Goal: Download file/media: Obtain a digital file from the website

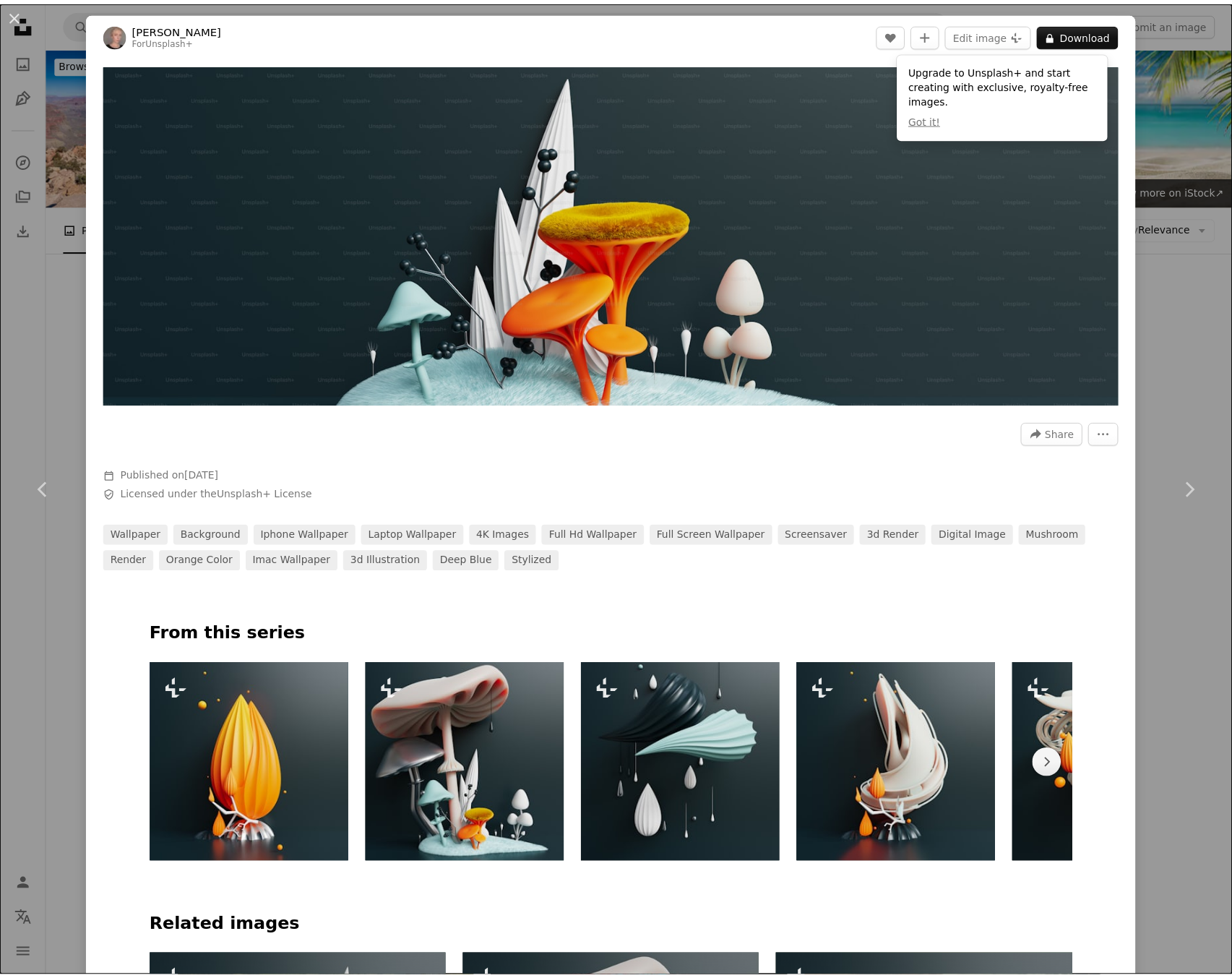
scroll to position [2371, 0]
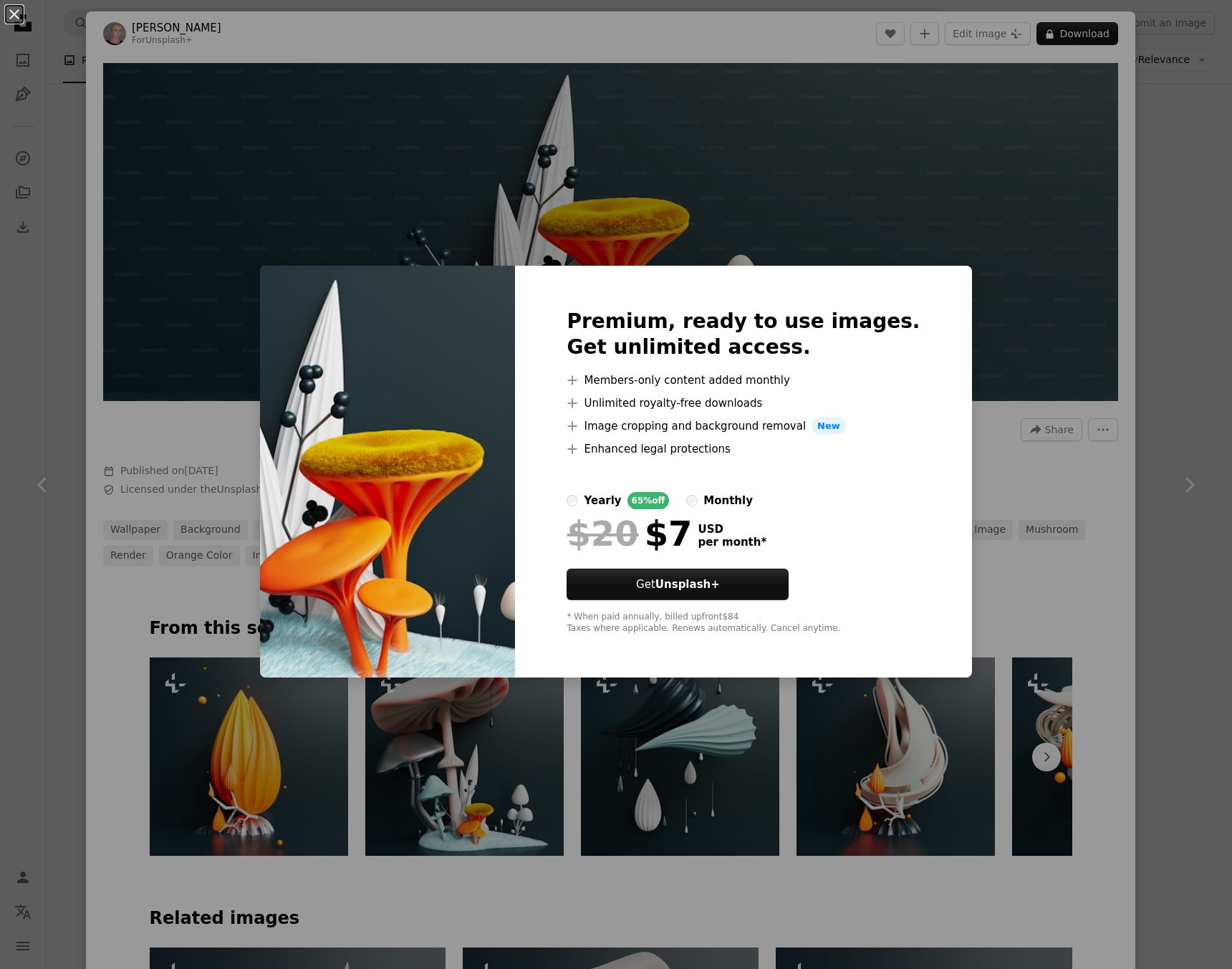
click at [1032, 179] on div "An X shape Premium, ready to use images. Get unlimited access. A plus sign Memb…" at bounding box center [616, 484] width 1232 height 969
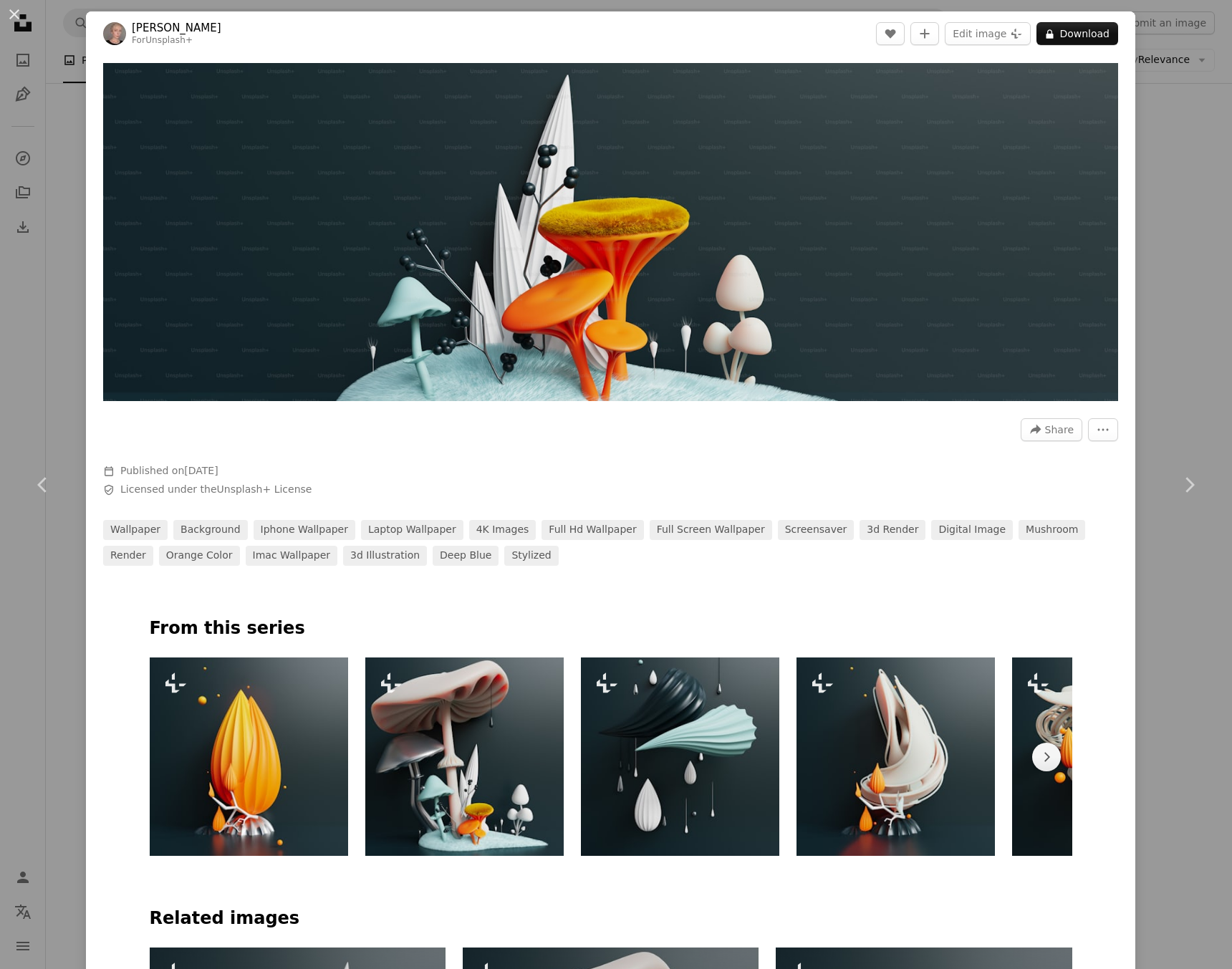
click at [1171, 139] on div "An X shape Chevron left Chevron right [PERSON_NAME] For Unsplash+ A heart A plu…" at bounding box center [616, 484] width 1232 height 969
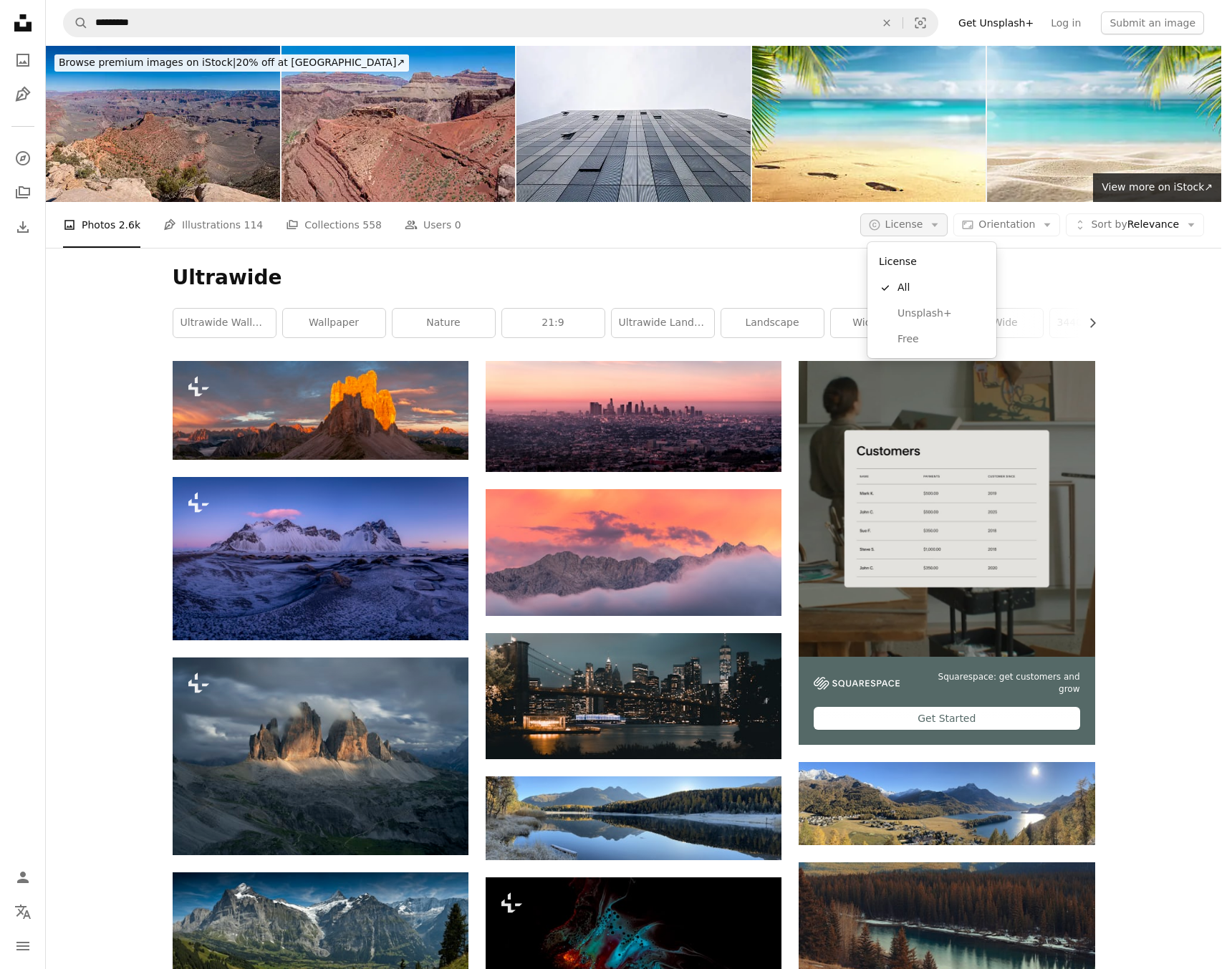
click at [939, 233] on button "A copyright icon © License Arrow down" at bounding box center [904, 225] width 88 height 23
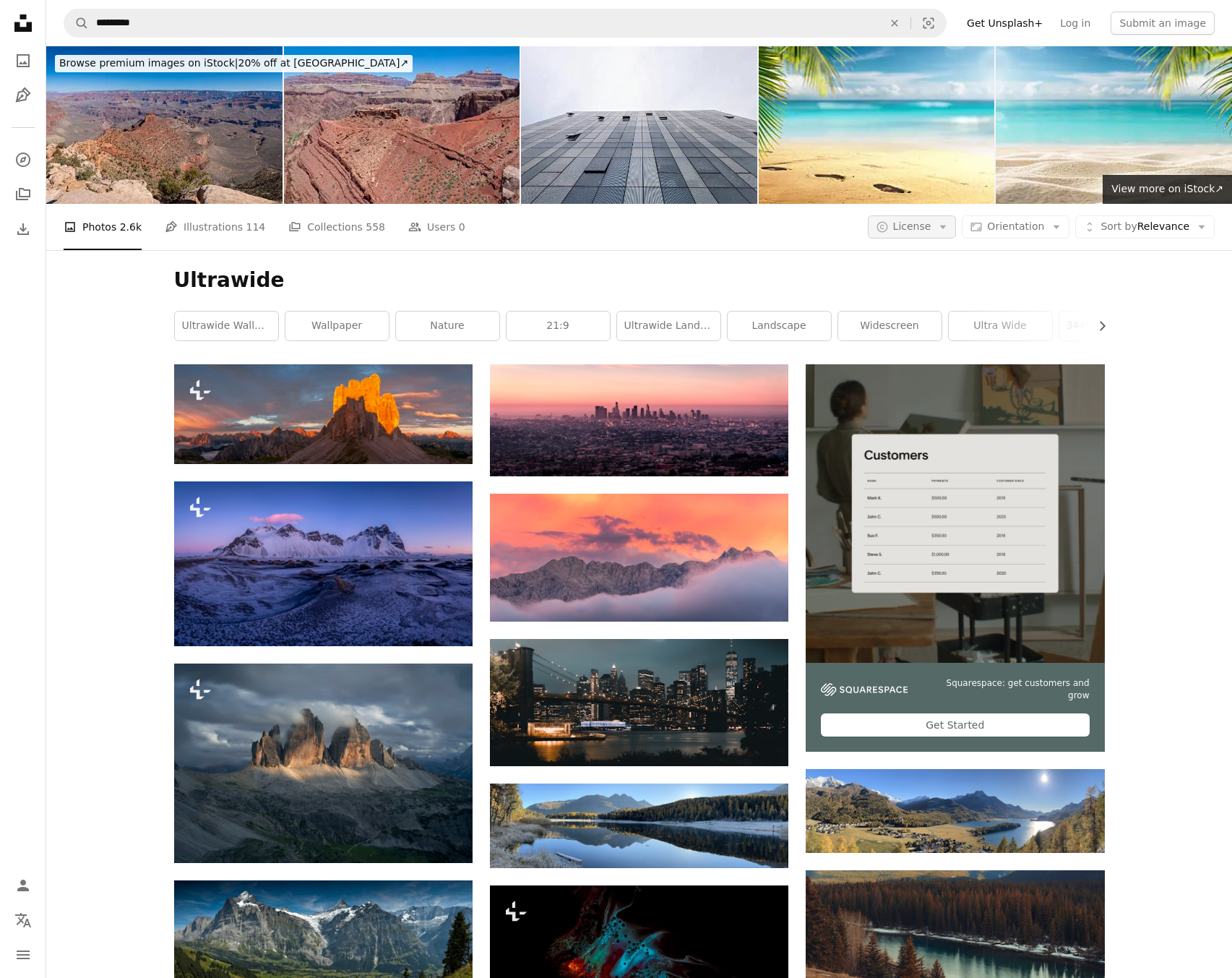
click at [947, 235] on button "A copyright icon © License Arrow down" at bounding box center [912, 227] width 89 height 23
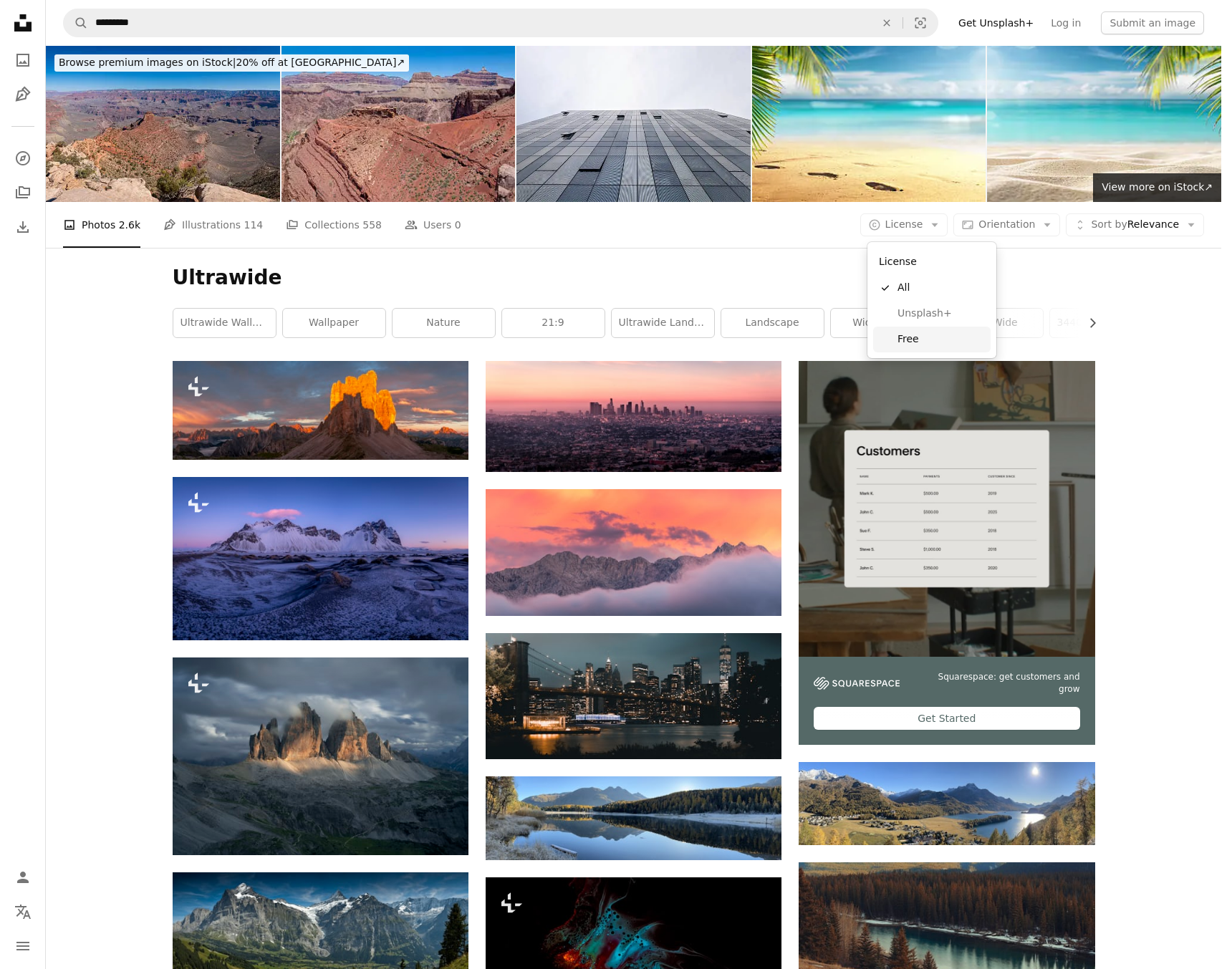
click at [888, 341] on link "Free" at bounding box center [932, 340] width 117 height 26
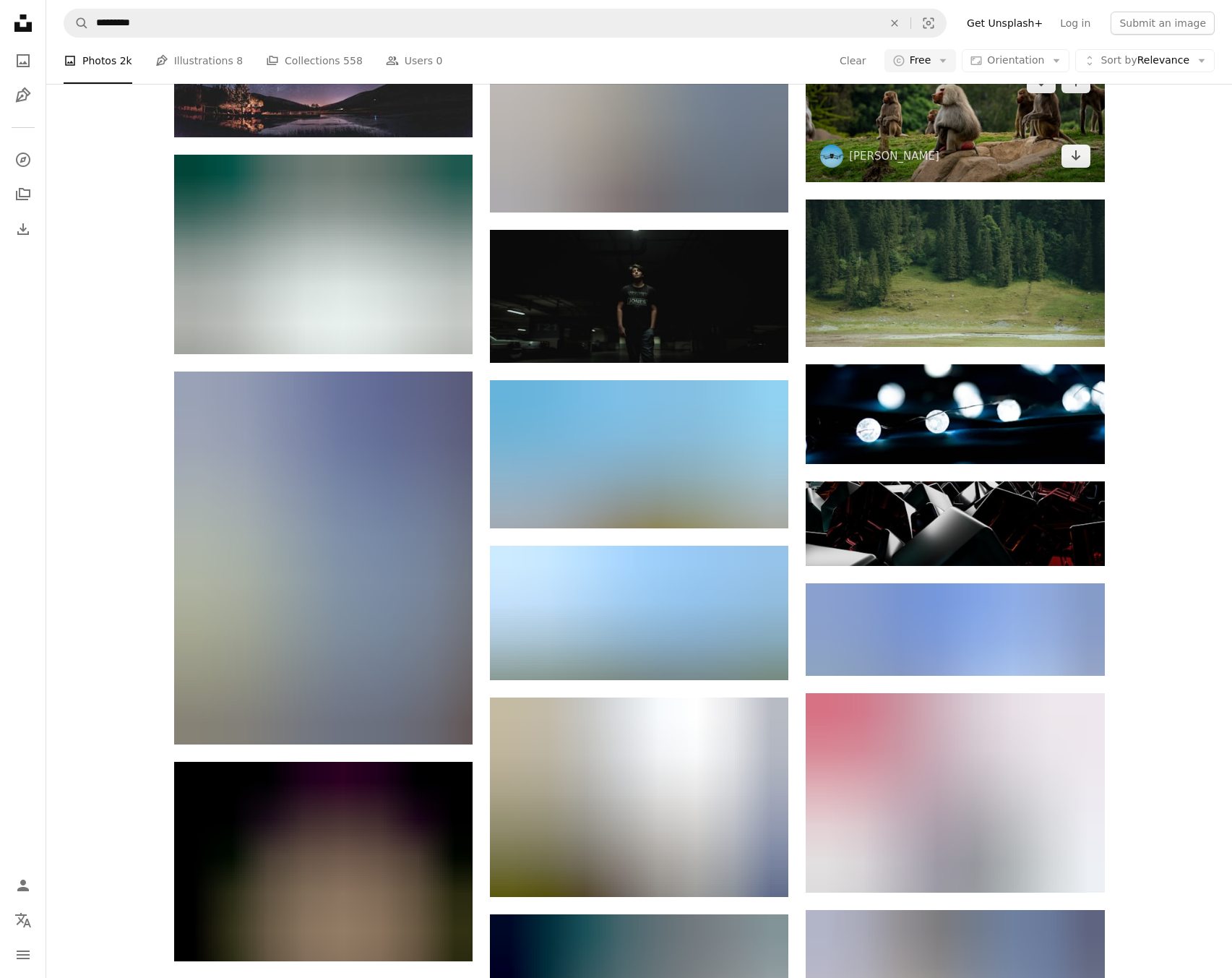
scroll to position [4724, 0]
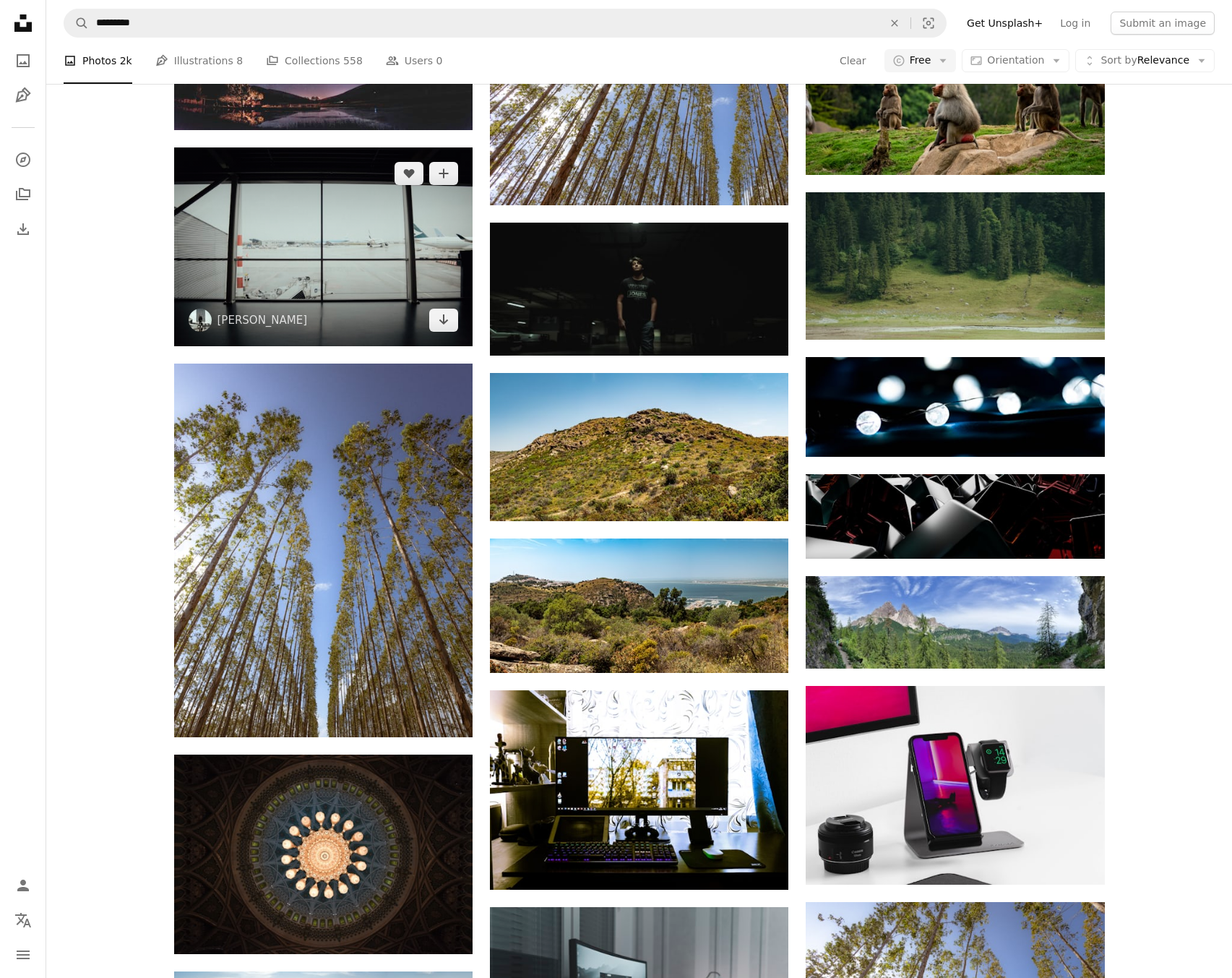
click at [258, 208] on img at bounding box center [323, 247] width 299 height 199
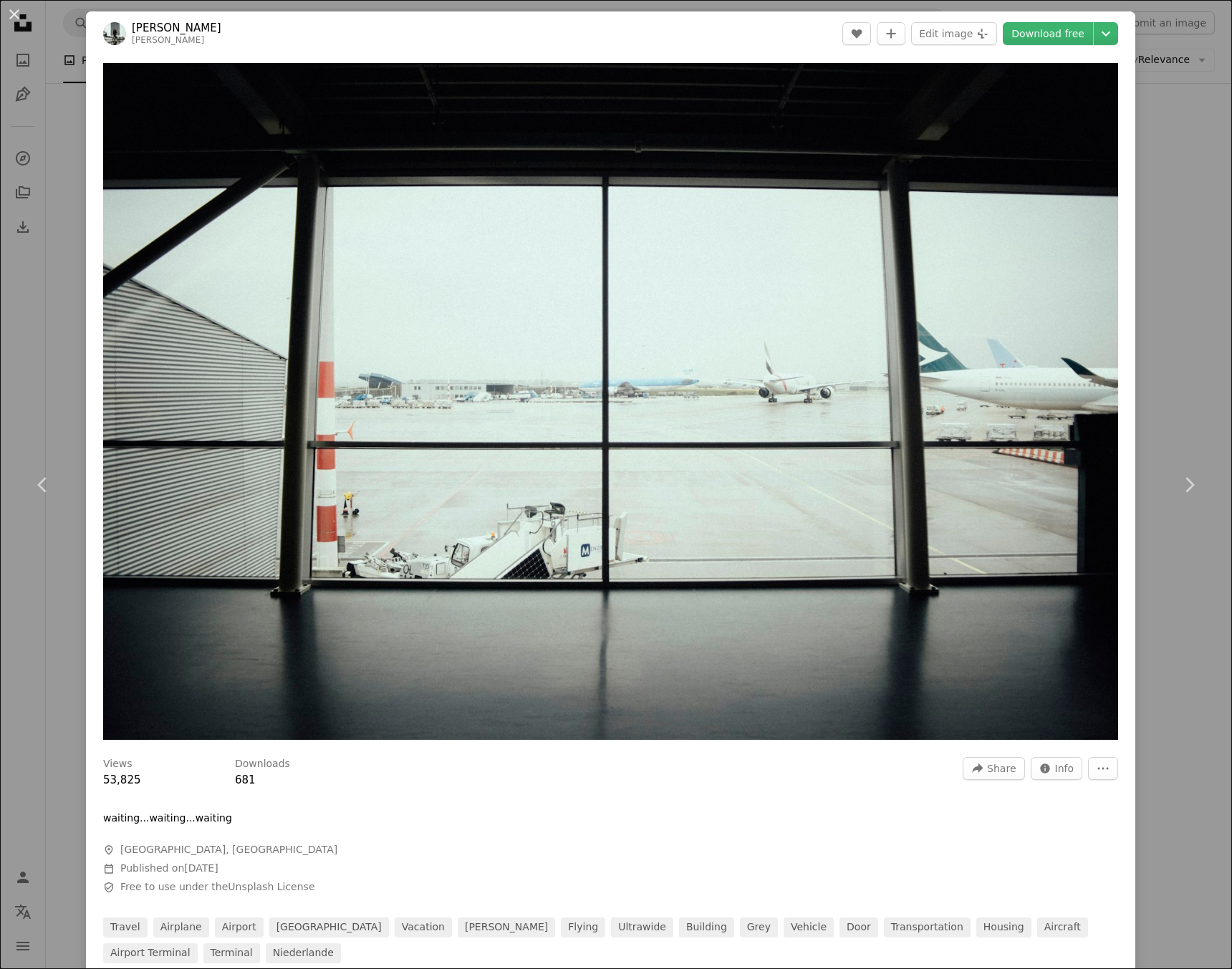
click at [1184, 136] on div "An X shape Chevron left Chevron right [PERSON_NAME] [PERSON_NAME] A heart A plu…" at bounding box center [616, 484] width 1232 height 969
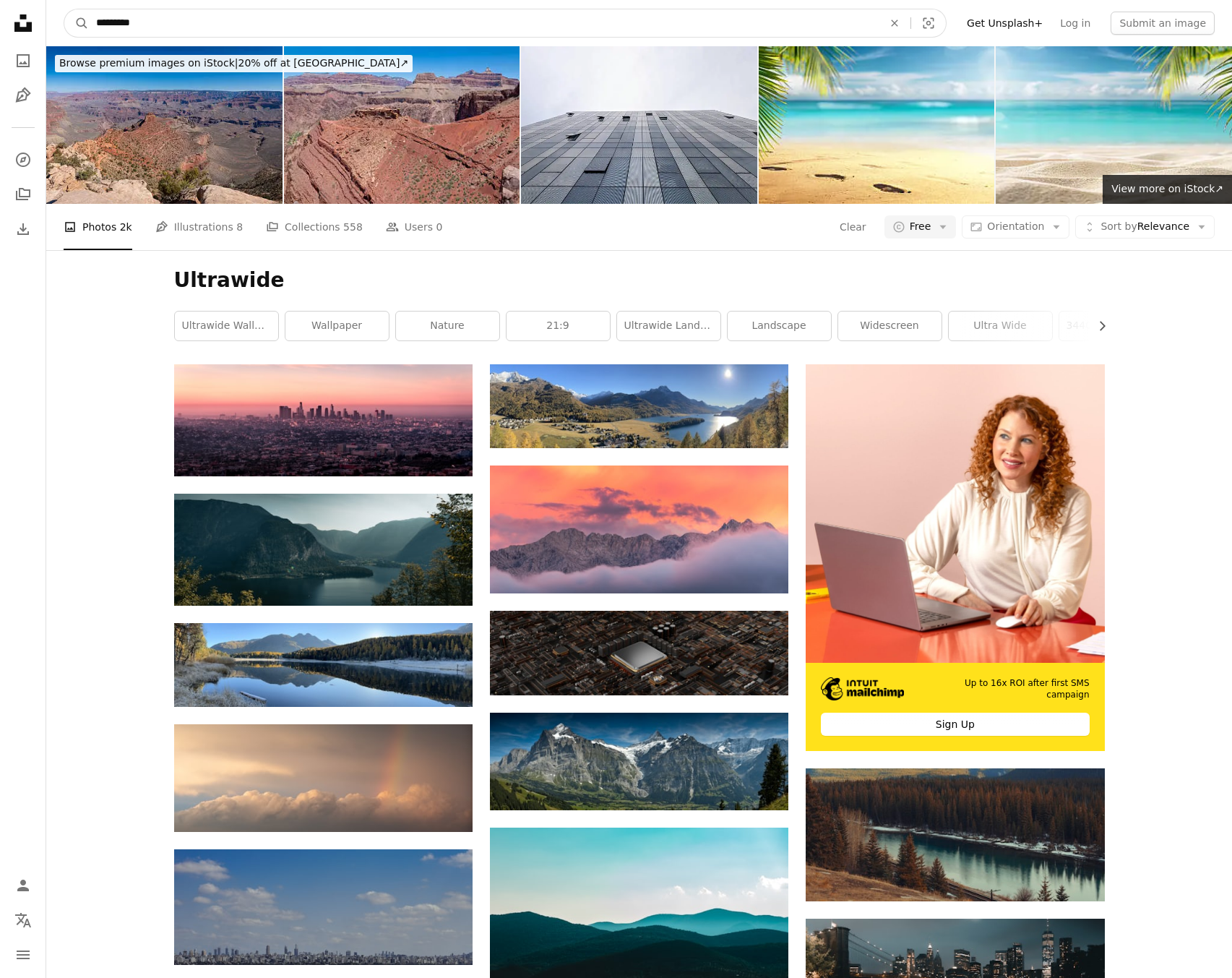
drag, startPoint x: 165, startPoint y: 27, endPoint x: 0, endPoint y: -12, distance: 169.5
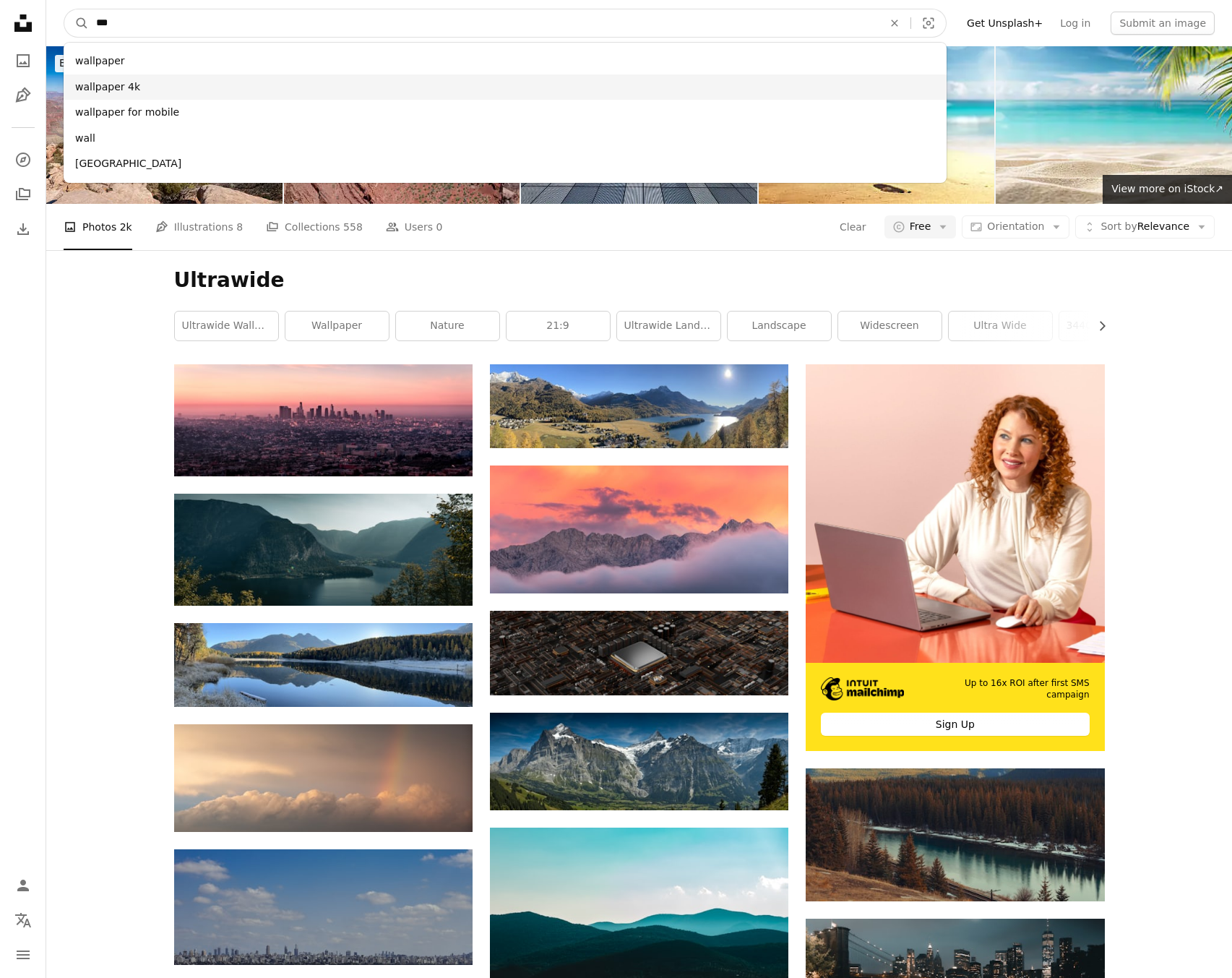
type input "***"
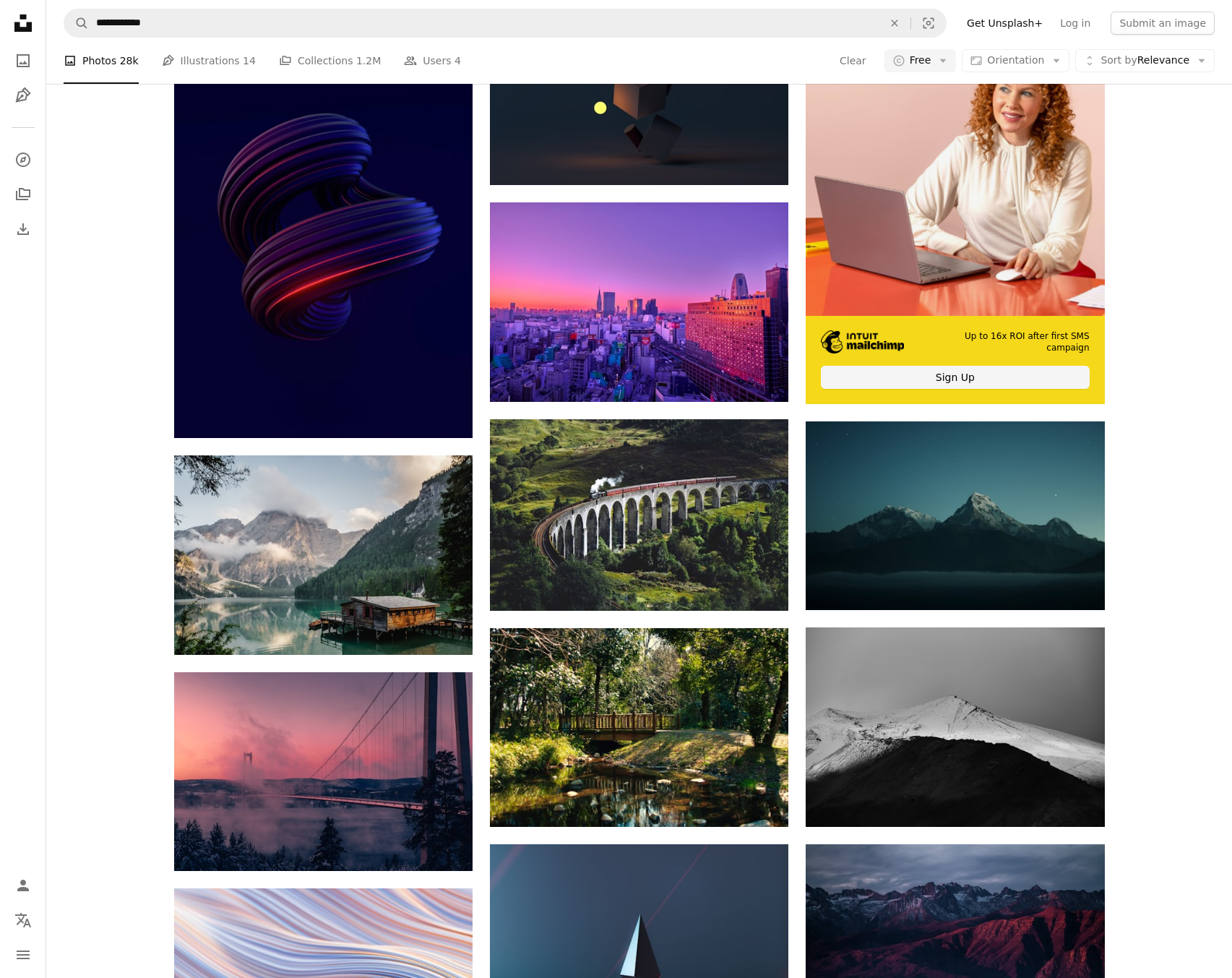
scroll to position [396, 0]
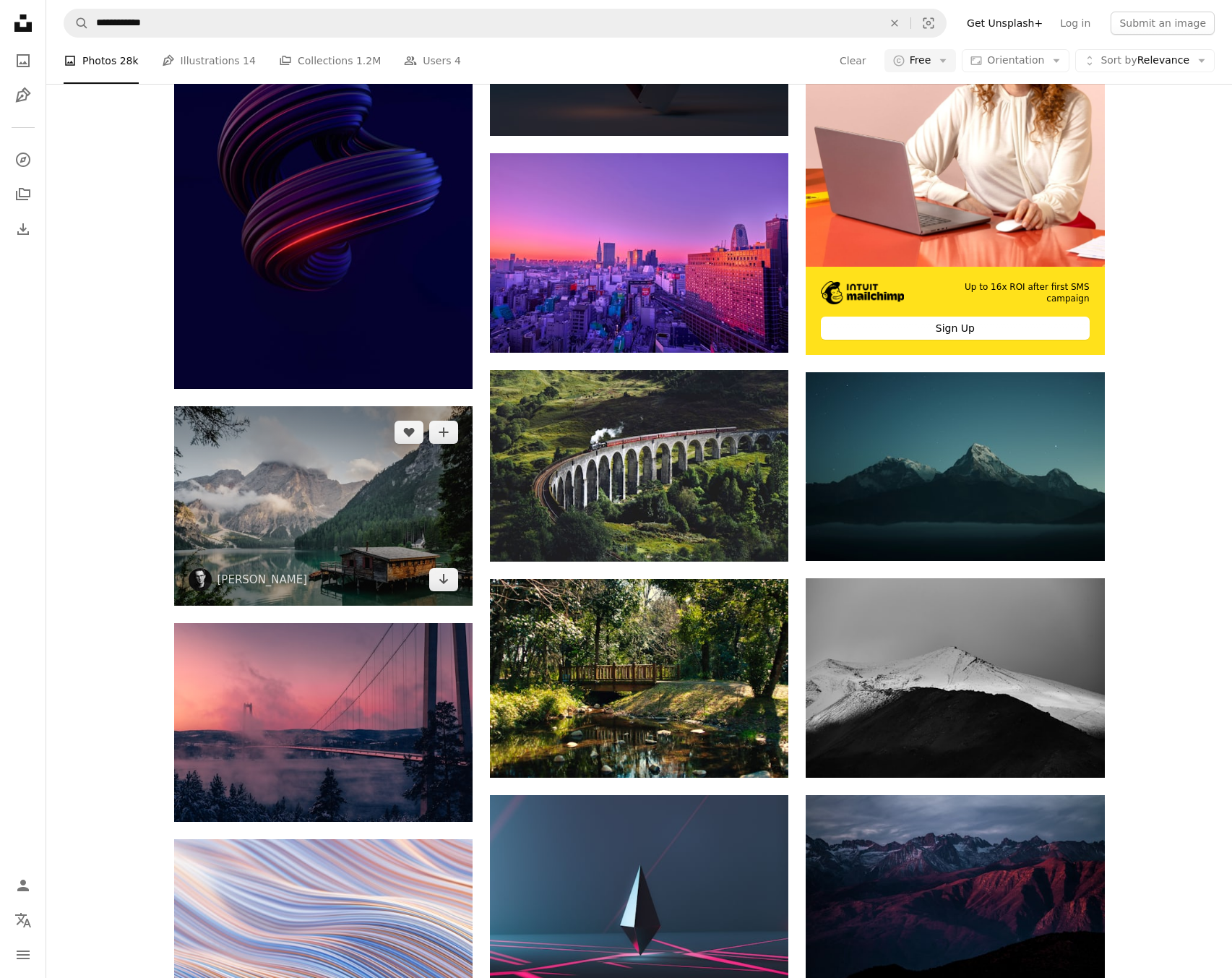
click at [350, 496] on img at bounding box center [323, 506] width 299 height 199
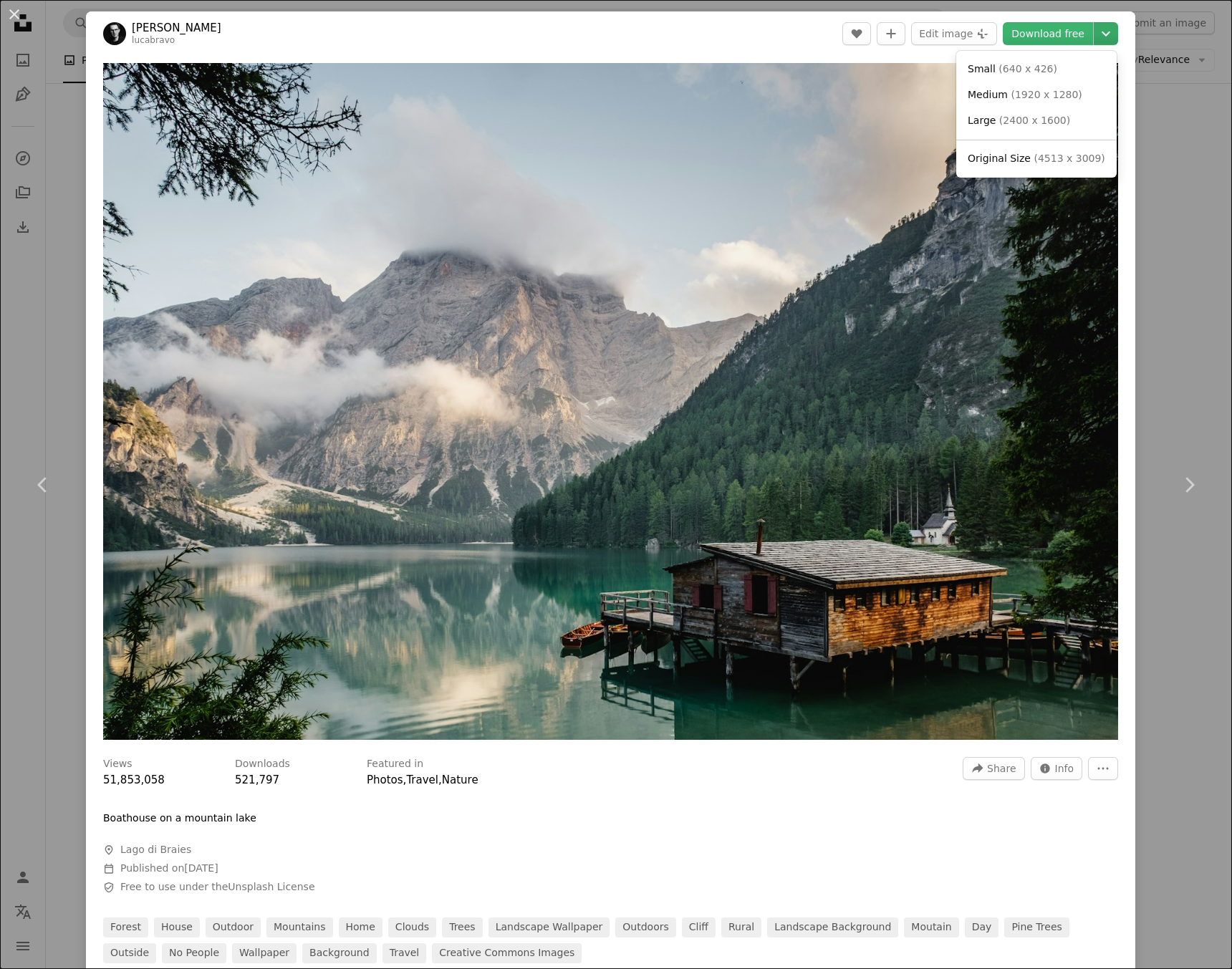
click at [1102, 30] on icon "Chevron down" at bounding box center [1106, 34] width 23 height 17
click at [1064, 116] on link "Large ( 2400 x 1600 )" at bounding box center [1037, 121] width 149 height 26
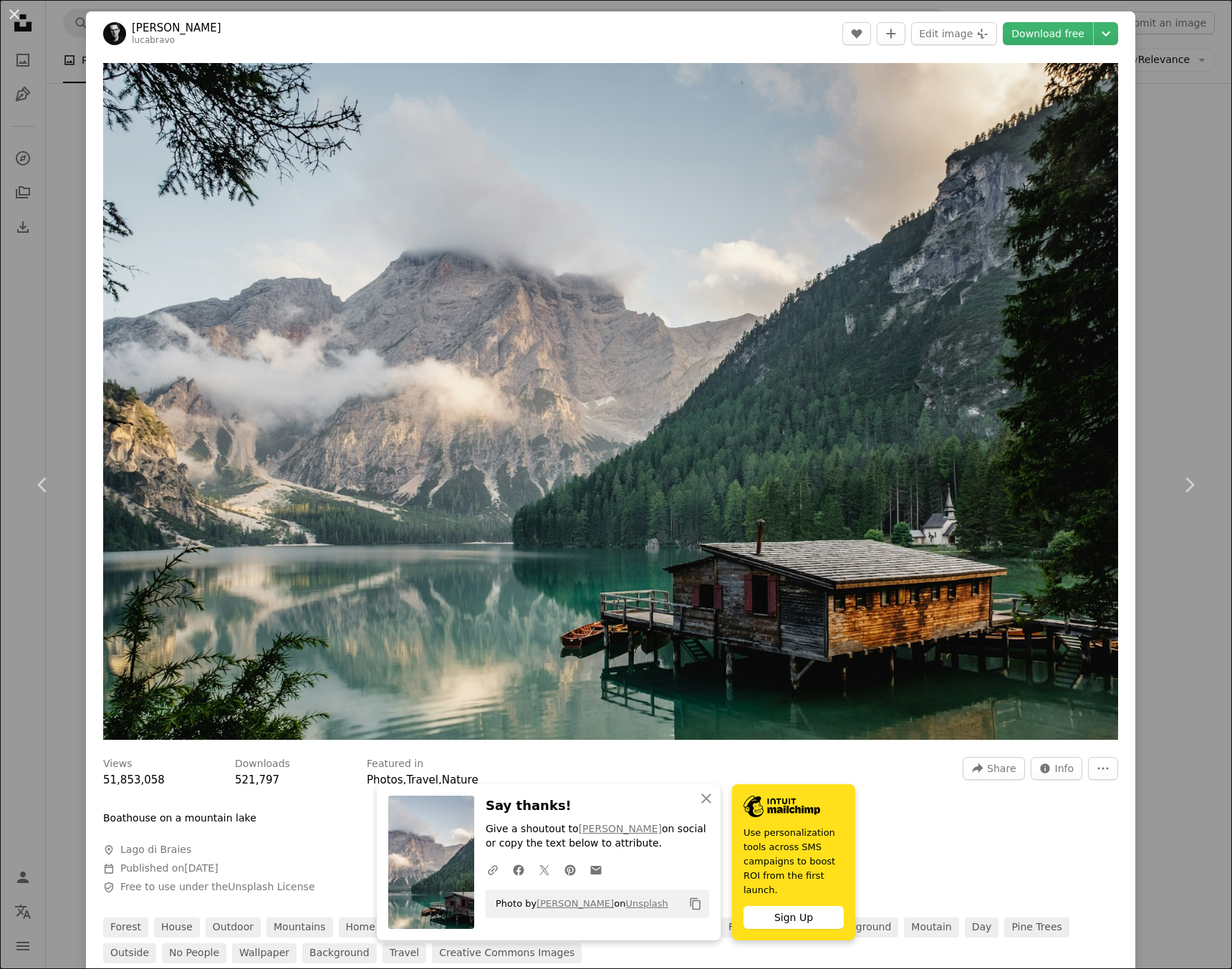
click at [1152, 98] on div "An X shape Chevron left Chevron right An X shape Close Say thanks! Give a shout…" at bounding box center [616, 484] width 1232 height 969
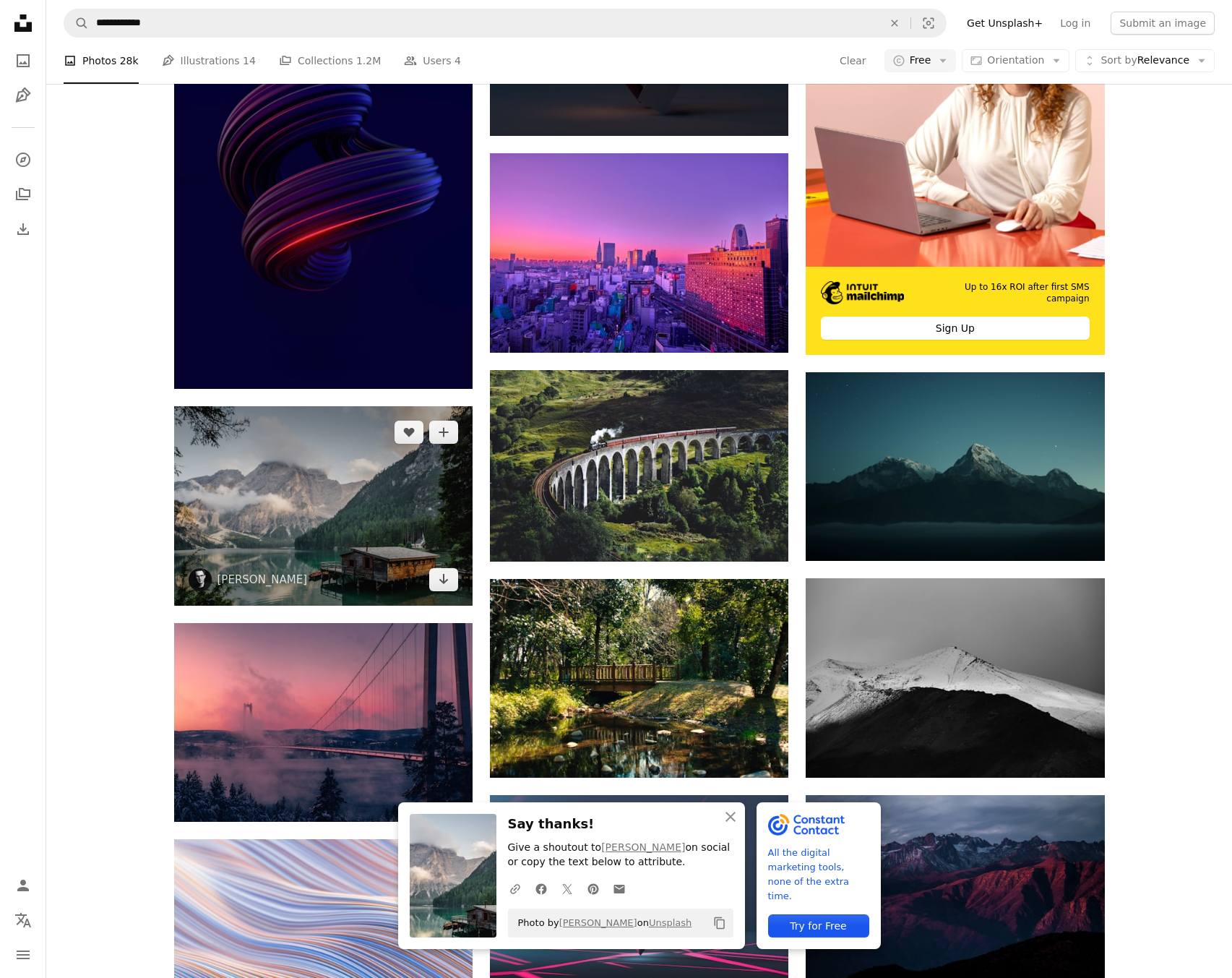
click at [399, 477] on img at bounding box center [323, 506] width 299 height 199
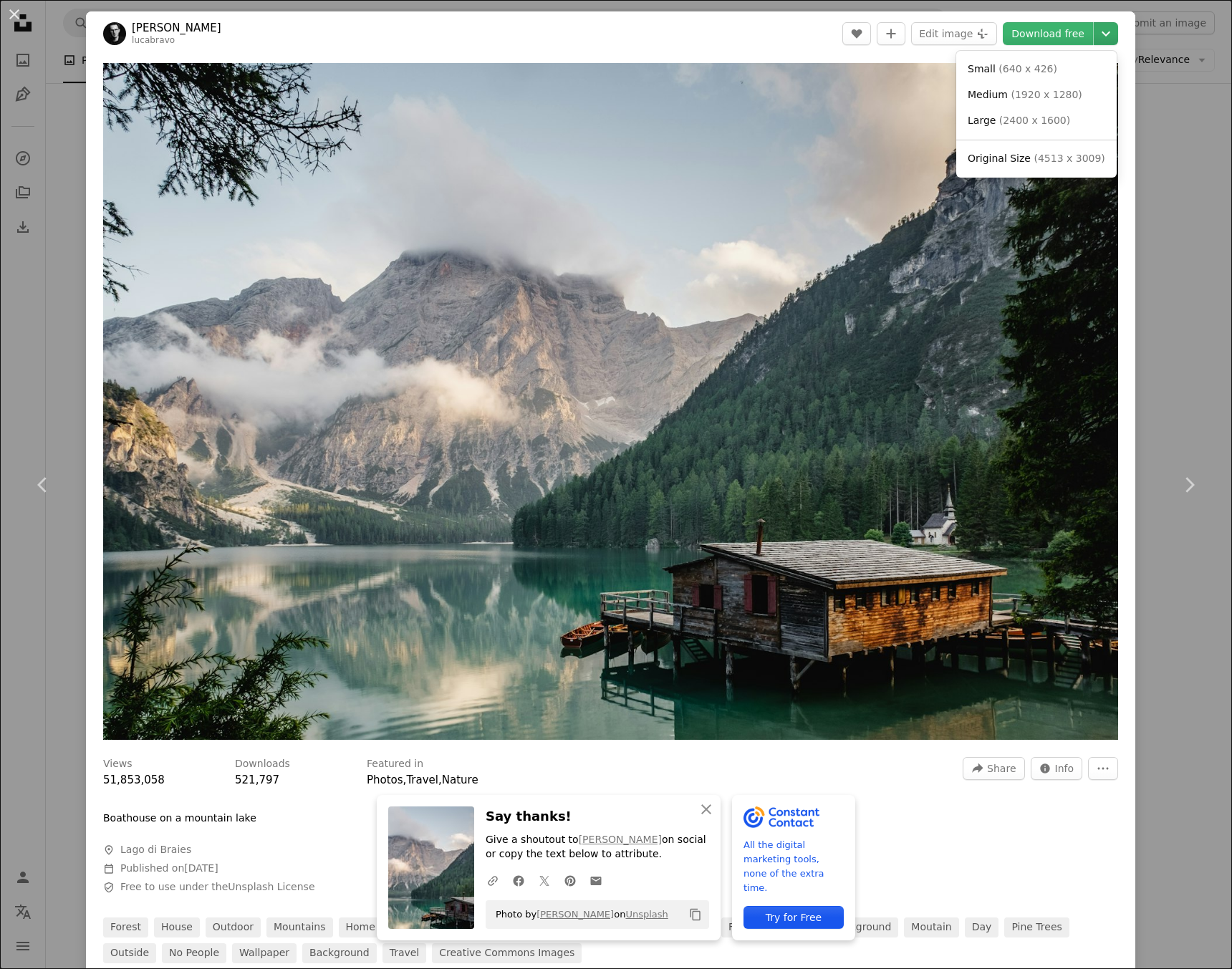
click at [1099, 35] on icon "Chevron down" at bounding box center [1106, 34] width 23 height 17
click at [1024, 153] on span "Original Size" at bounding box center [999, 158] width 63 height 12
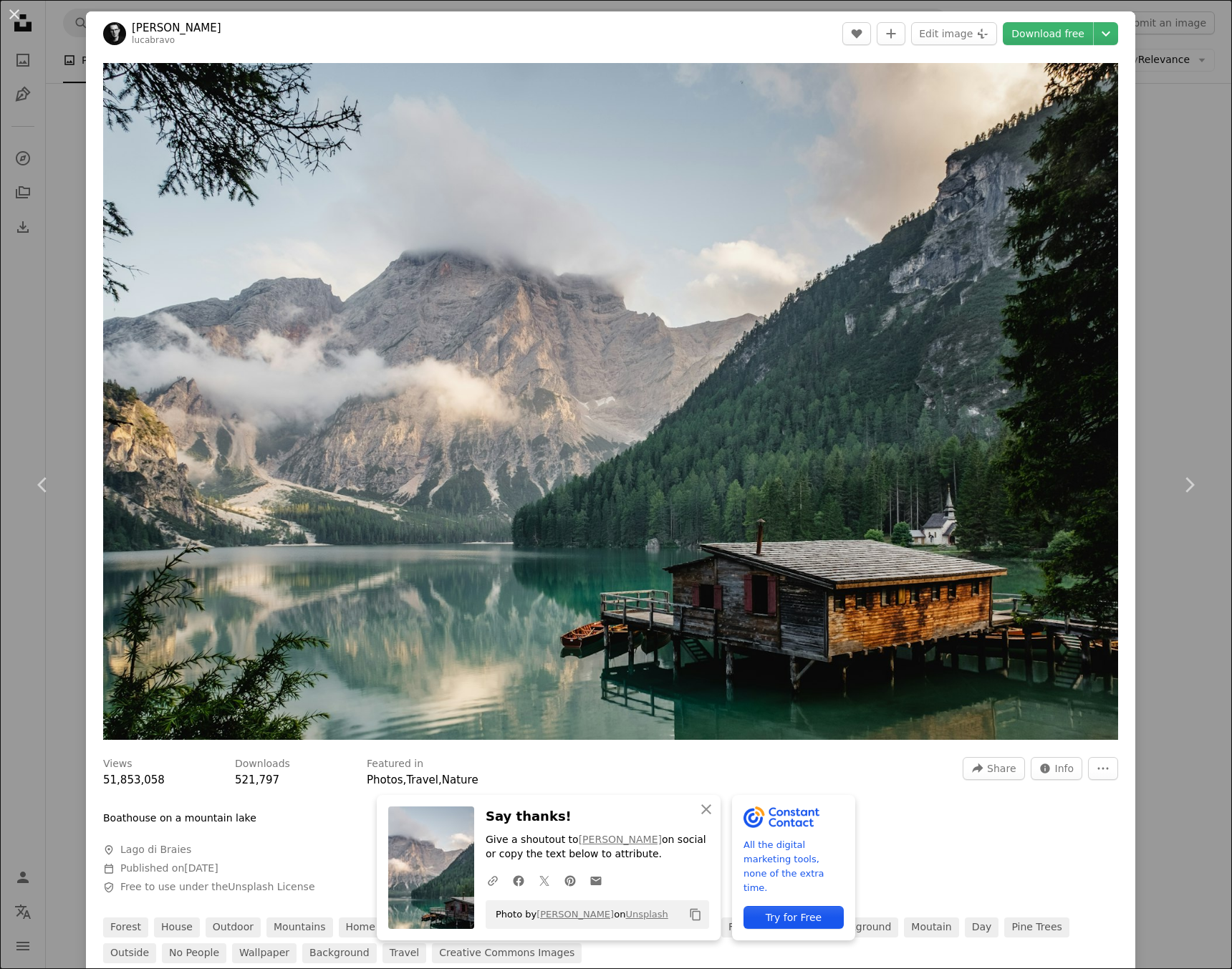
click at [1139, 176] on div "An X shape Chevron left Chevron right An X shape Close Say thanks! Give a shout…" at bounding box center [616, 484] width 1232 height 969
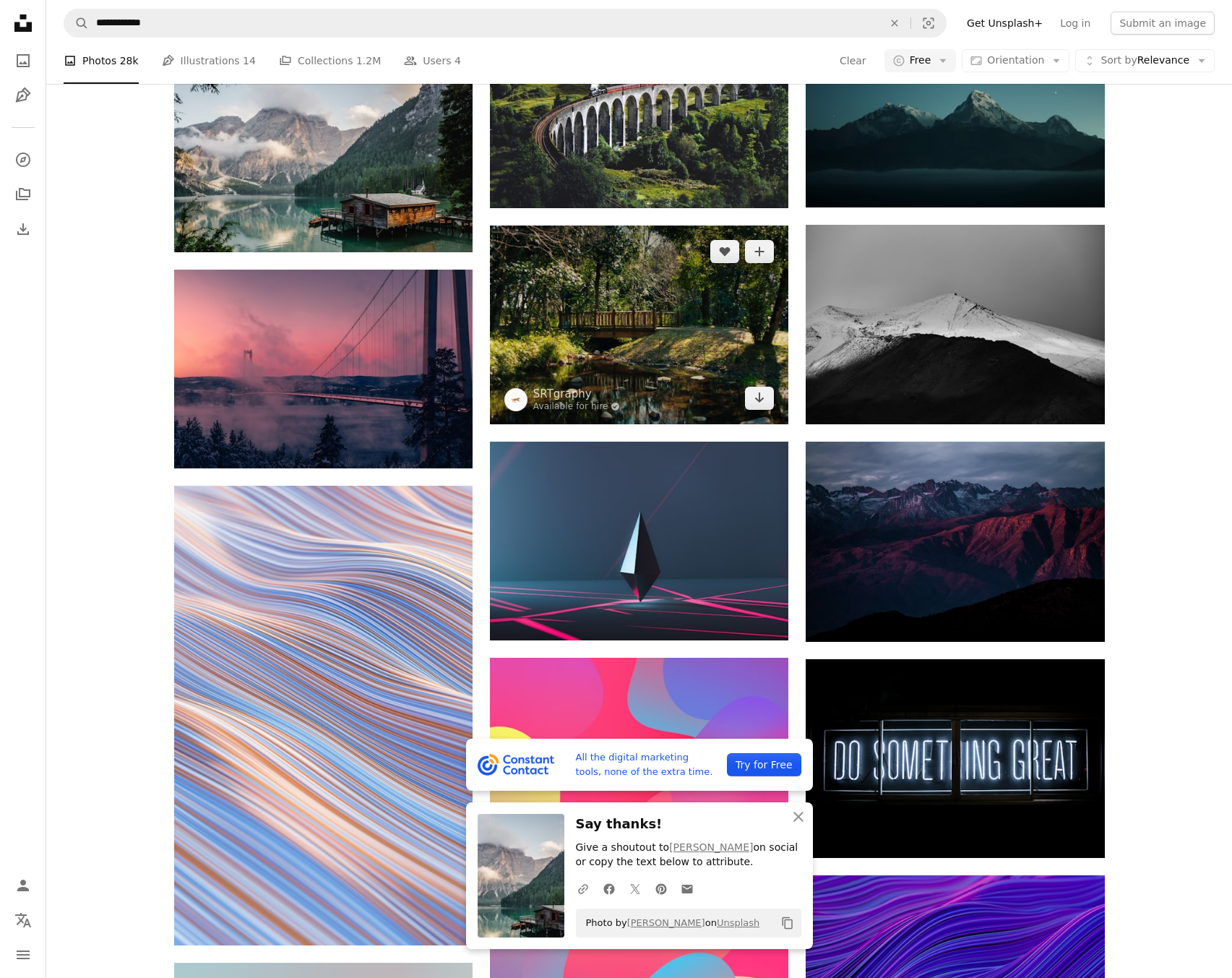
scroll to position [750, 0]
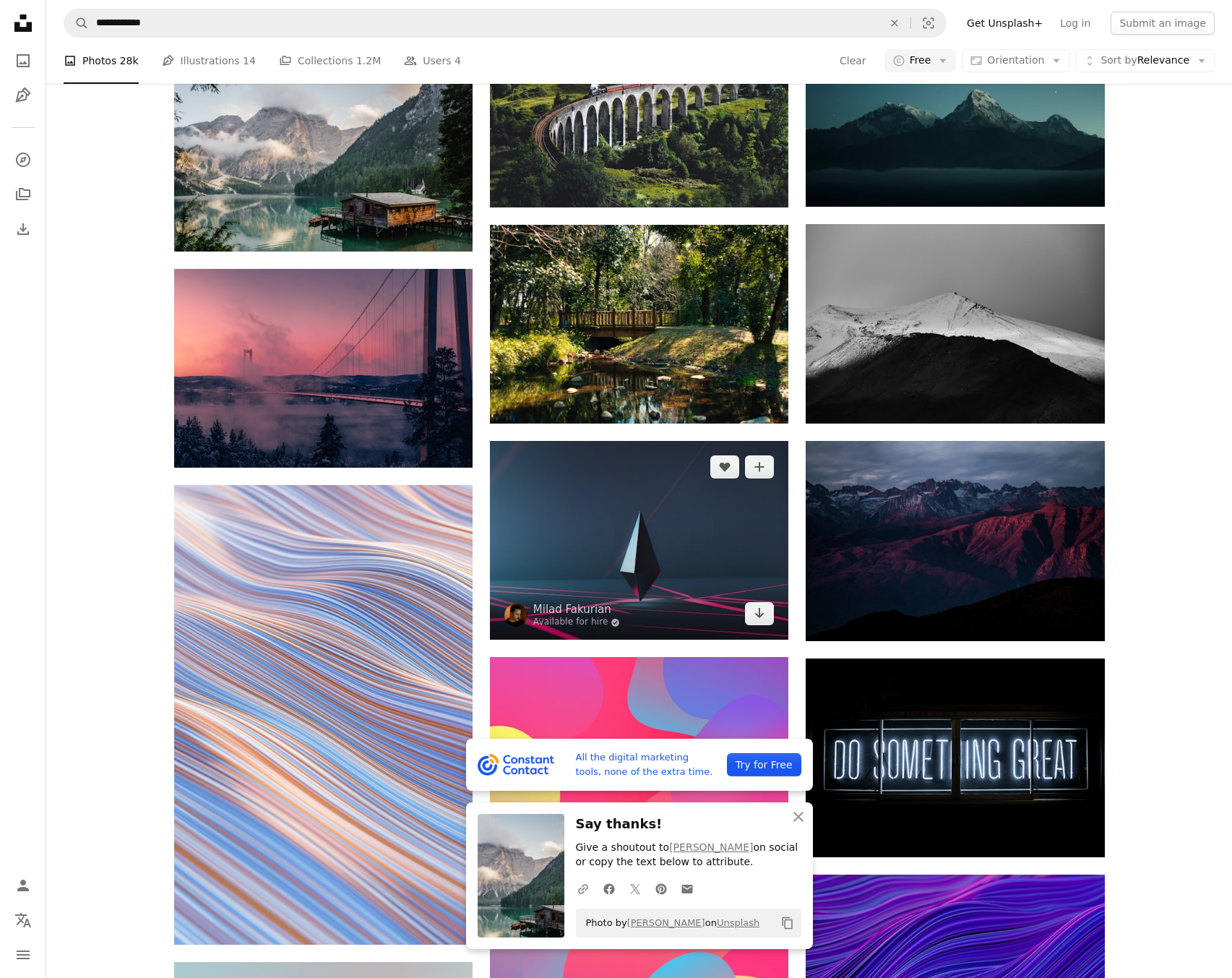
click at [631, 574] on img at bounding box center [639, 540] width 299 height 199
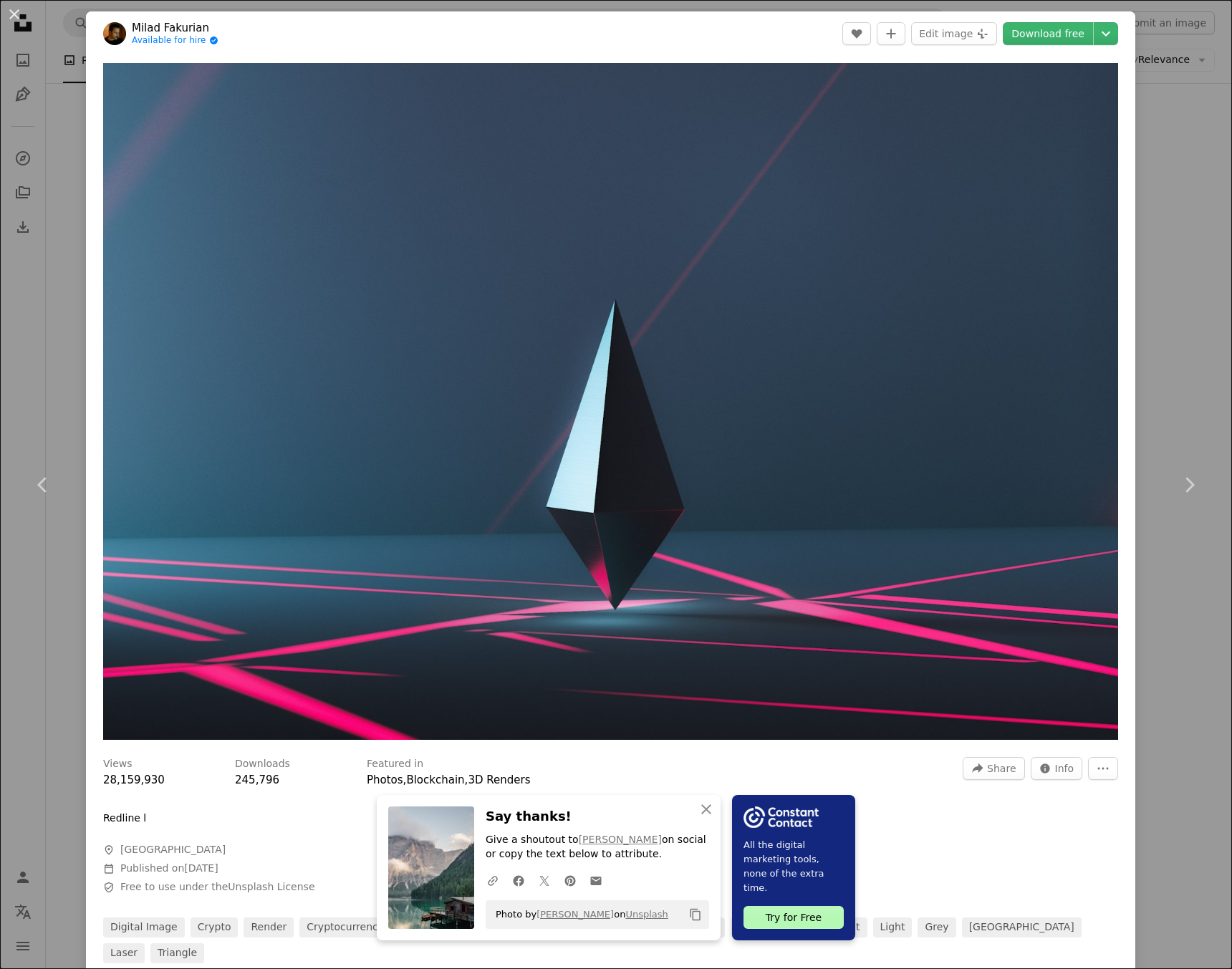
click at [1113, 27] on header "Milad Fakurian Available for hire A checkmark inside of a circle A heart A plus…" at bounding box center [611, 33] width 1050 height 44
click at [1105, 33] on icon "Chevron down" at bounding box center [1106, 34] width 23 height 17
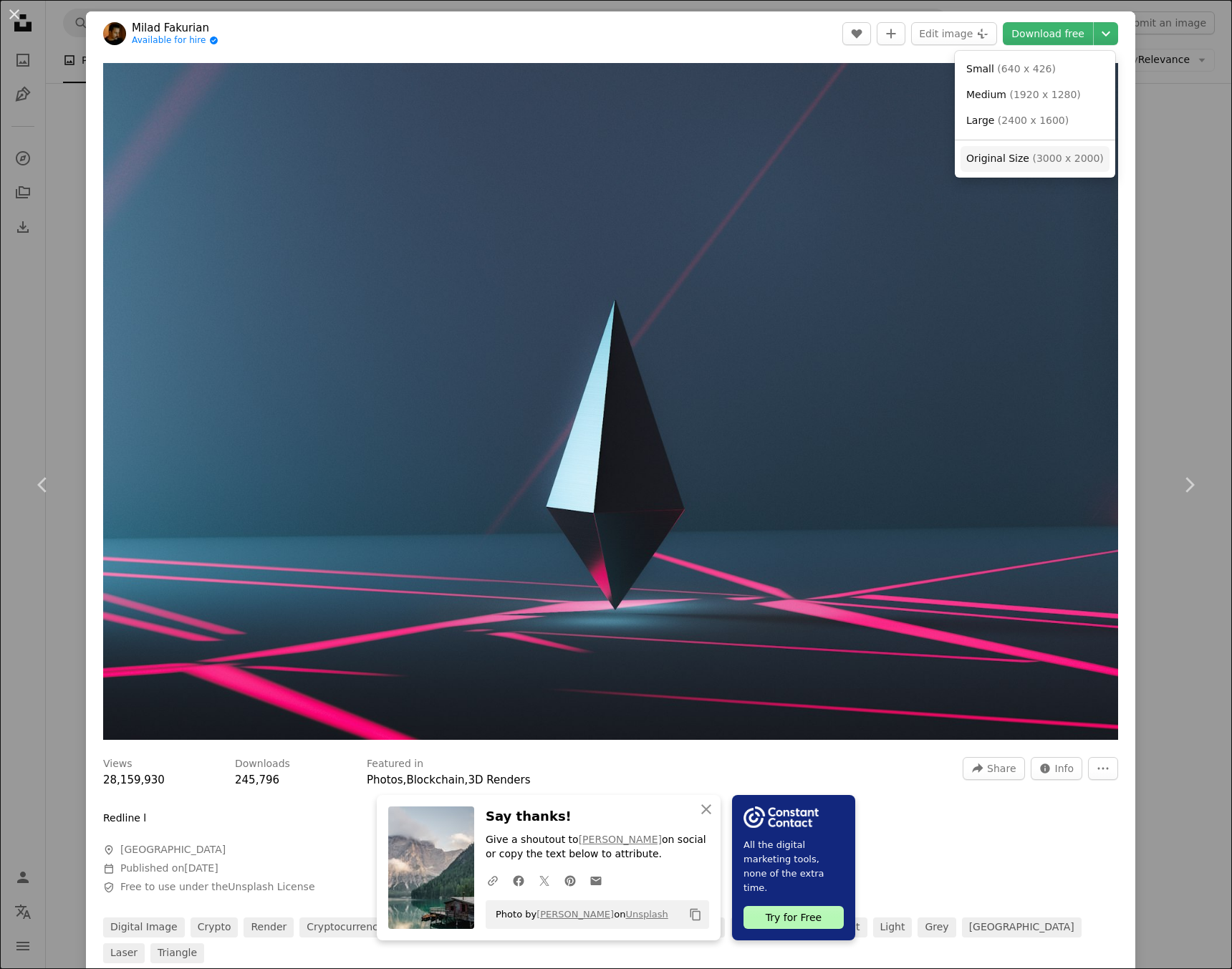
click at [1056, 160] on span "( 3000 x 2000 )" at bounding box center [1068, 158] width 71 height 12
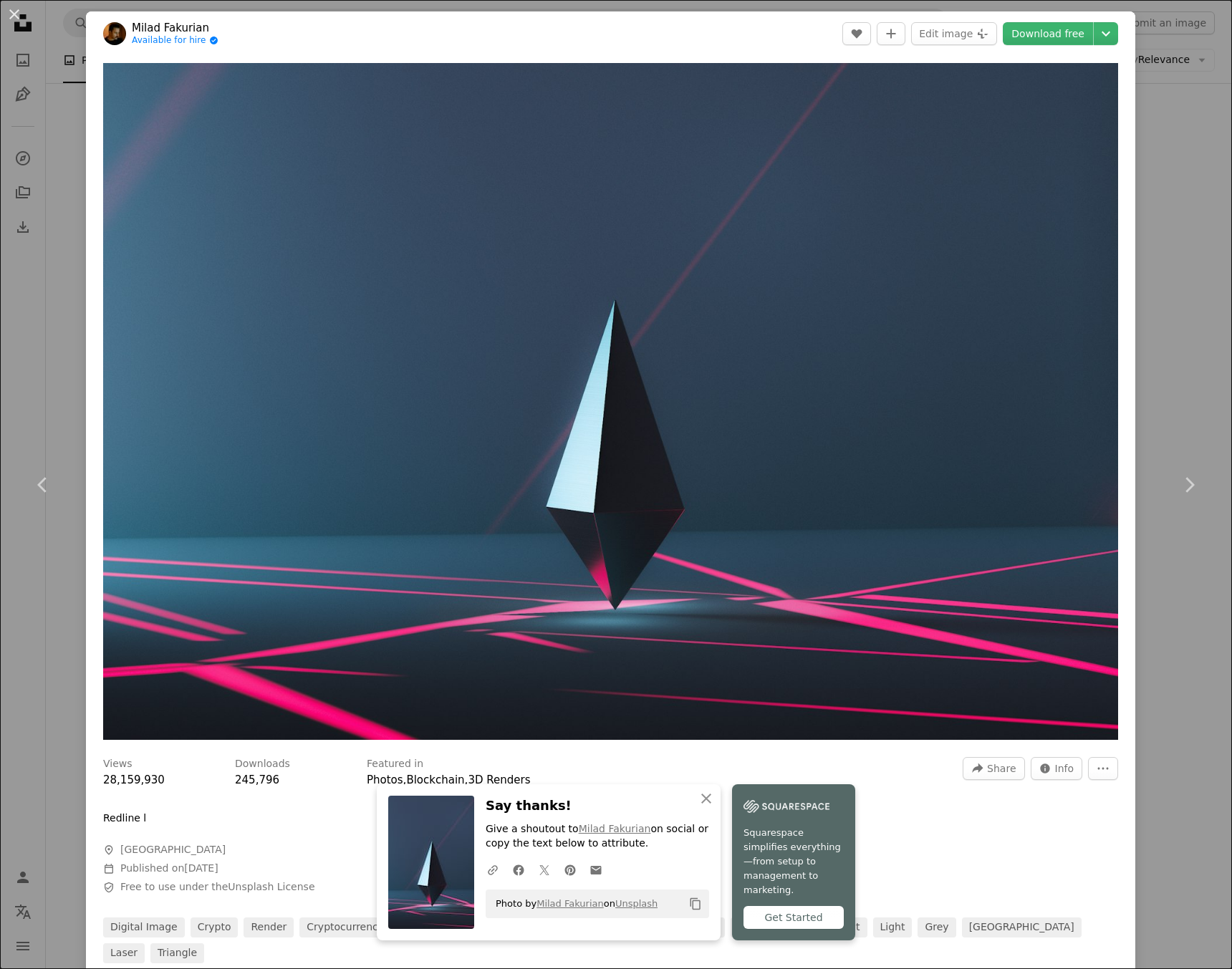
click at [1147, 162] on div "An X shape Chevron left Chevron right An X shape Close Say thanks! Give a shout…" at bounding box center [616, 484] width 1232 height 969
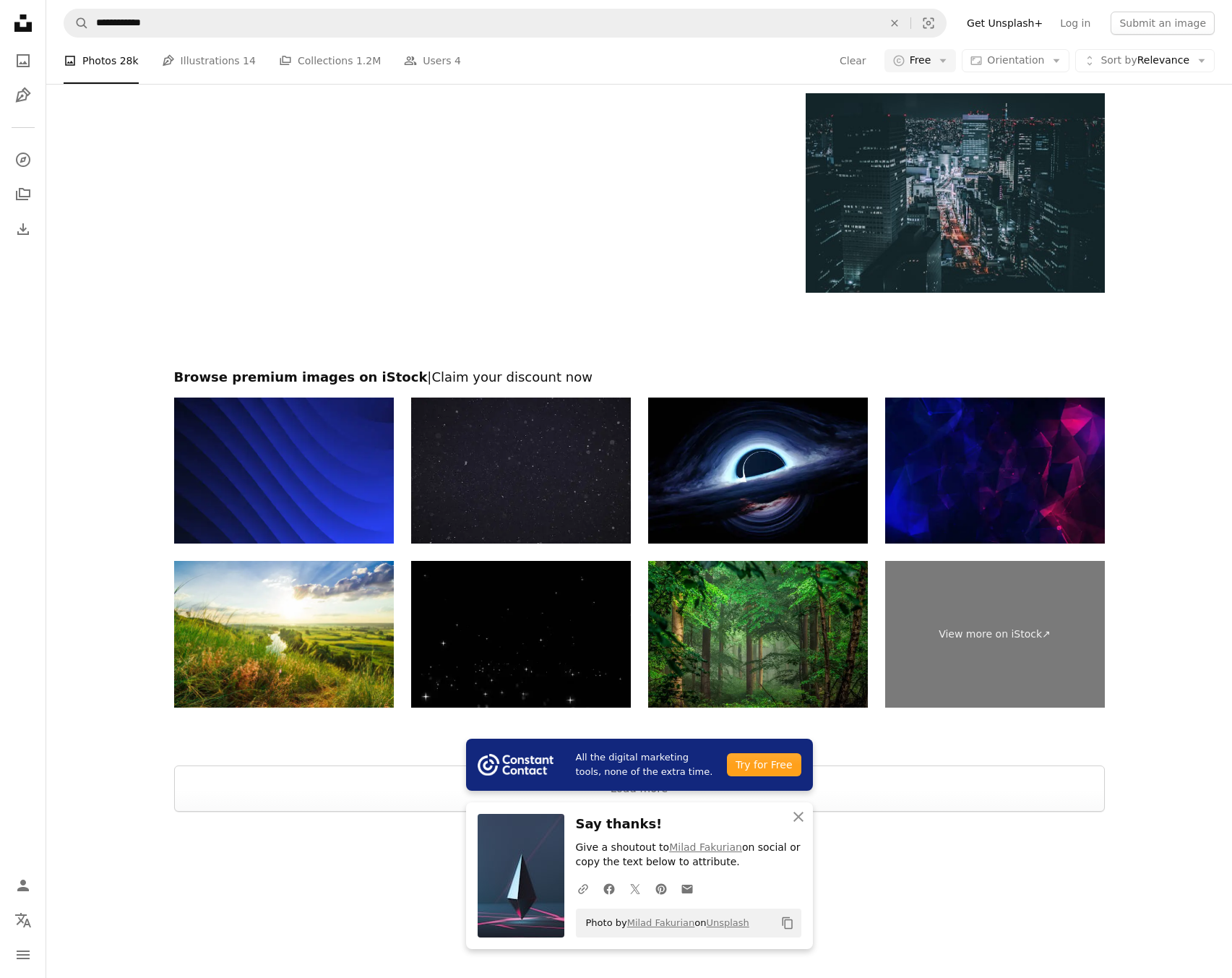
scroll to position [2171, 0]
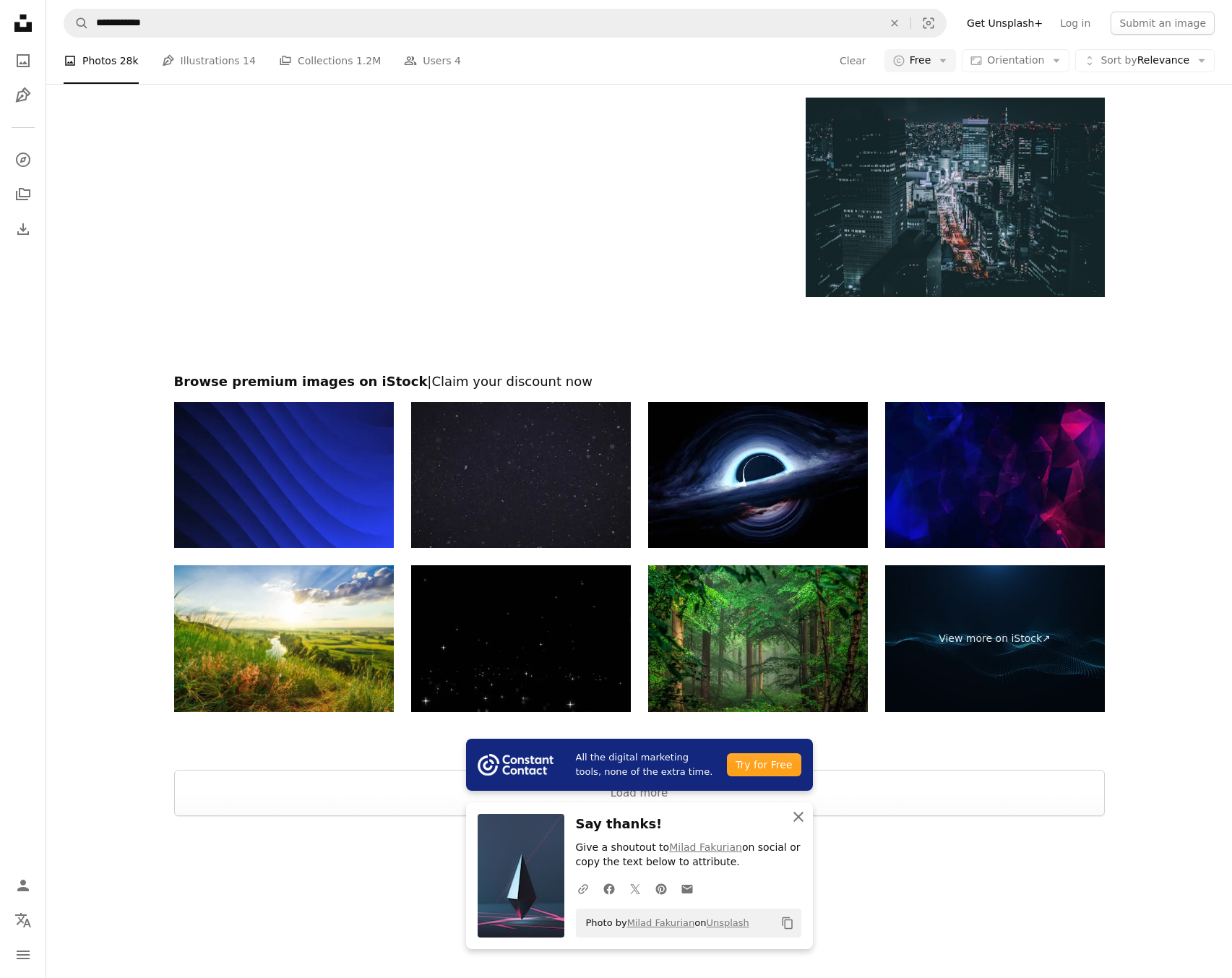
click at [790, 813] on icon "An X shape" at bounding box center [798, 817] width 18 height 18
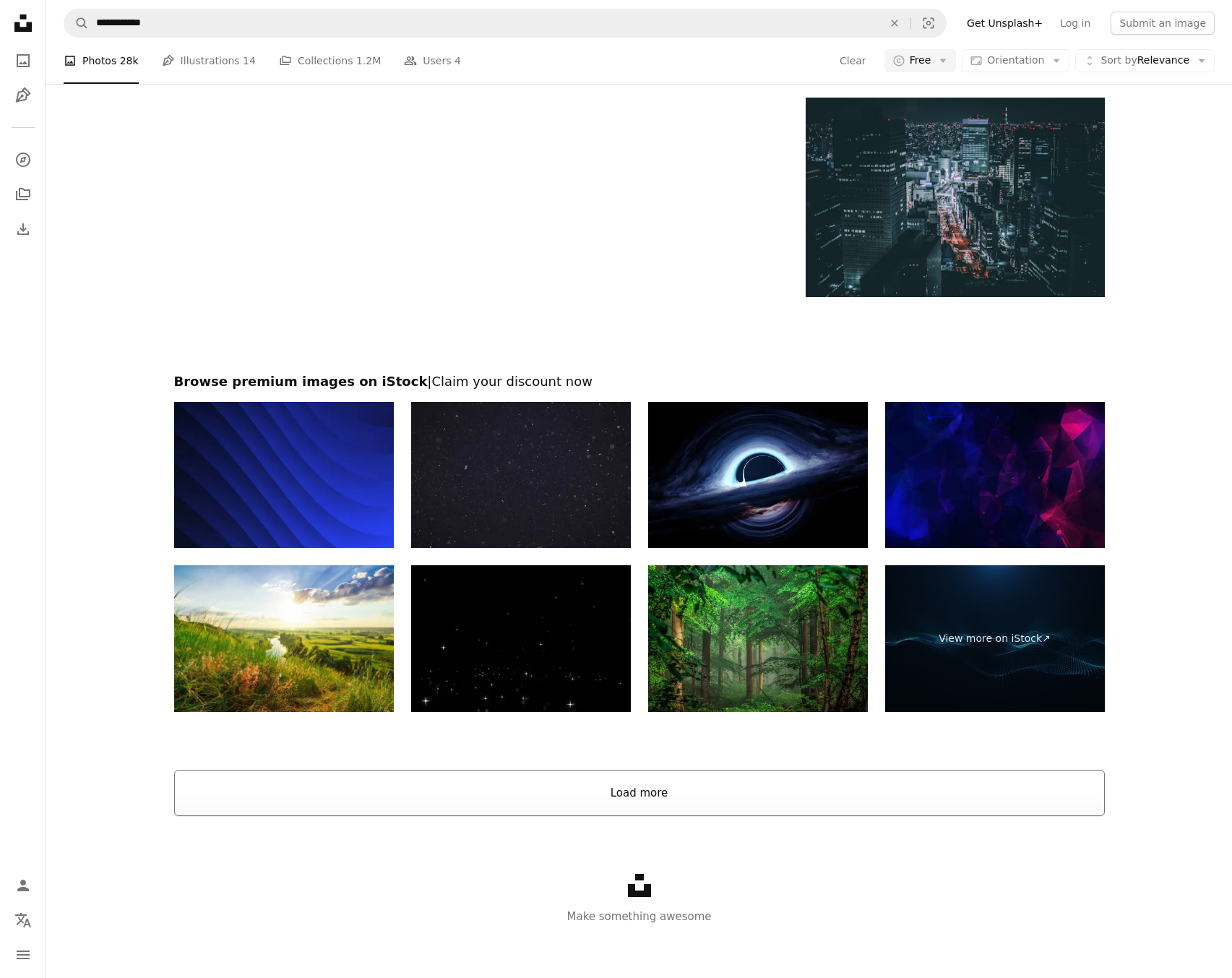
click at [634, 804] on button "Load more" at bounding box center [640, 793] width 931 height 46
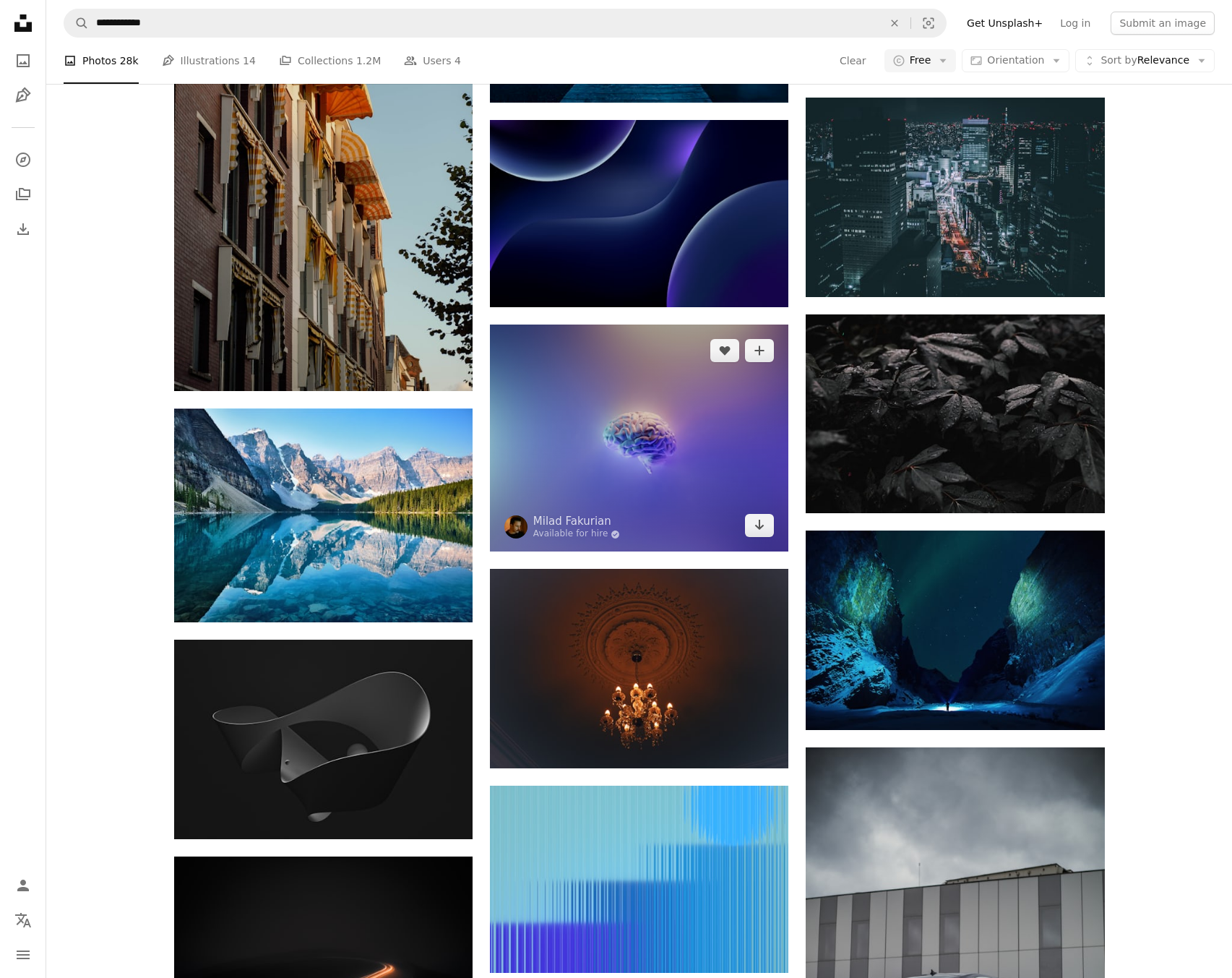
click at [631, 406] on img at bounding box center [639, 438] width 299 height 227
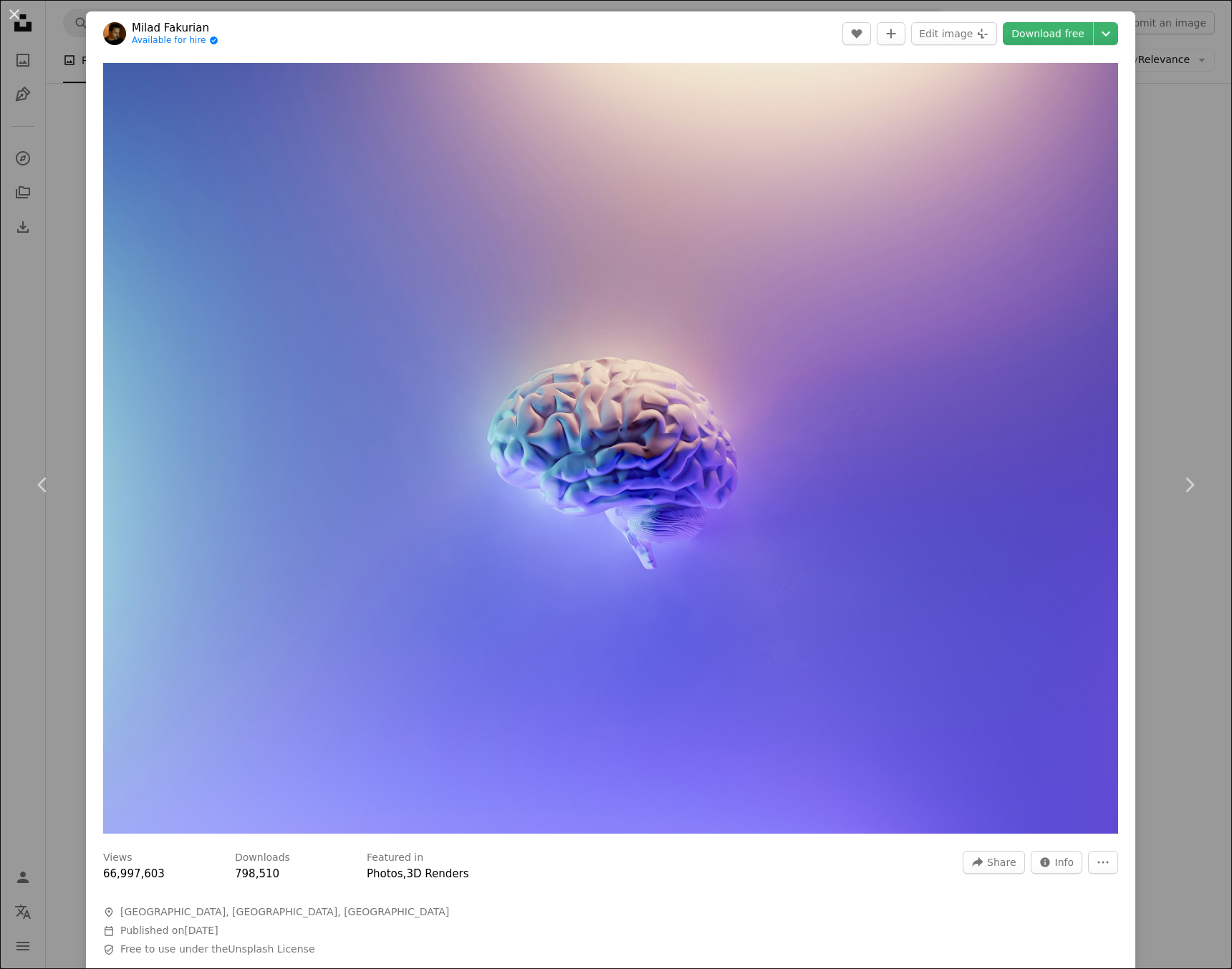
click at [1167, 253] on div "An X shape Chevron left Chevron right Milad Fakurian Available for hire A check…" at bounding box center [616, 484] width 1232 height 969
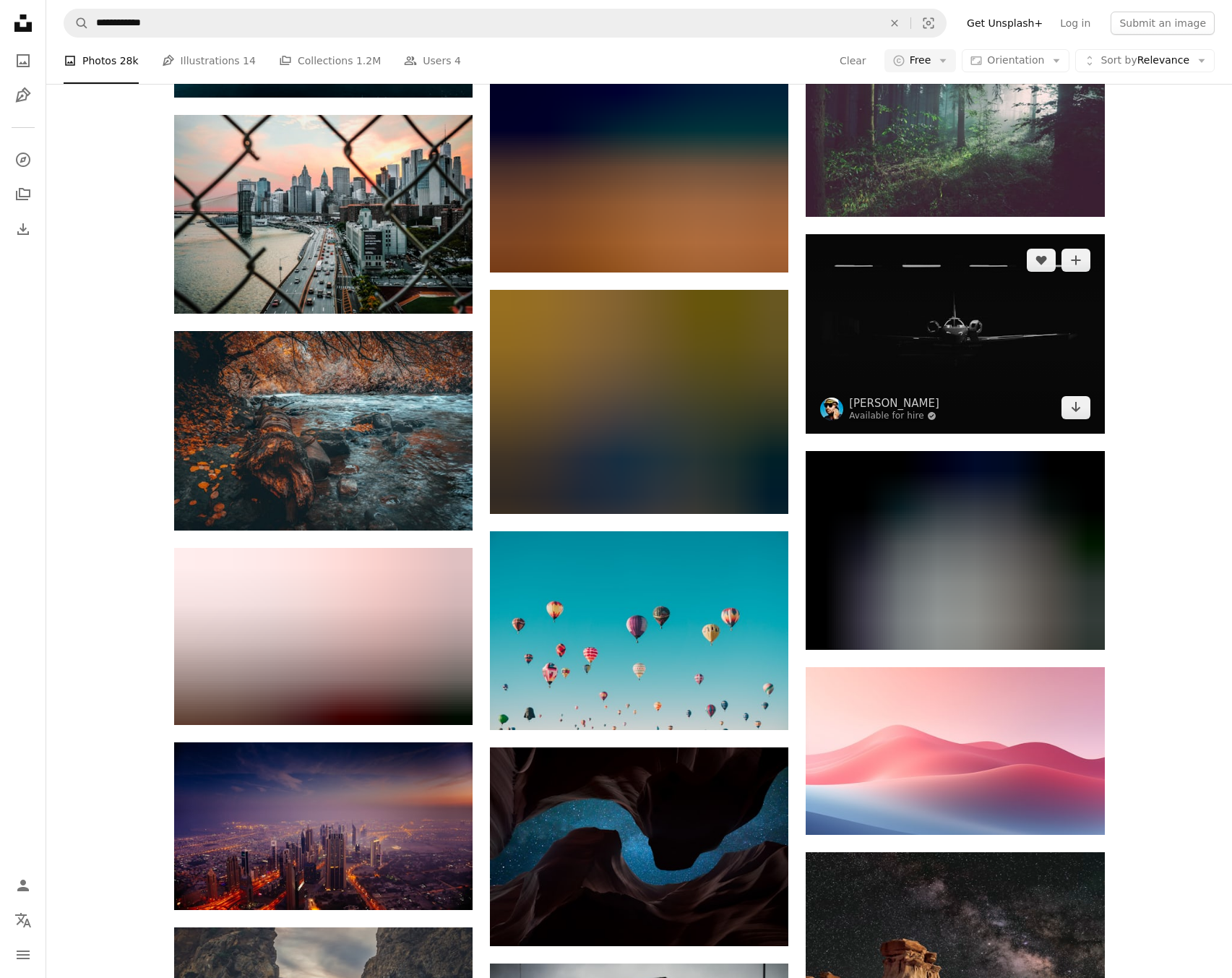
scroll to position [3868, 0]
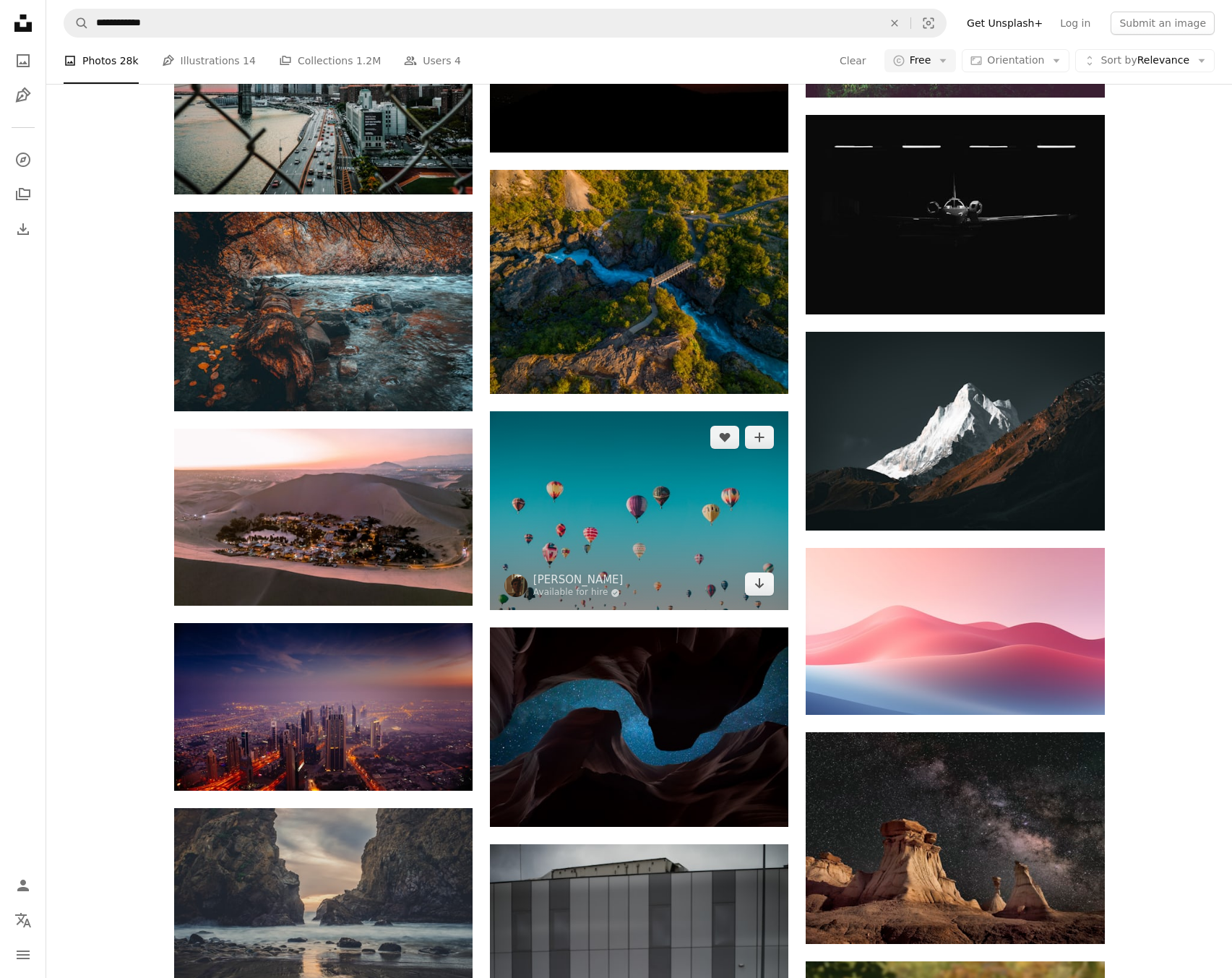
click at [697, 531] on img at bounding box center [639, 510] width 299 height 199
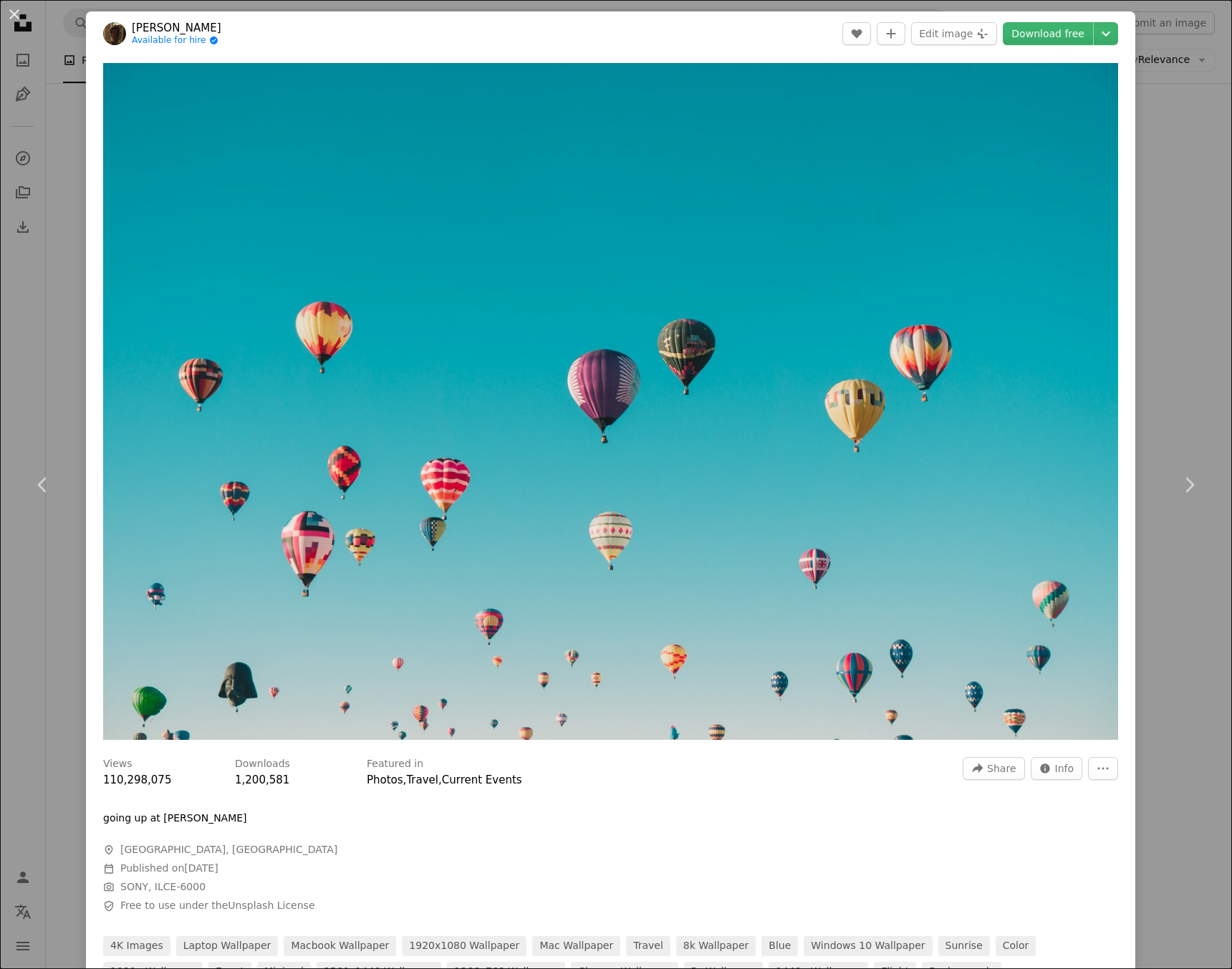
click at [1194, 267] on div "An X shape Chevron left Chevron right [PERSON_NAME] Available for hire A checkm…" at bounding box center [616, 484] width 1232 height 969
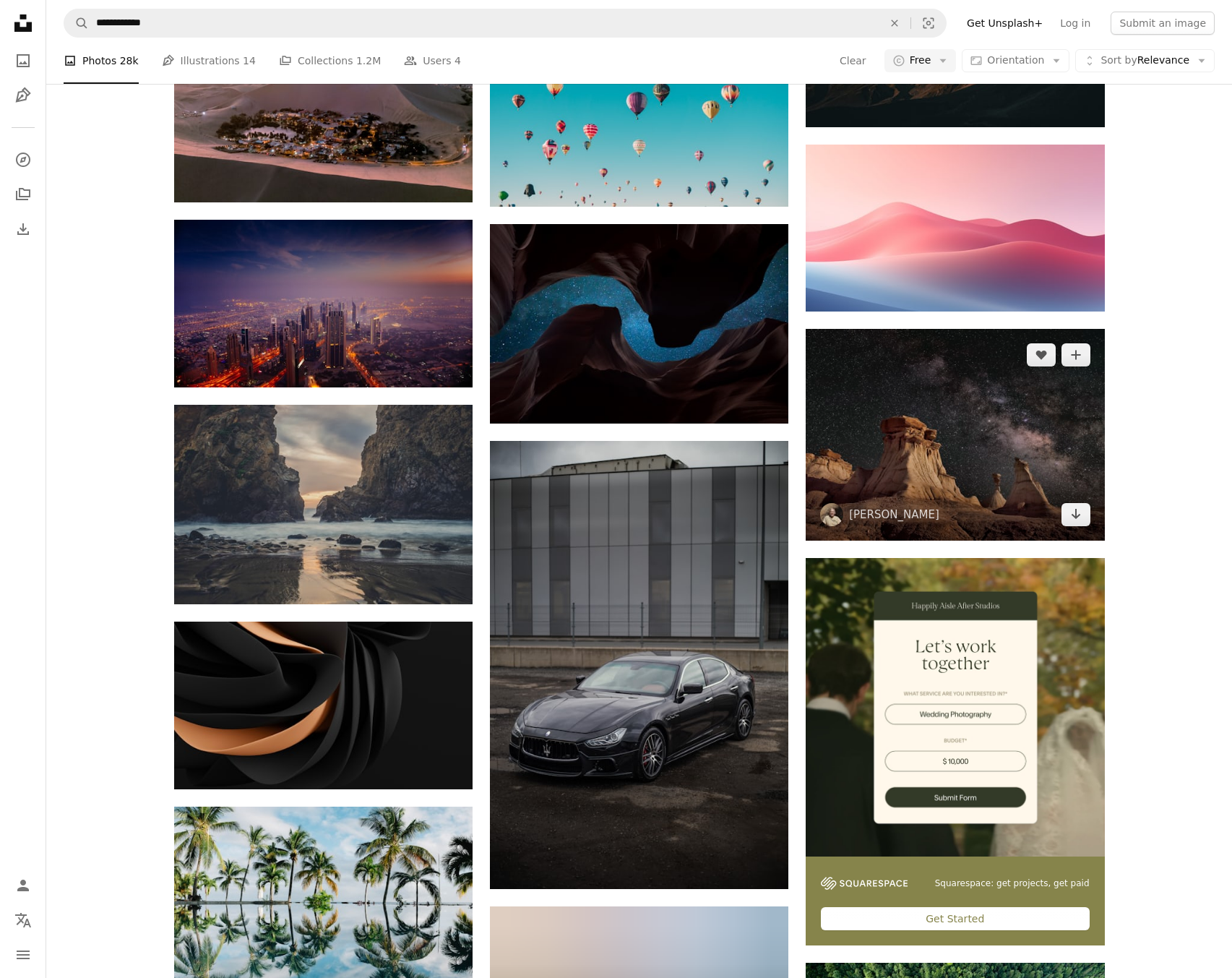
scroll to position [4275, 0]
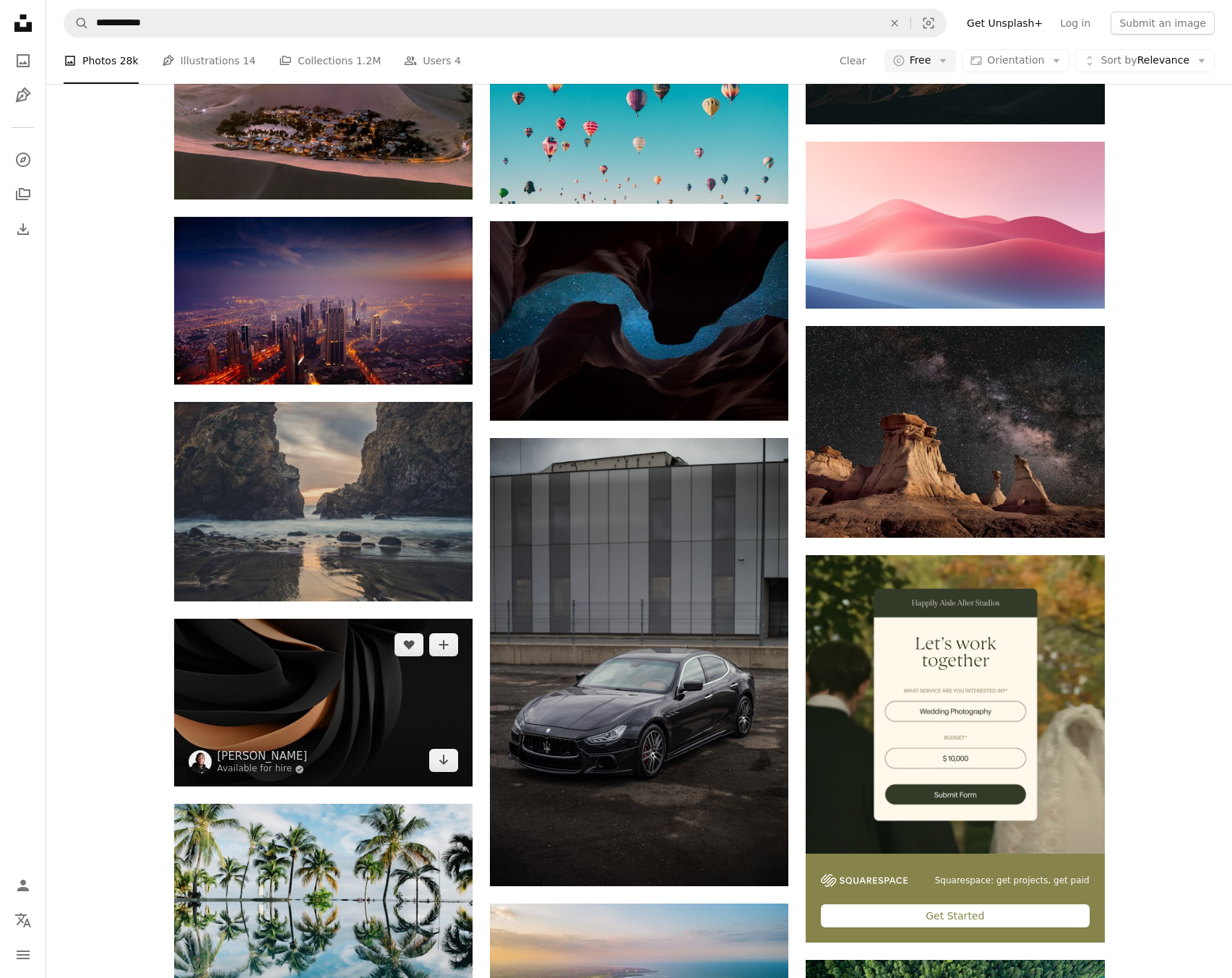
click at [347, 704] on img at bounding box center [323, 703] width 299 height 168
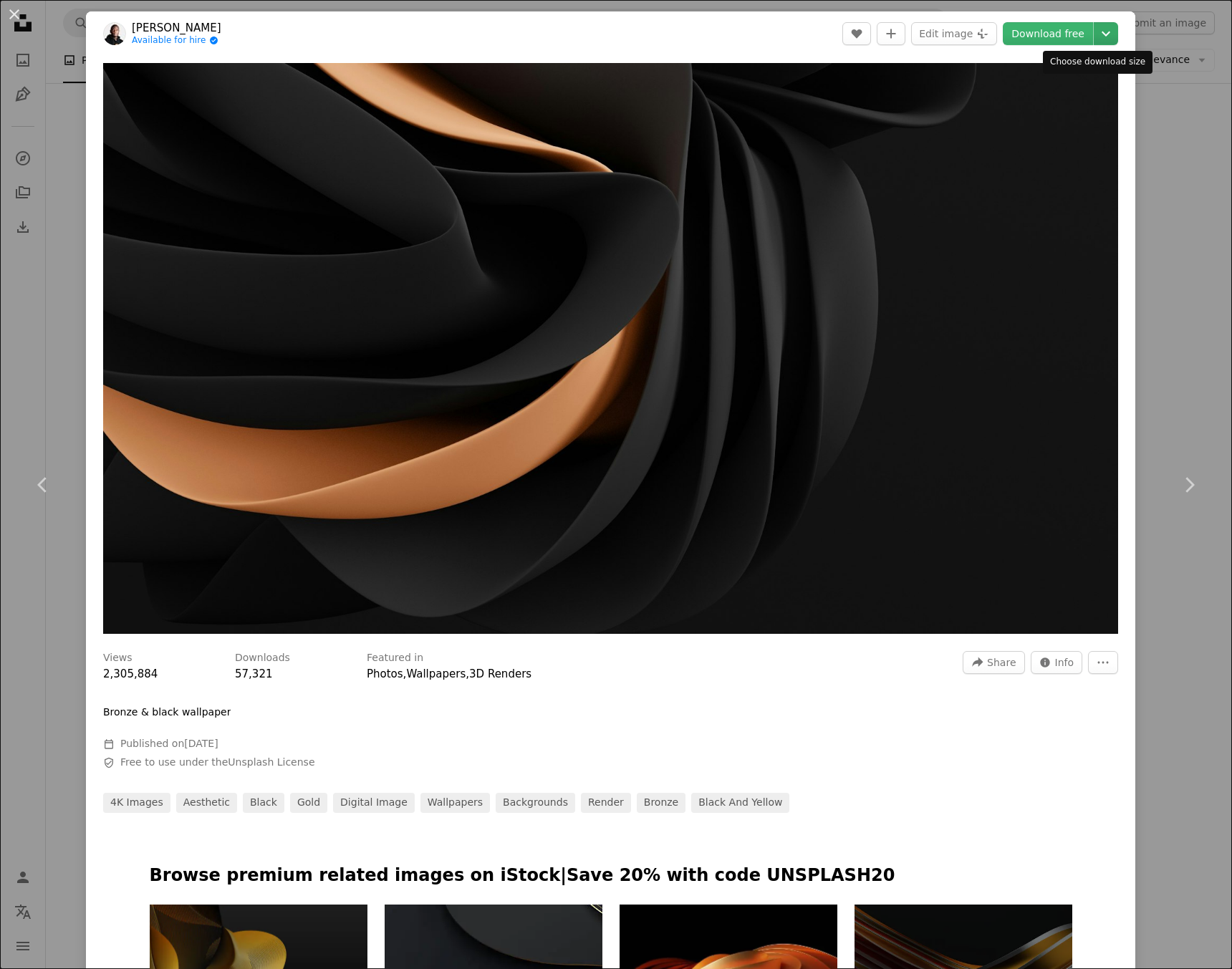
click at [1095, 27] on icon "Chevron down" at bounding box center [1106, 34] width 23 height 17
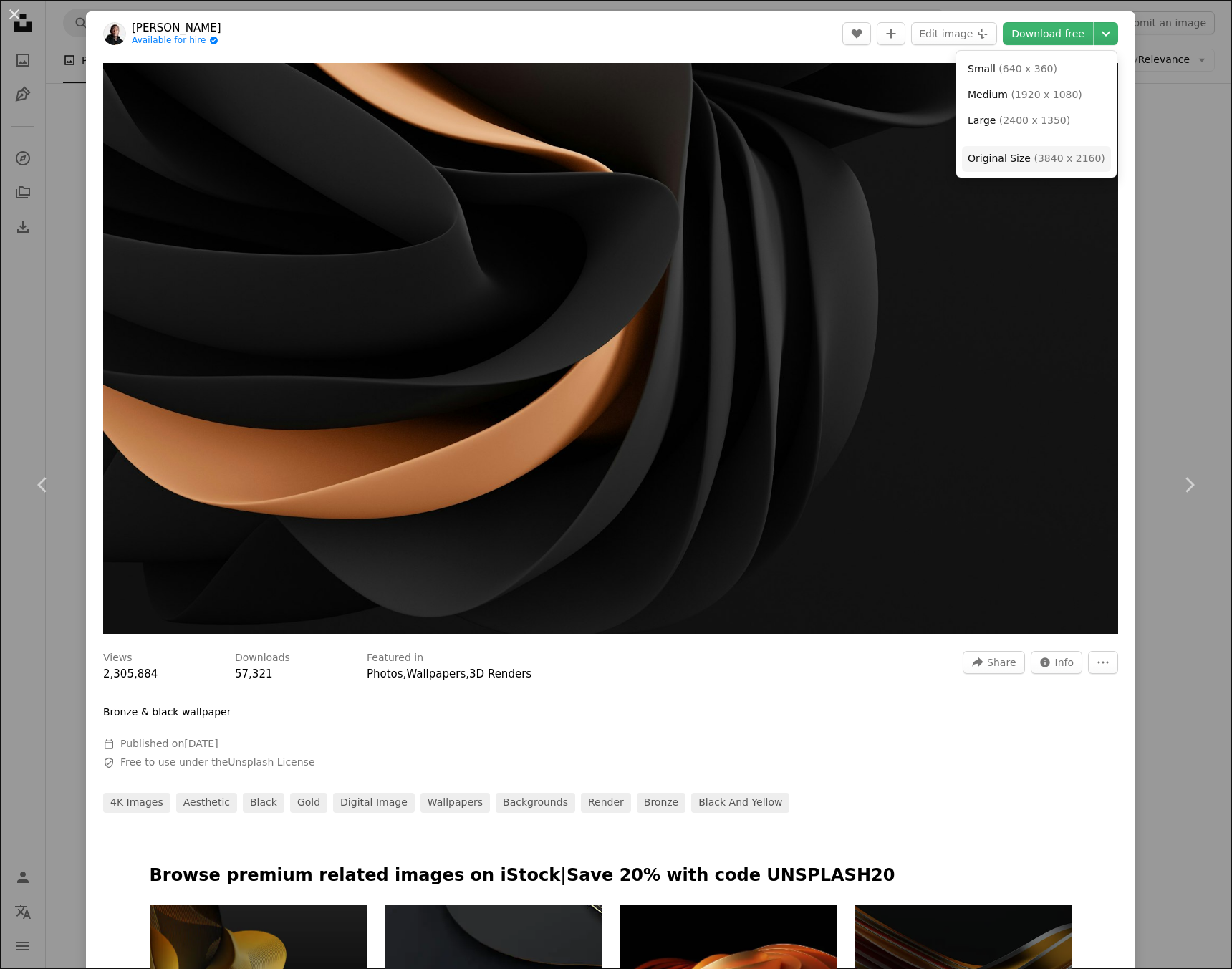
click at [1029, 163] on span "Original Size ( 3840 x 2160 )" at bounding box center [1037, 159] width 137 height 14
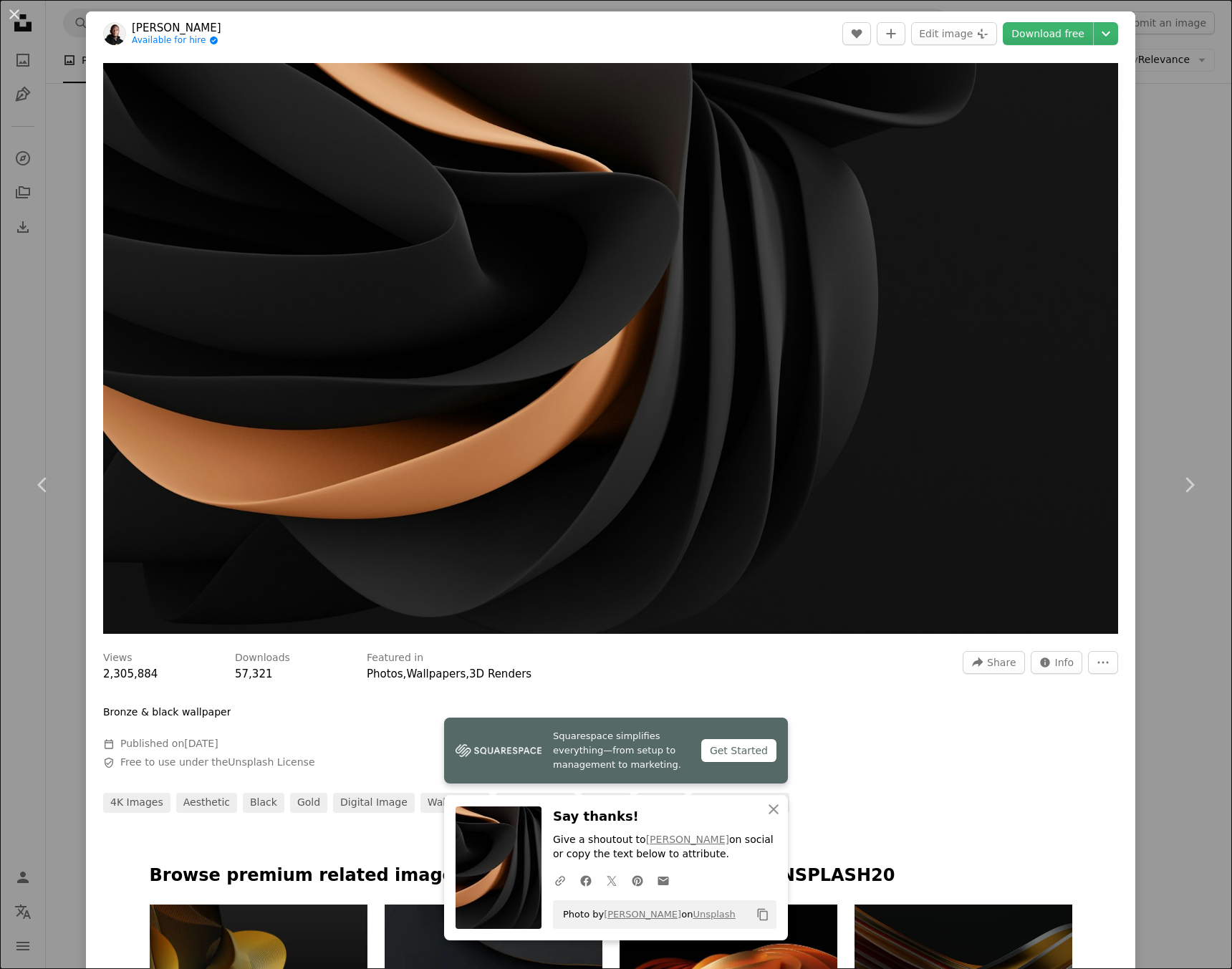
click at [1156, 296] on div "An X shape Chevron left Chevron right Squarespace simplifies everything—from se…" at bounding box center [616, 484] width 1232 height 969
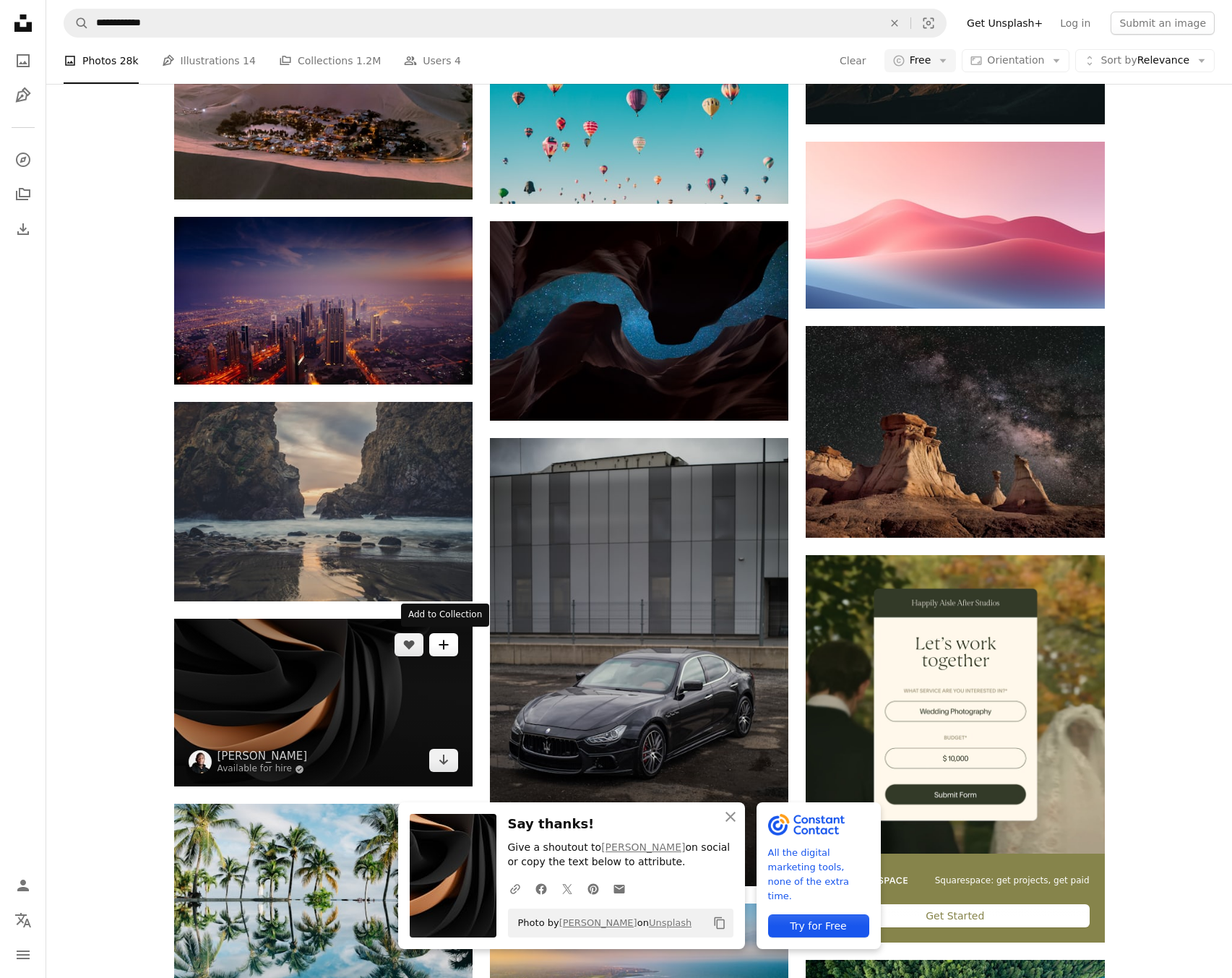
scroll to position [4439, 0]
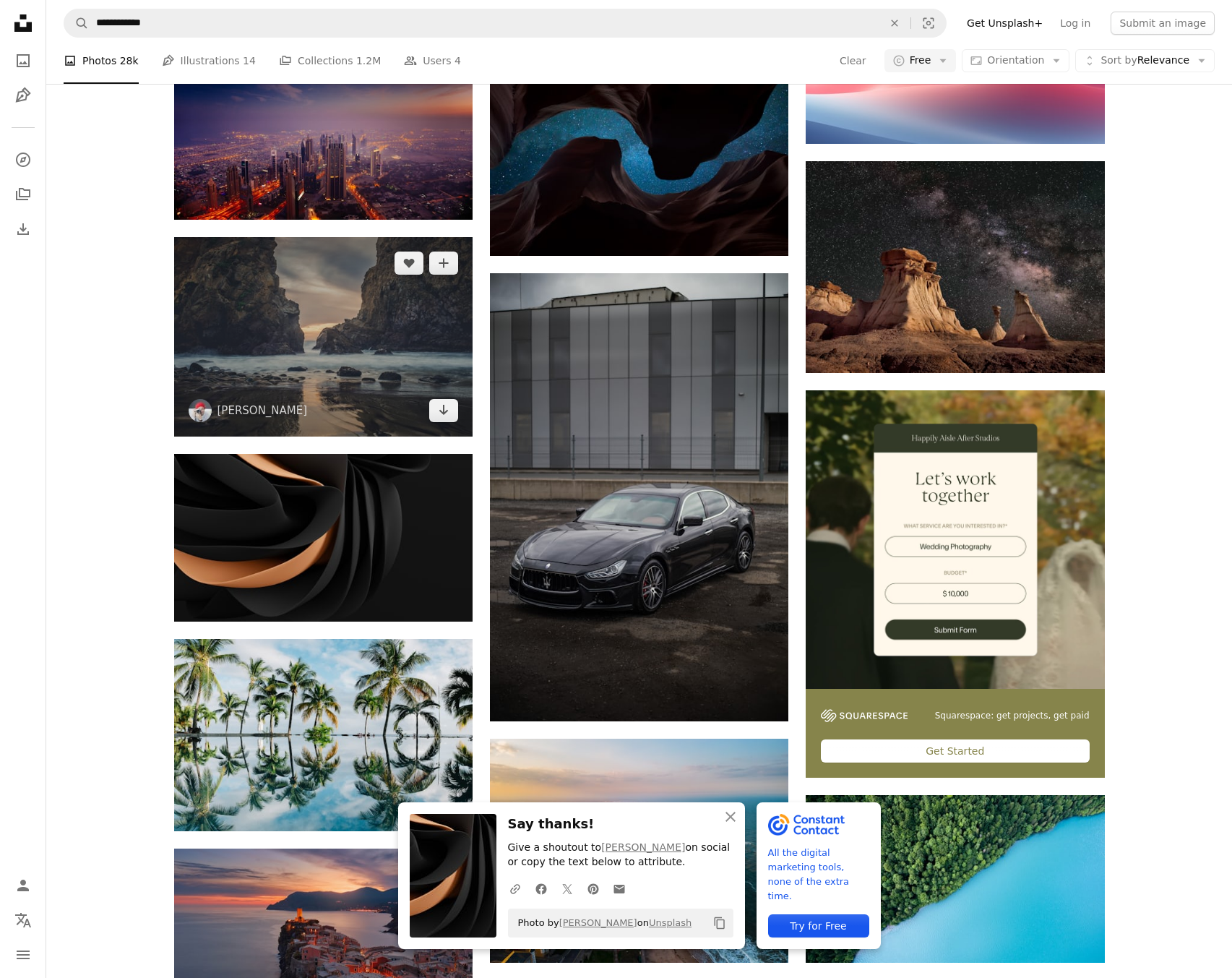
click at [338, 326] on img at bounding box center [323, 336] width 299 height 199
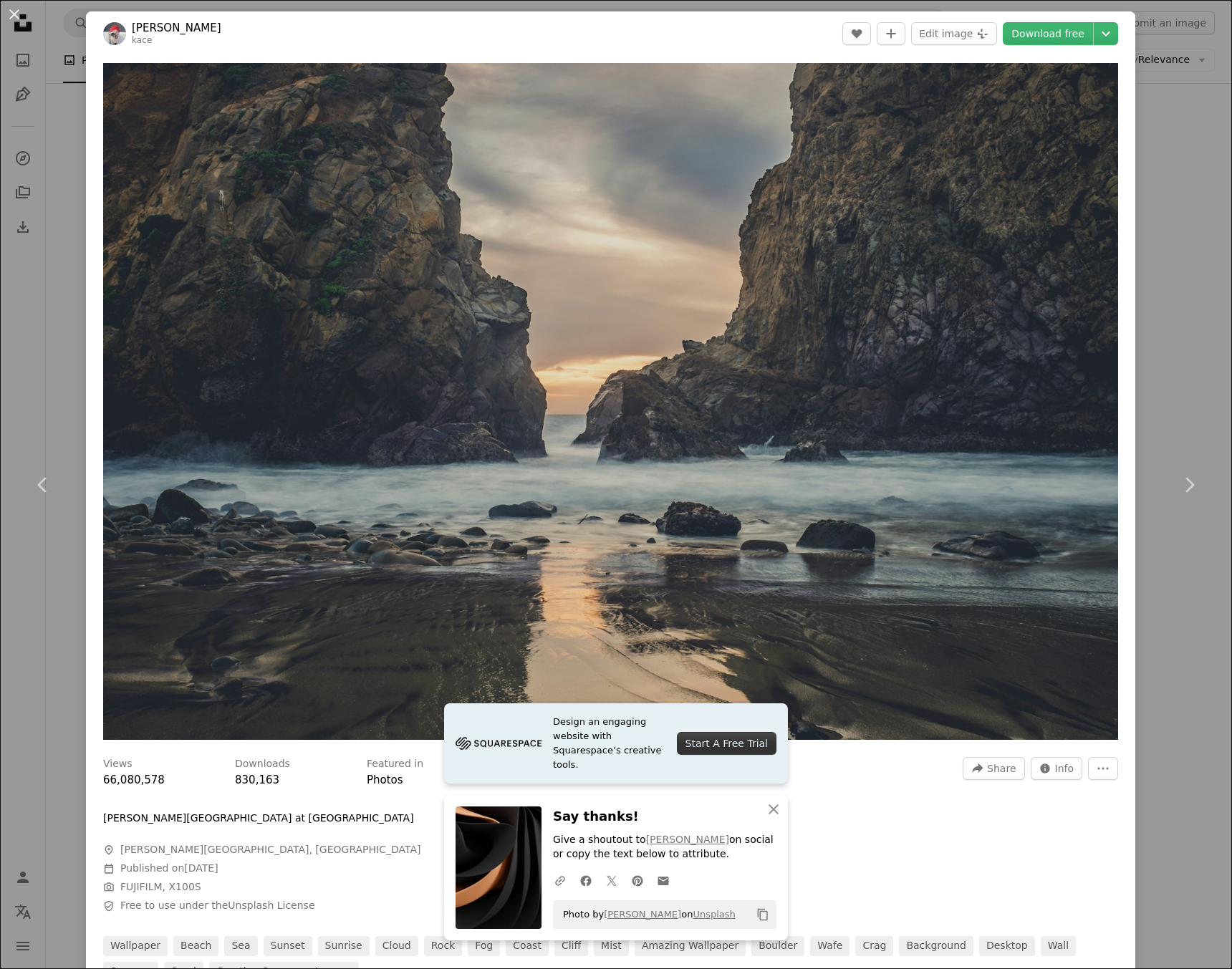
click at [1199, 149] on div "An X shape Chevron left Chevron right Design an engaging website with Squarespa…" at bounding box center [616, 484] width 1232 height 969
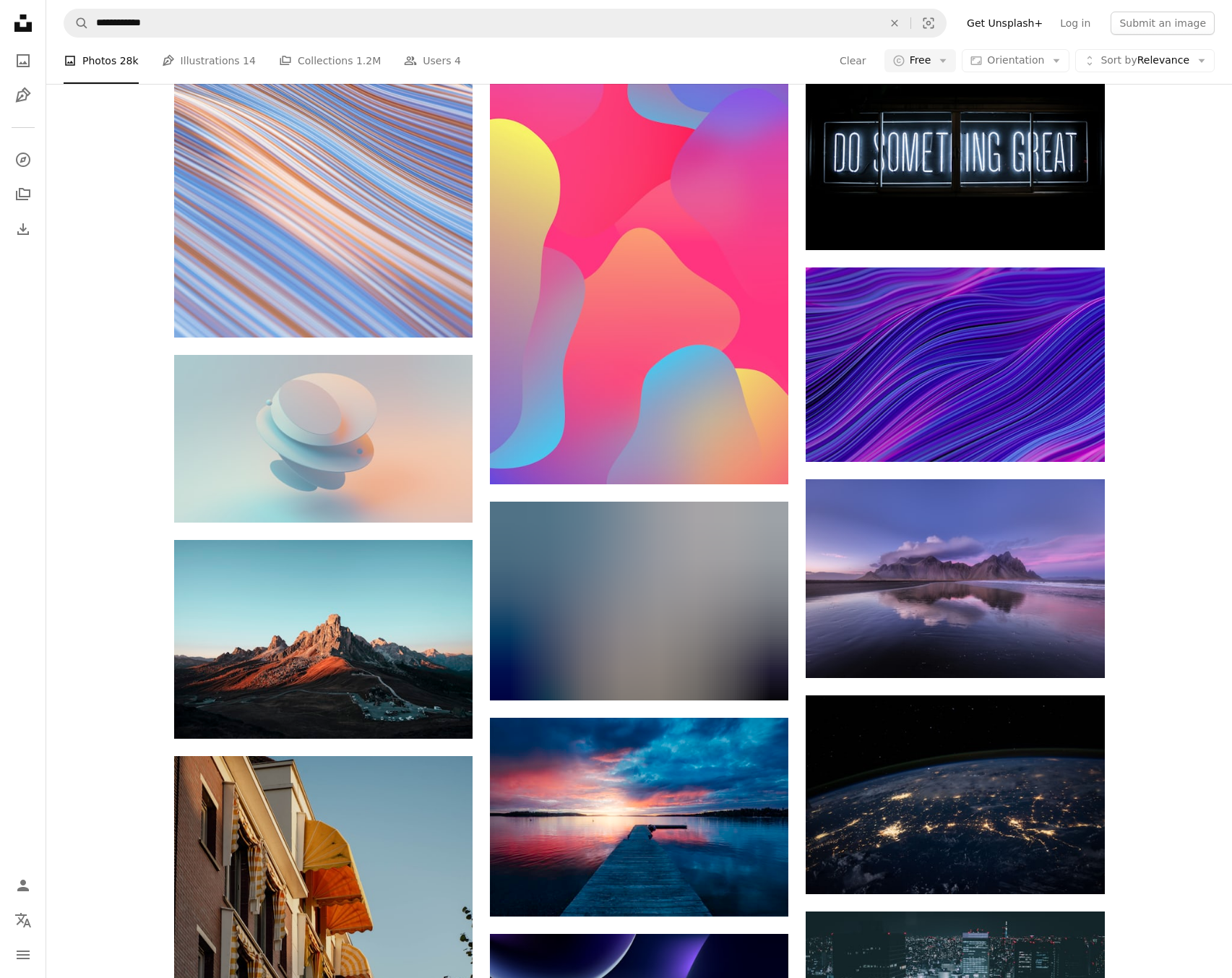
scroll to position [688, 0]
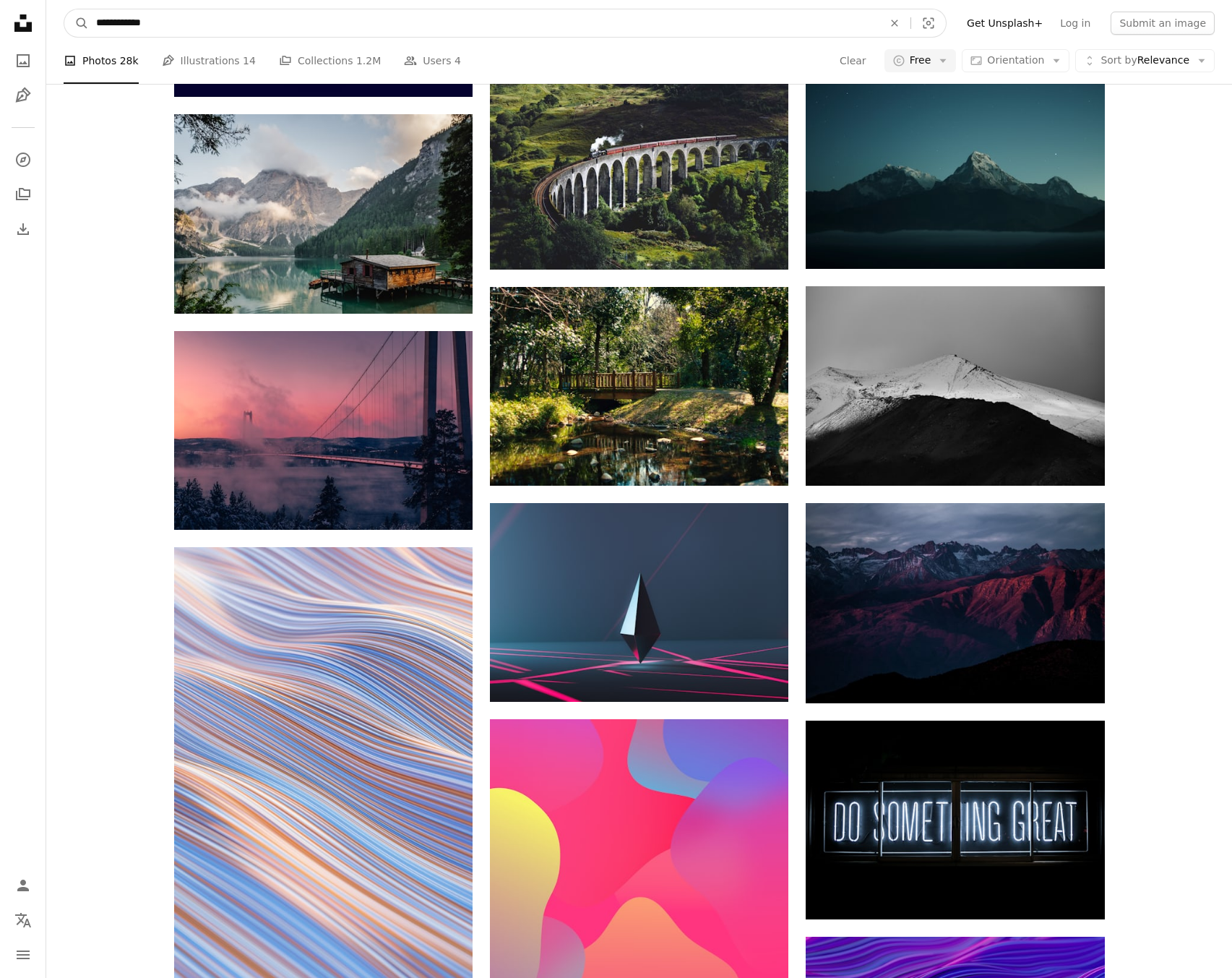
click at [180, 34] on input "**********" at bounding box center [484, 23] width 790 height 28
type input "**********"
click at [64, 9] on button "A magnifying glass" at bounding box center [77, 23] width 25 height 28
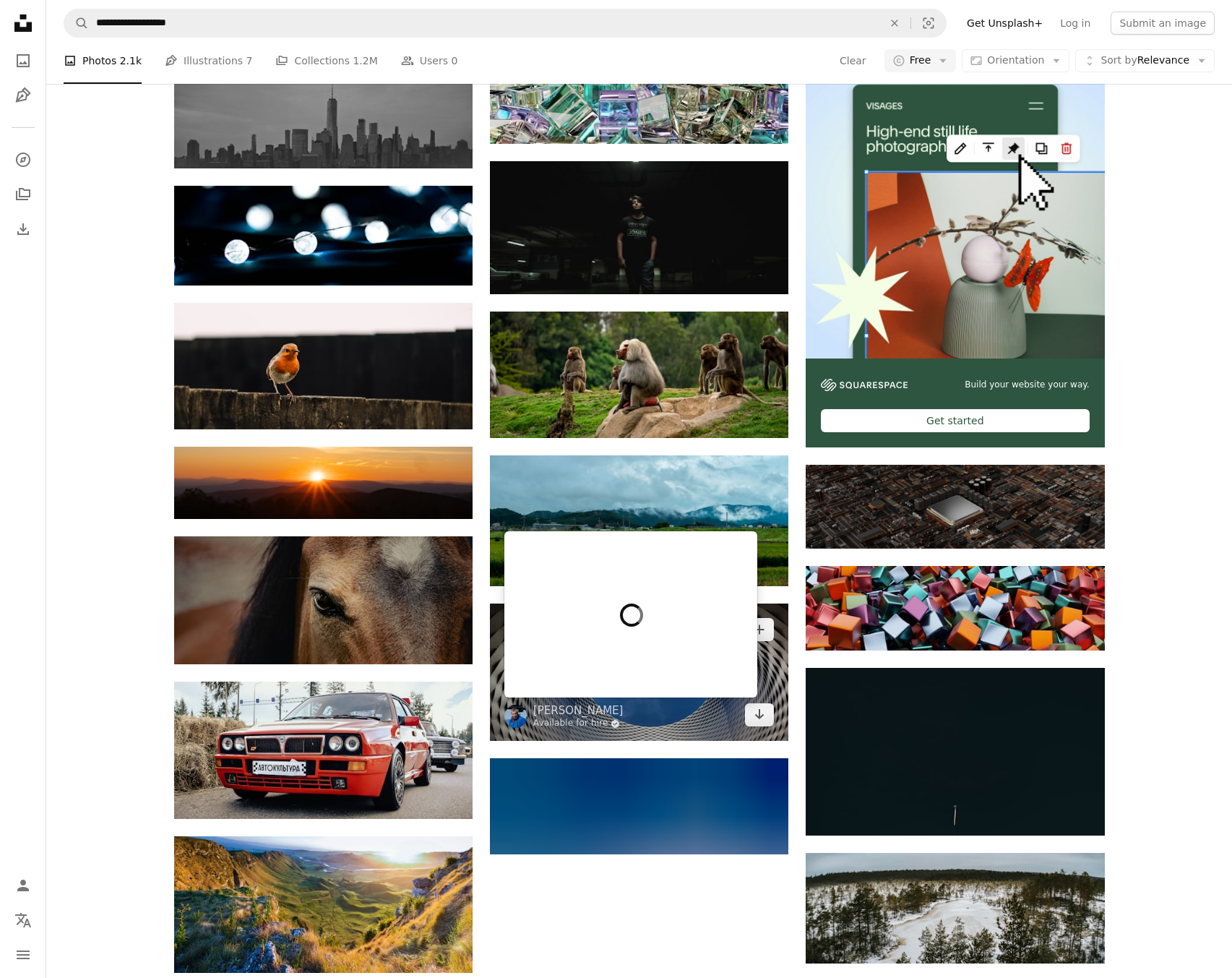
scroll to position [619, 0]
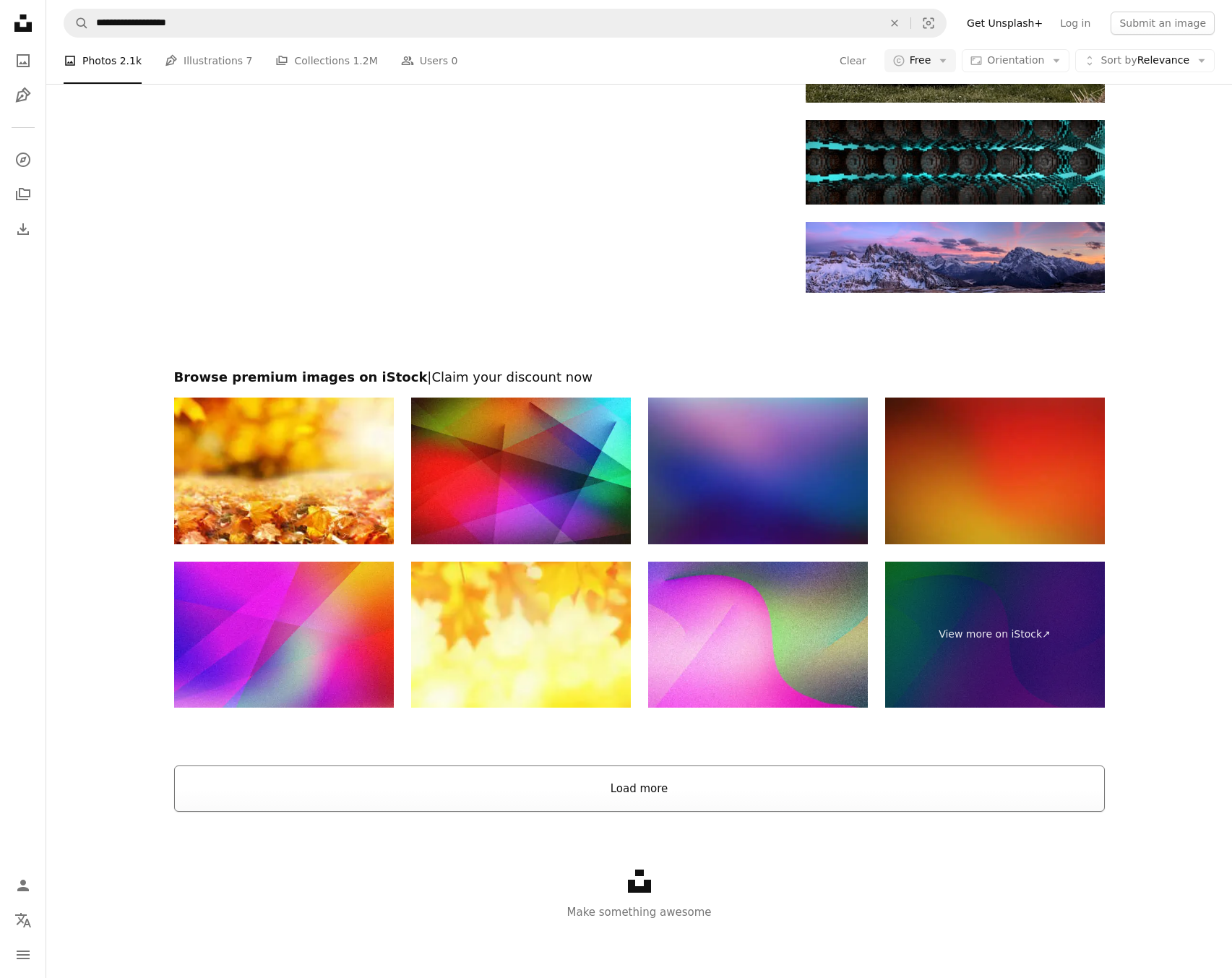
click at [648, 793] on button "Load more" at bounding box center [640, 788] width 931 height 46
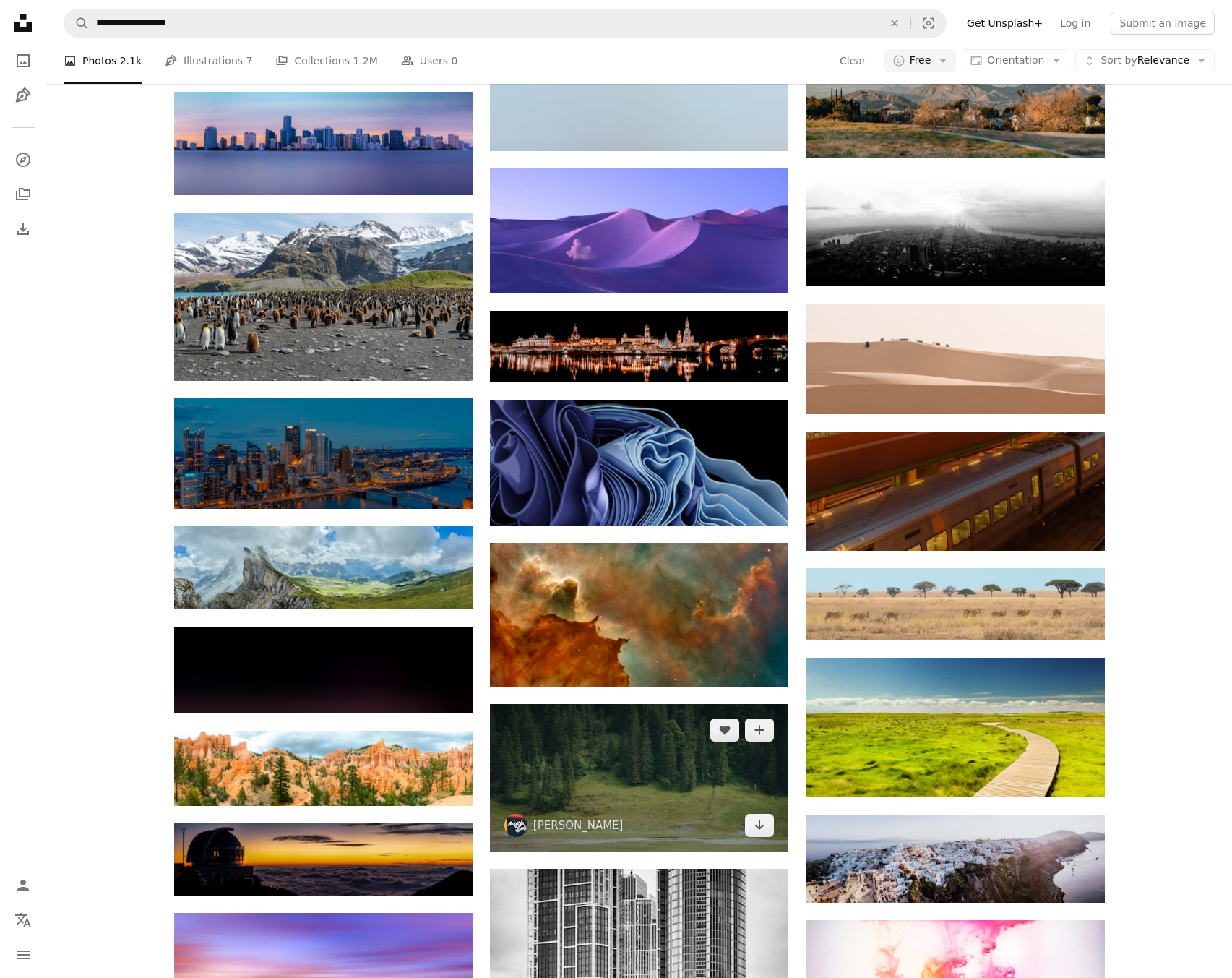
scroll to position [3699, 0]
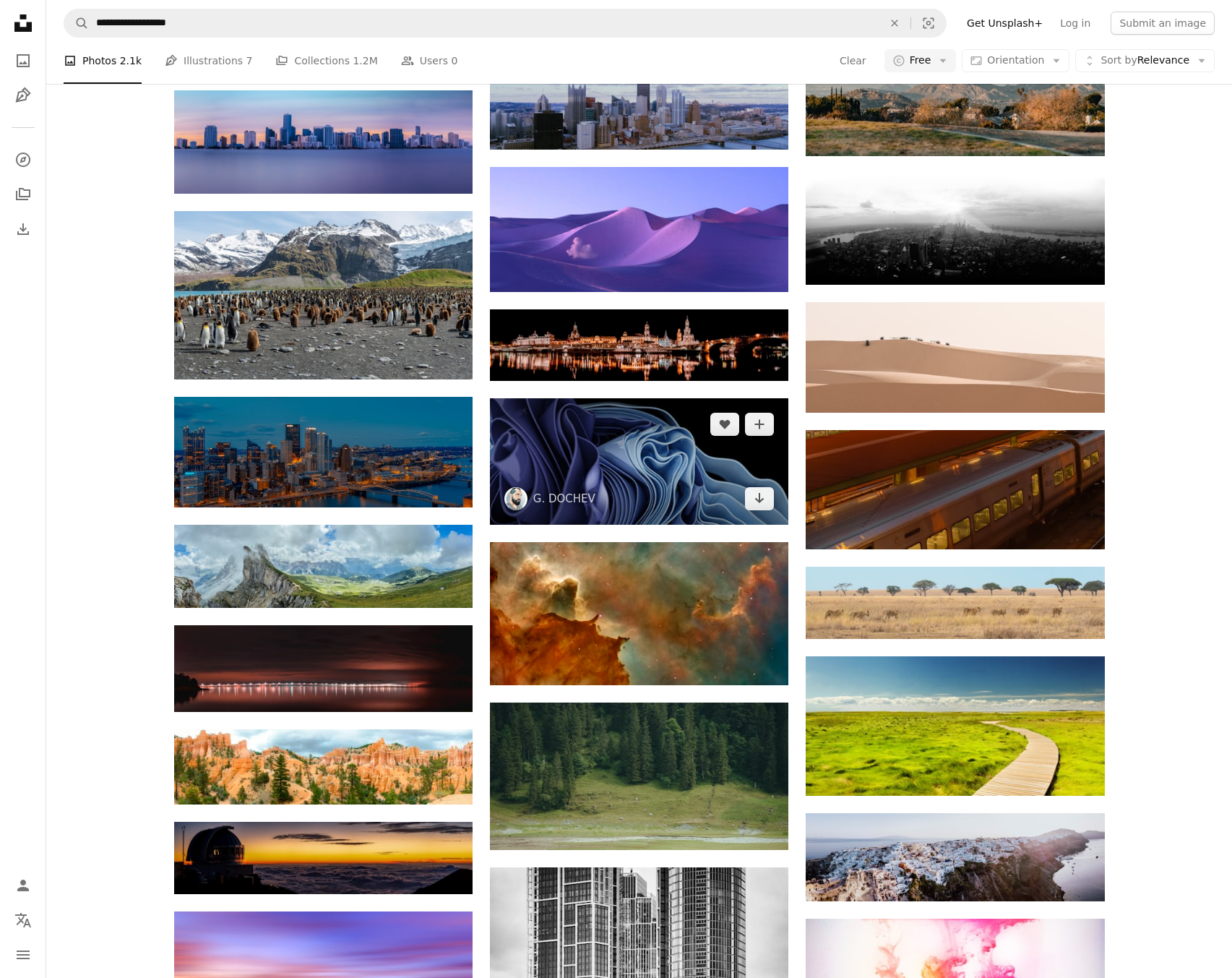
click at [632, 482] on img at bounding box center [639, 461] width 299 height 126
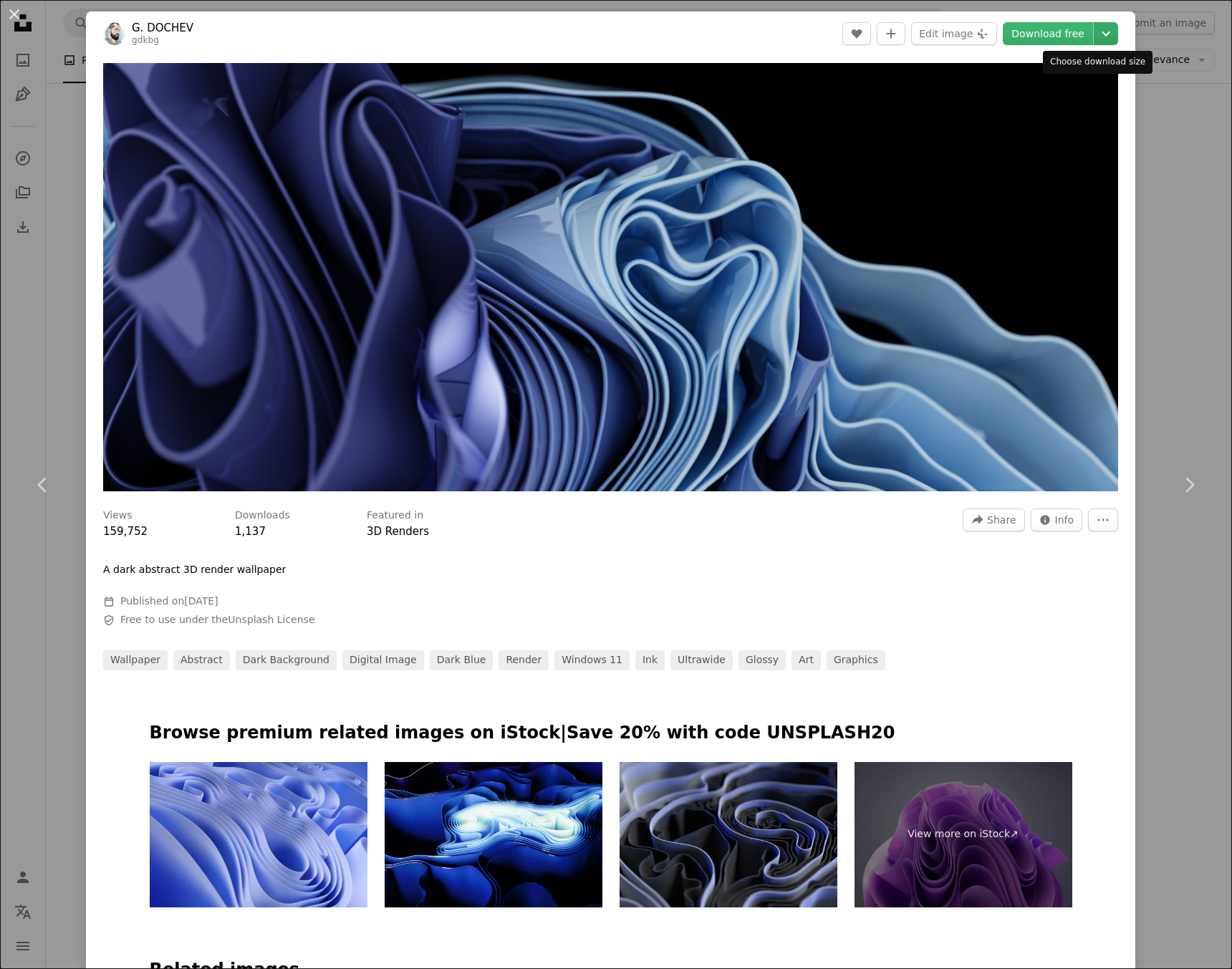
click at [1103, 29] on icon "Chevron down" at bounding box center [1106, 34] width 23 height 17
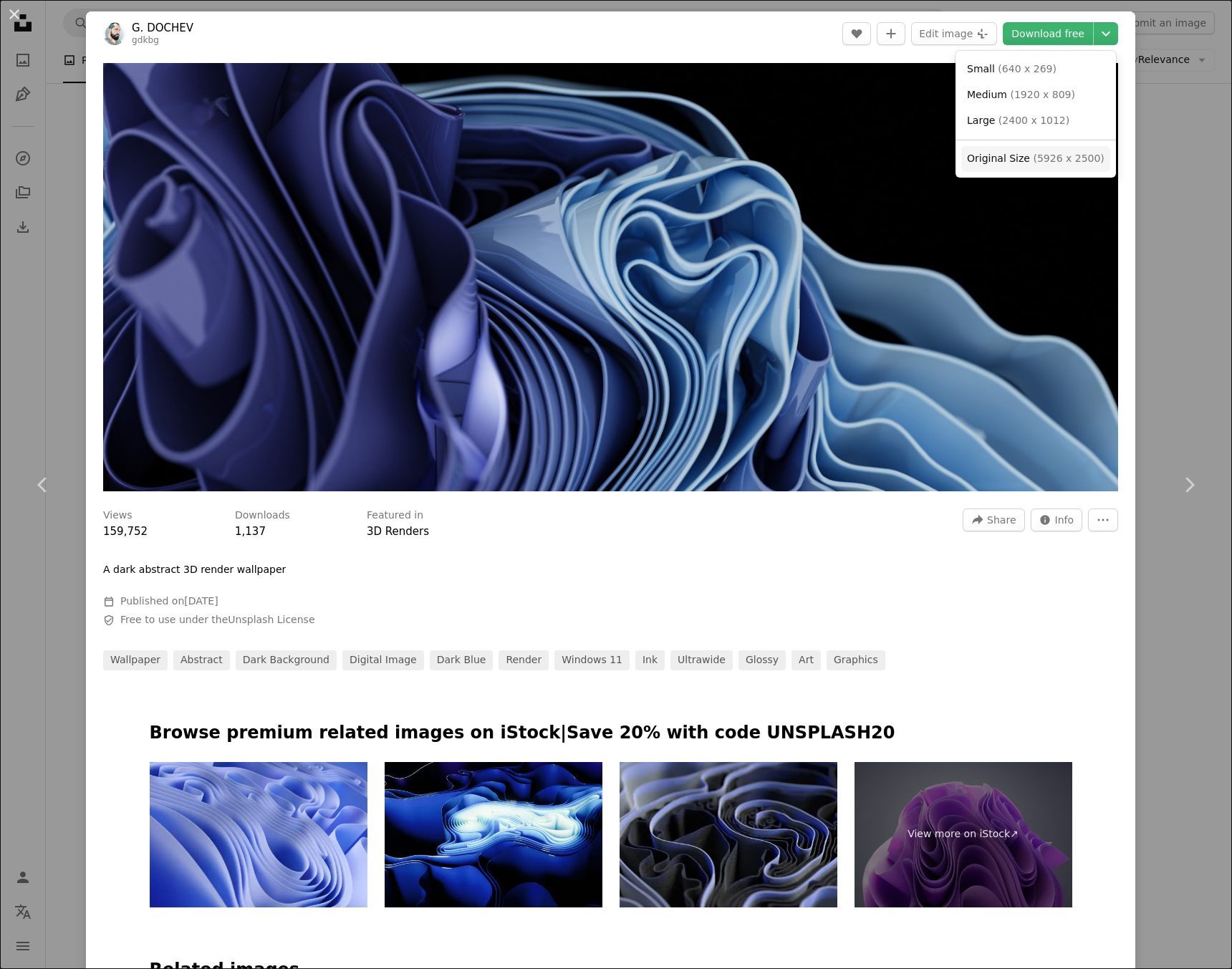
click at [1071, 166] on span "Original Size ( 5926 x 2500 )" at bounding box center [1036, 159] width 137 height 14
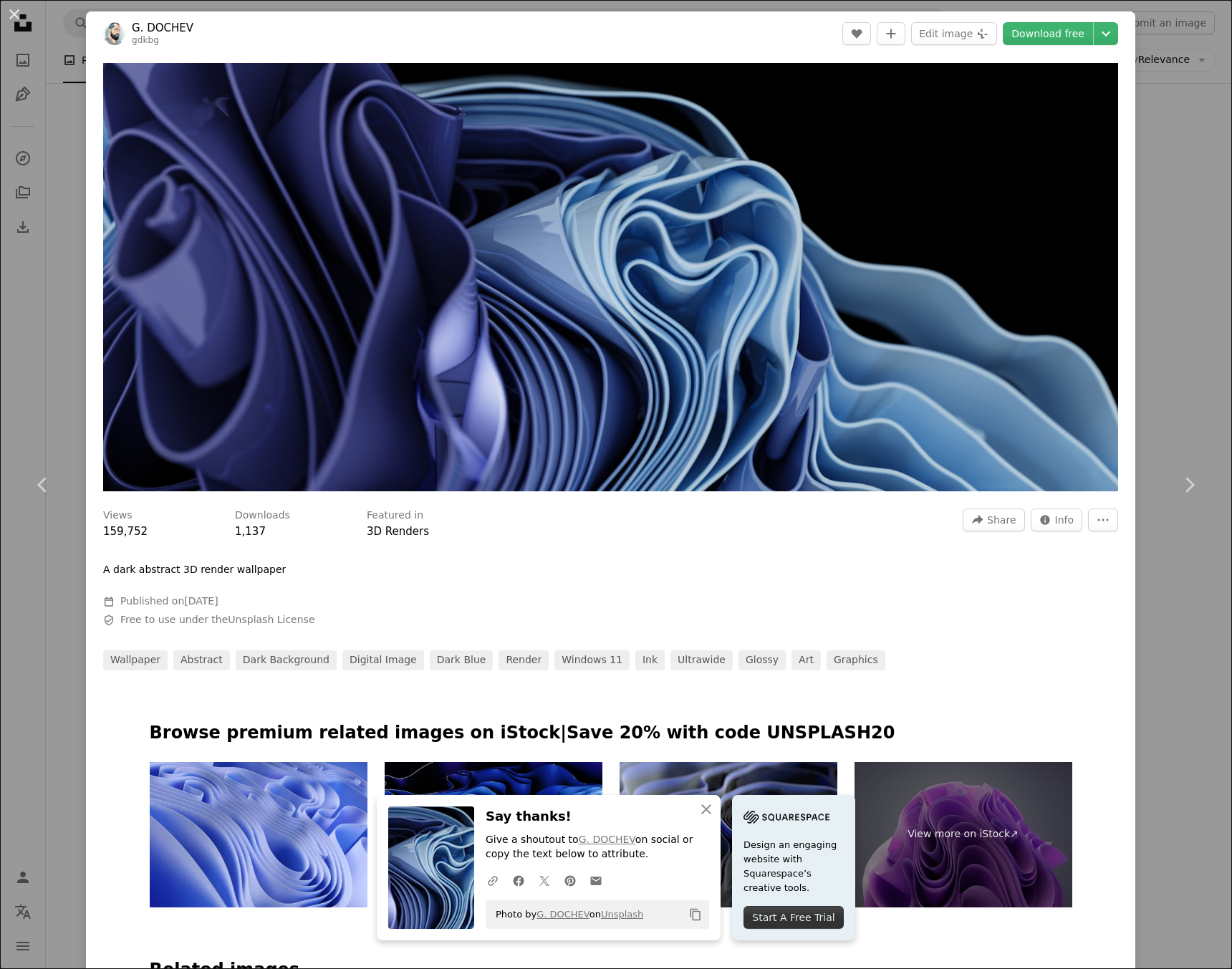
click at [80, 74] on div "An X shape Chevron left Chevron right An X shape Close Say thanks! Give a shout…" at bounding box center [616, 484] width 1232 height 969
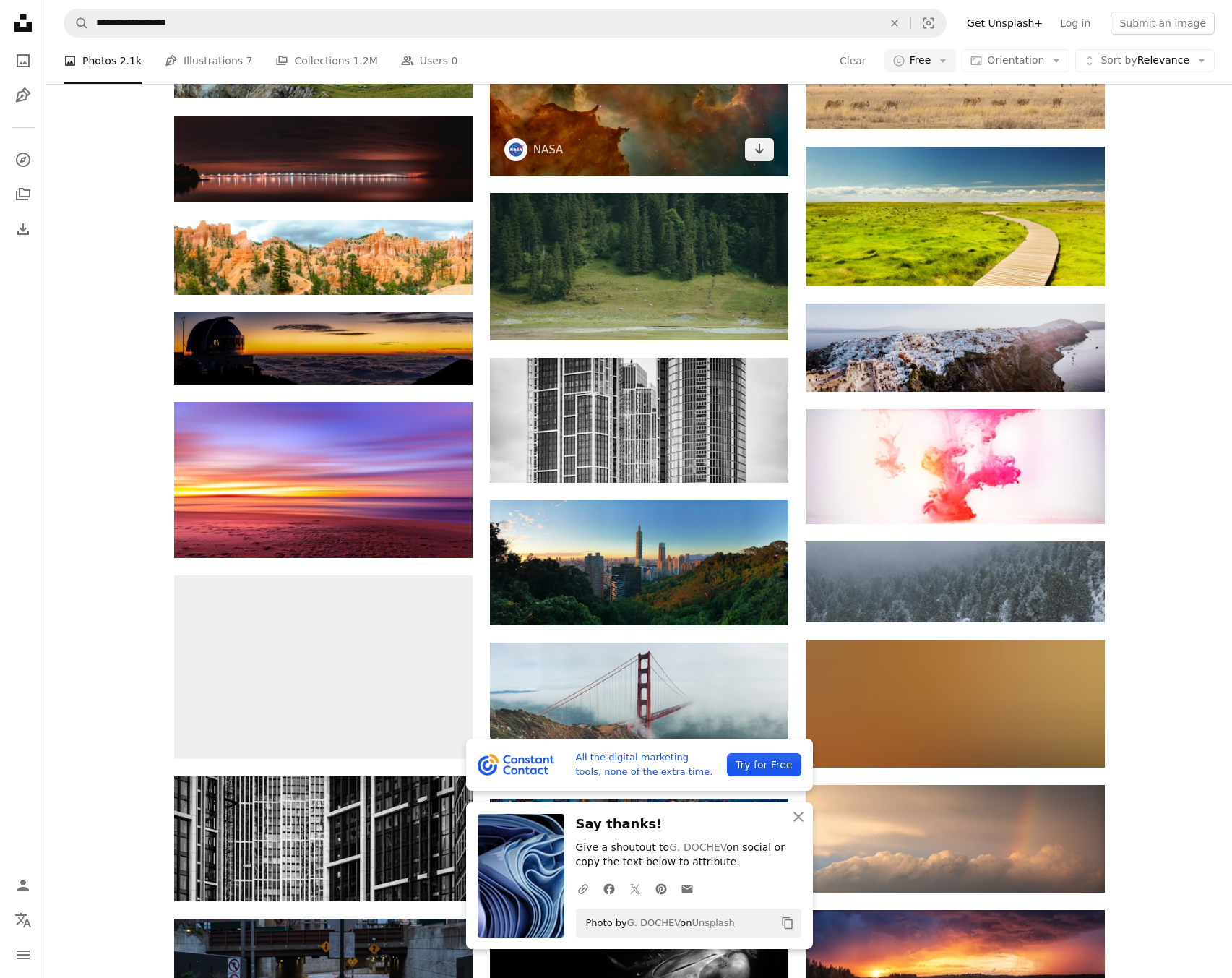
scroll to position [4238, 0]
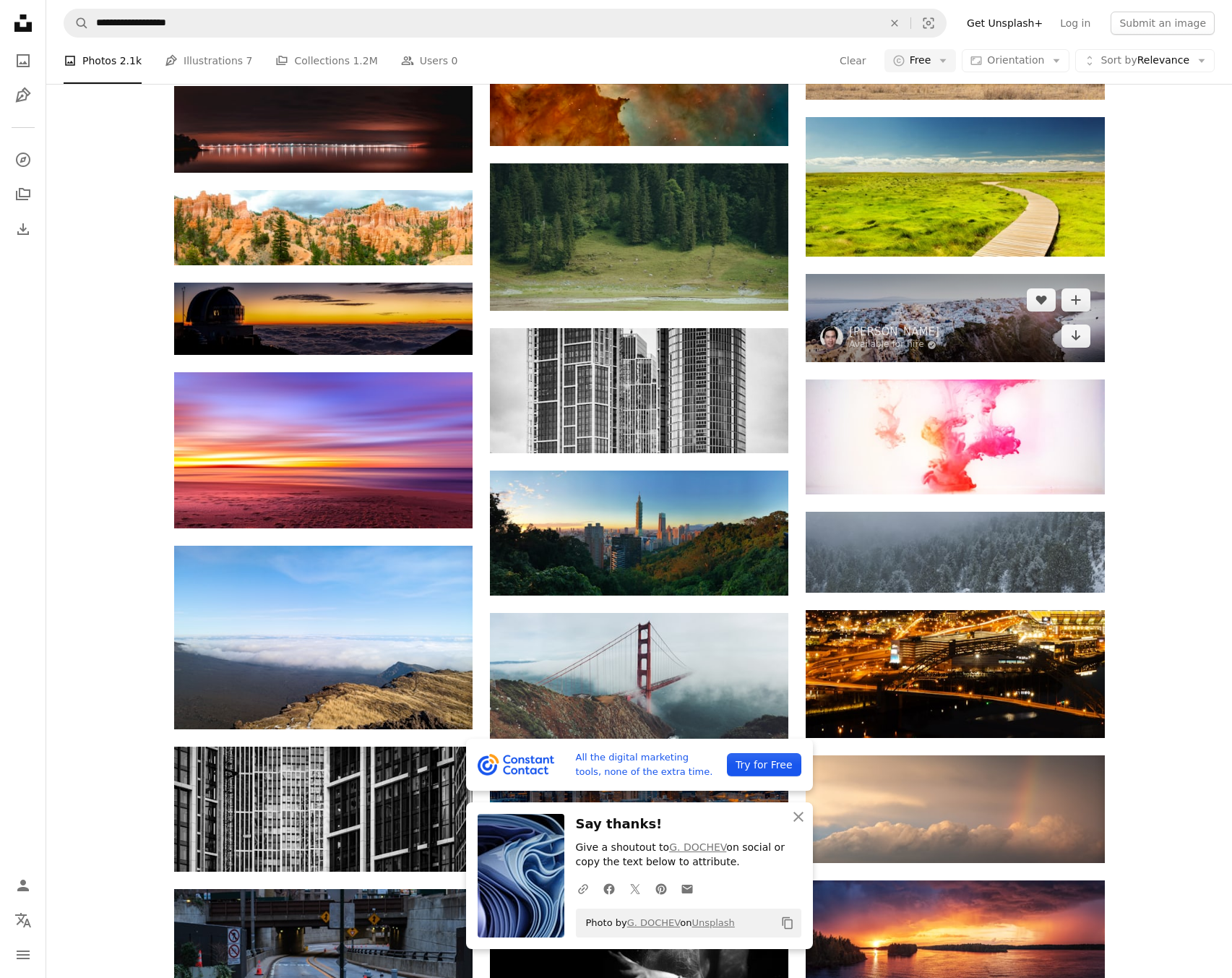
click at [909, 307] on img at bounding box center [955, 317] width 299 height 88
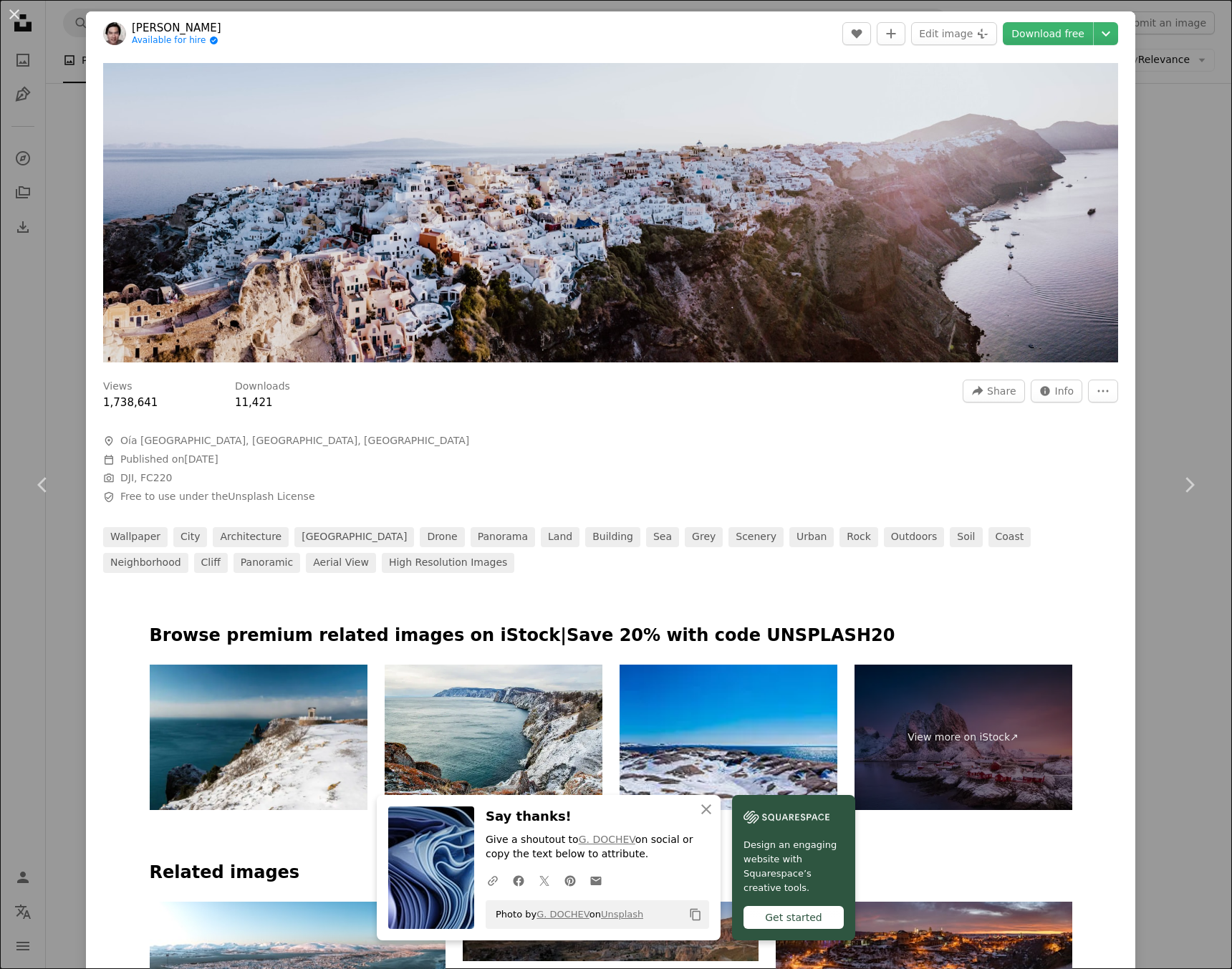
click at [55, 189] on div "An X shape Chevron left Chevron right An X shape Close Say thanks! Give a shout…" at bounding box center [616, 484] width 1232 height 969
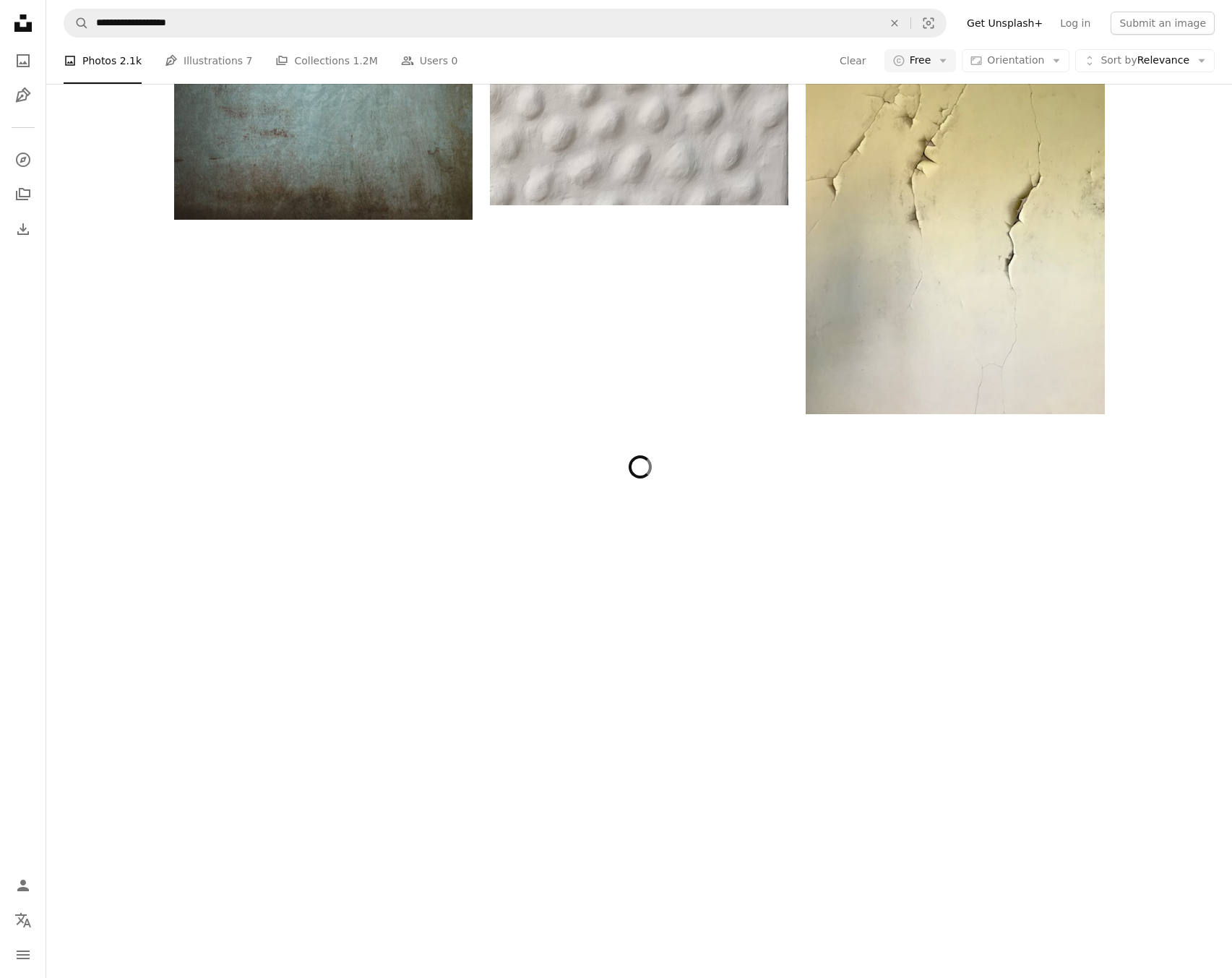
scroll to position [17683, 0]
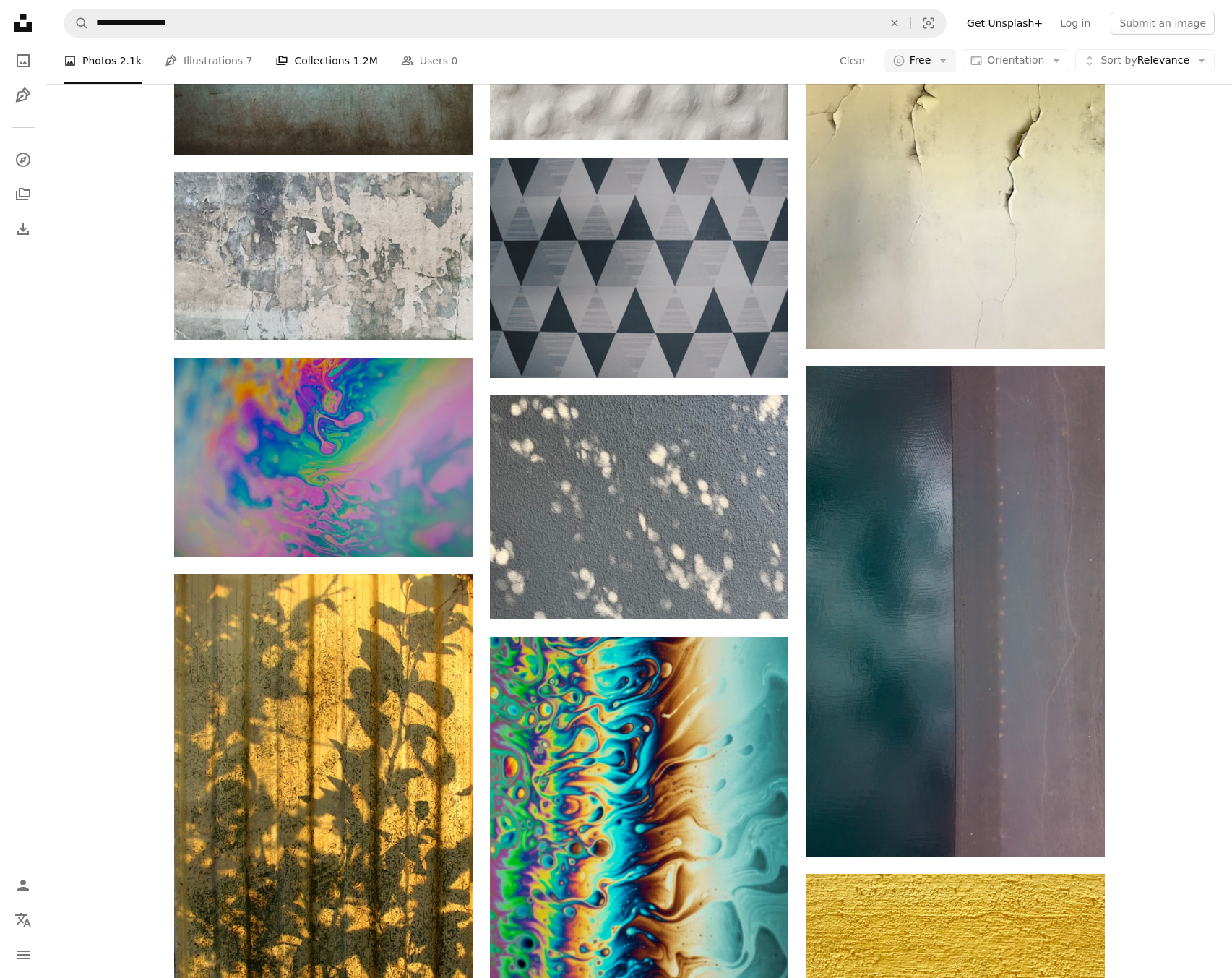
click at [328, 47] on link "A stack of folders Collections 1.2M" at bounding box center [326, 60] width 102 height 46
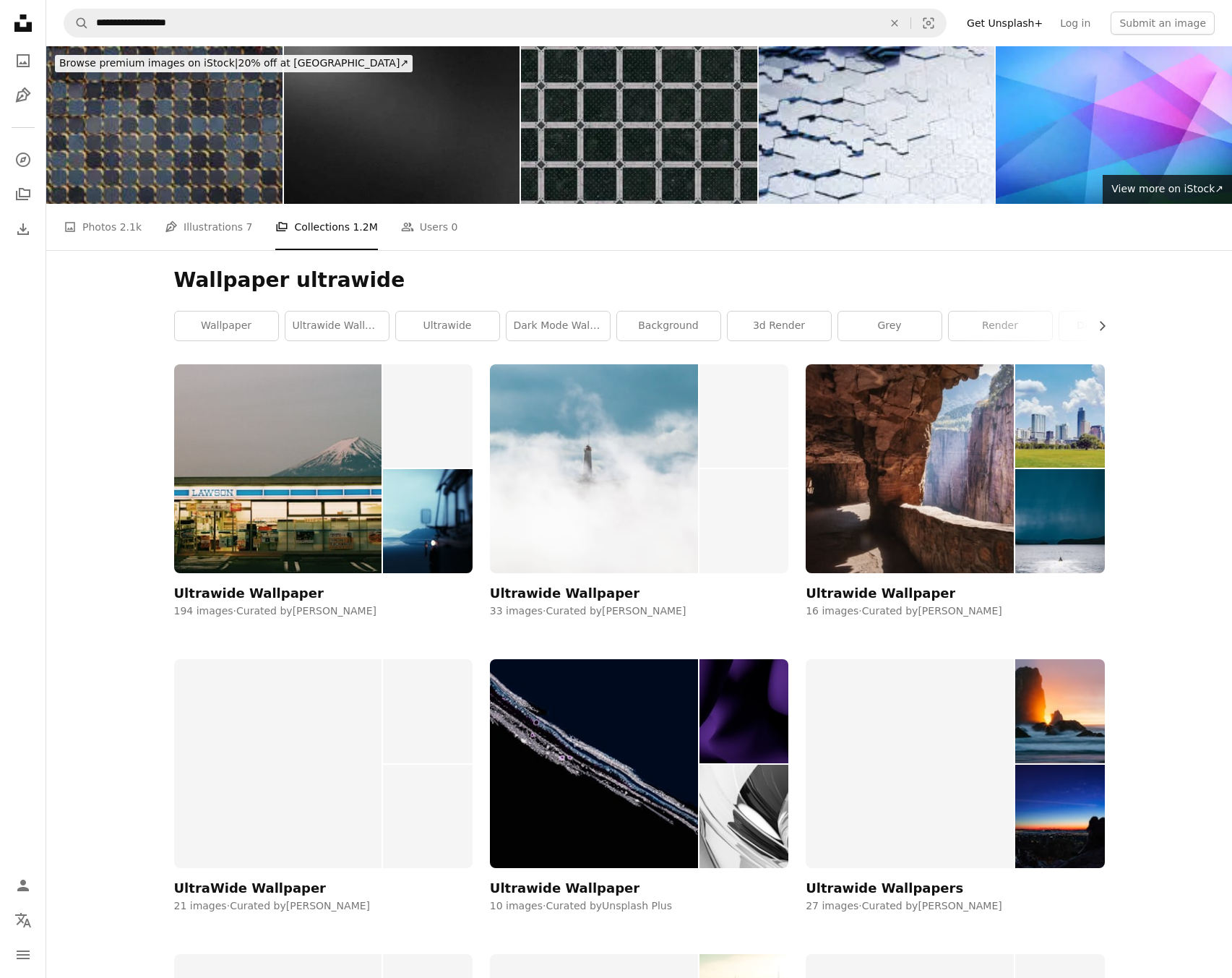
scroll to position [5, 0]
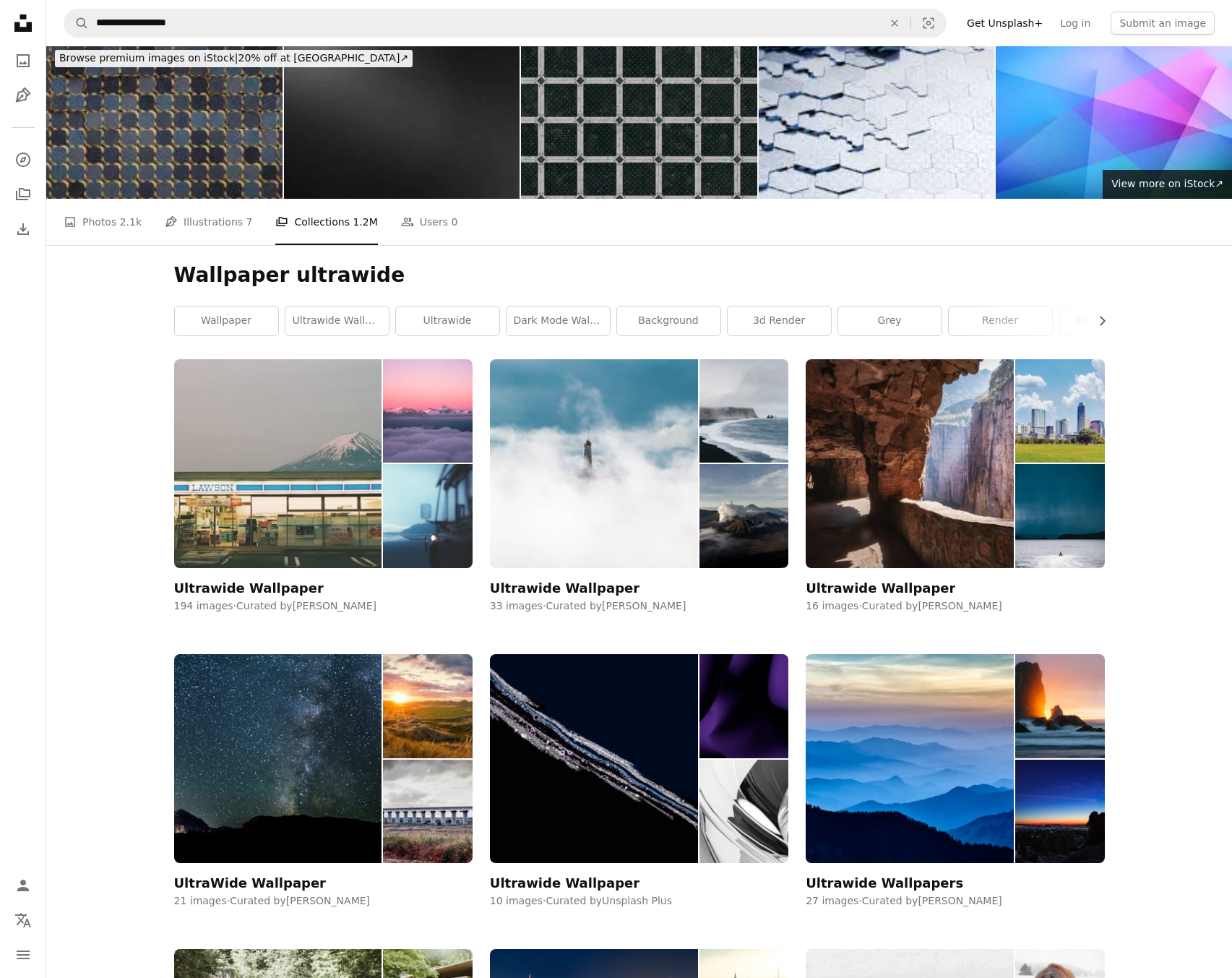
click at [314, 482] on img at bounding box center [278, 463] width 208 height 209
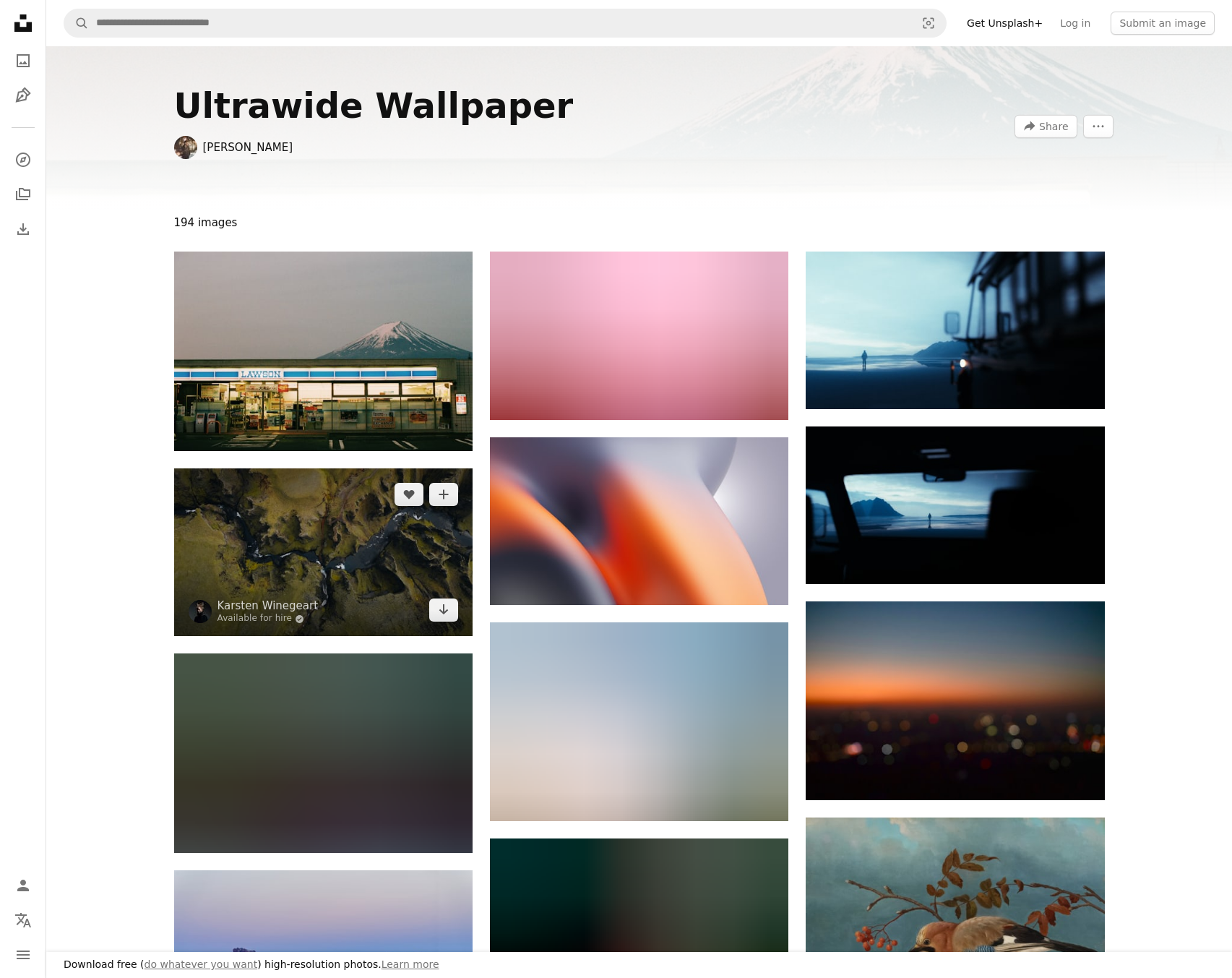
scroll to position [434, 0]
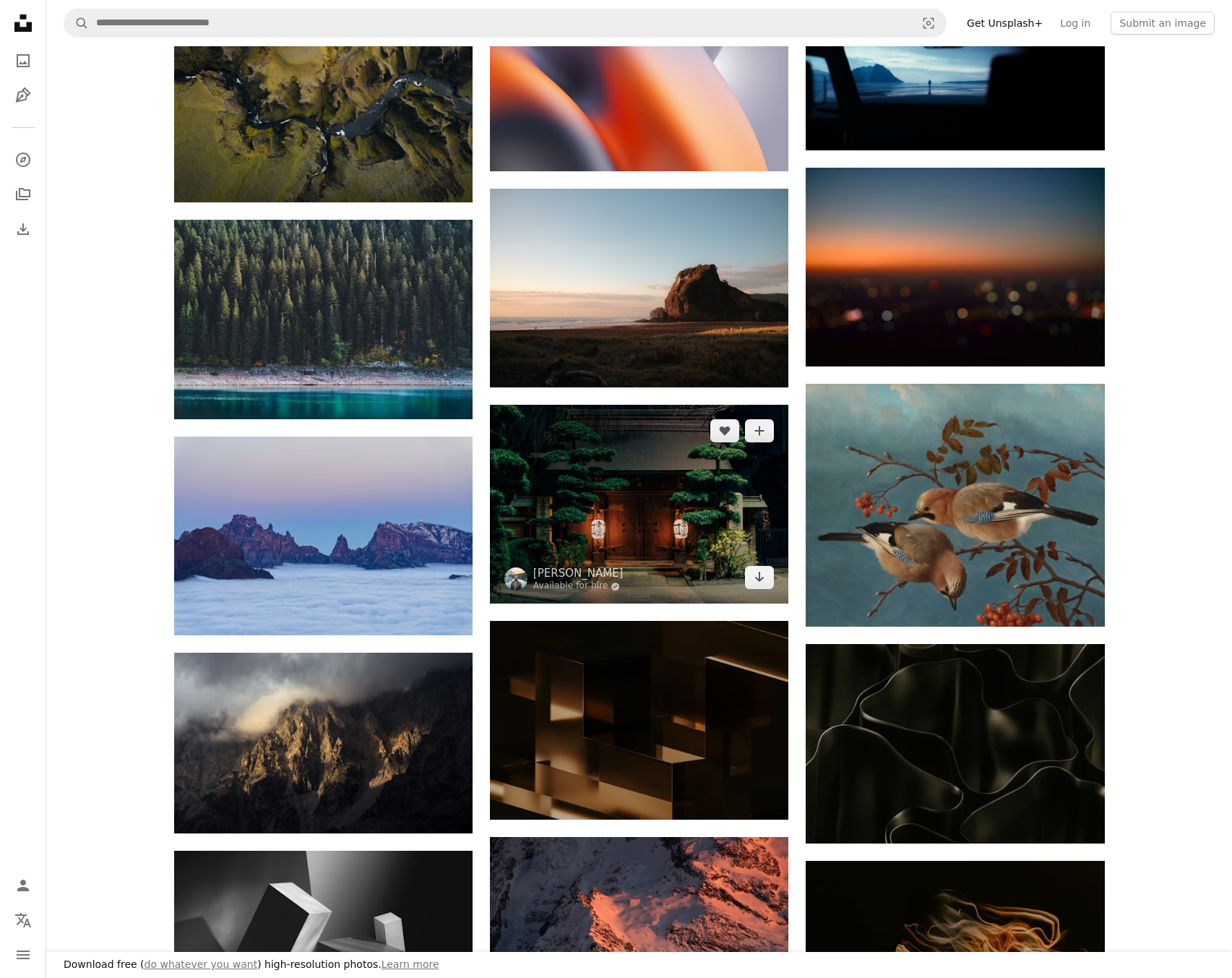
click at [634, 495] on img at bounding box center [639, 504] width 299 height 199
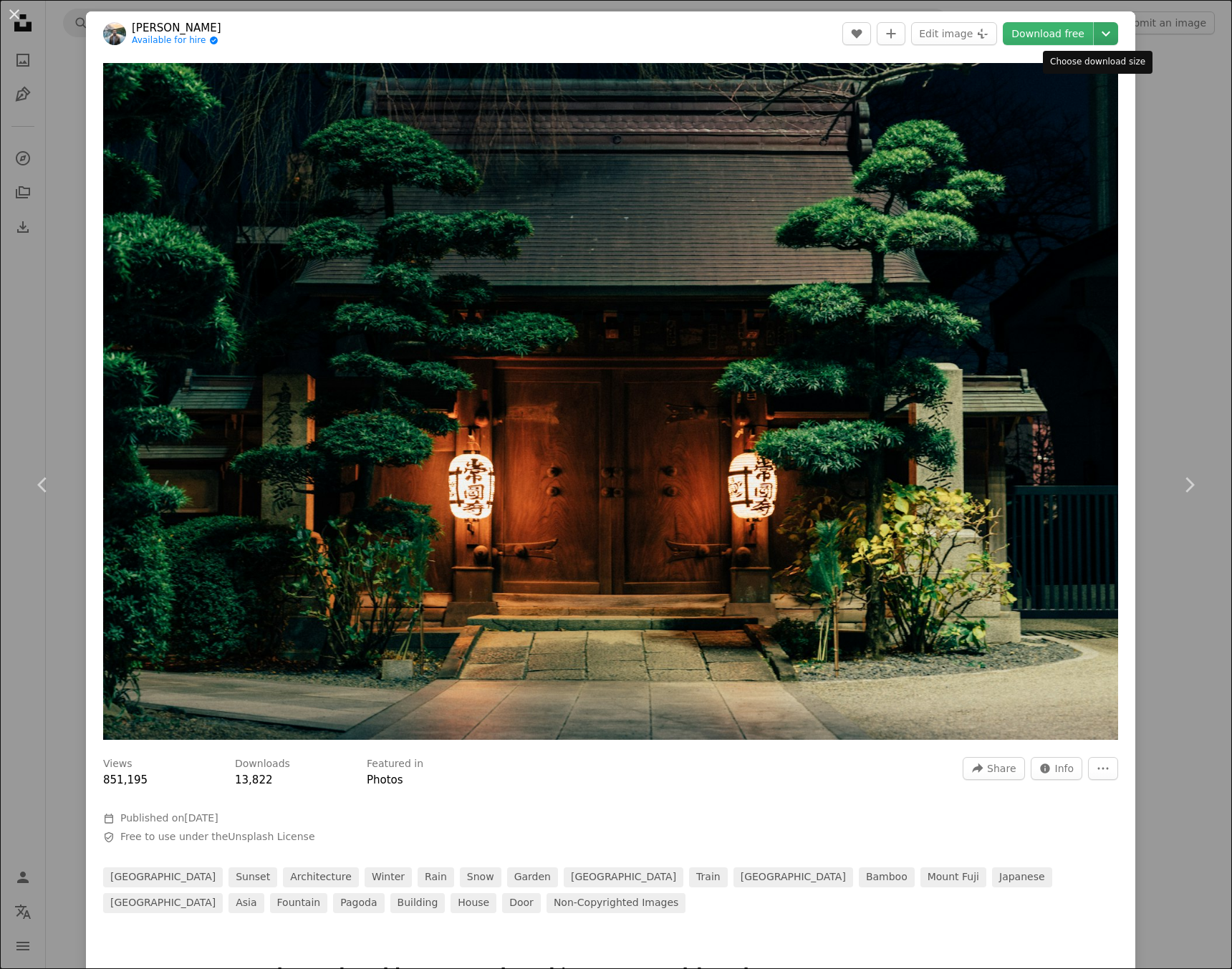
click at [1098, 40] on icon "Chevron down" at bounding box center [1106, 34] width 23 height 17
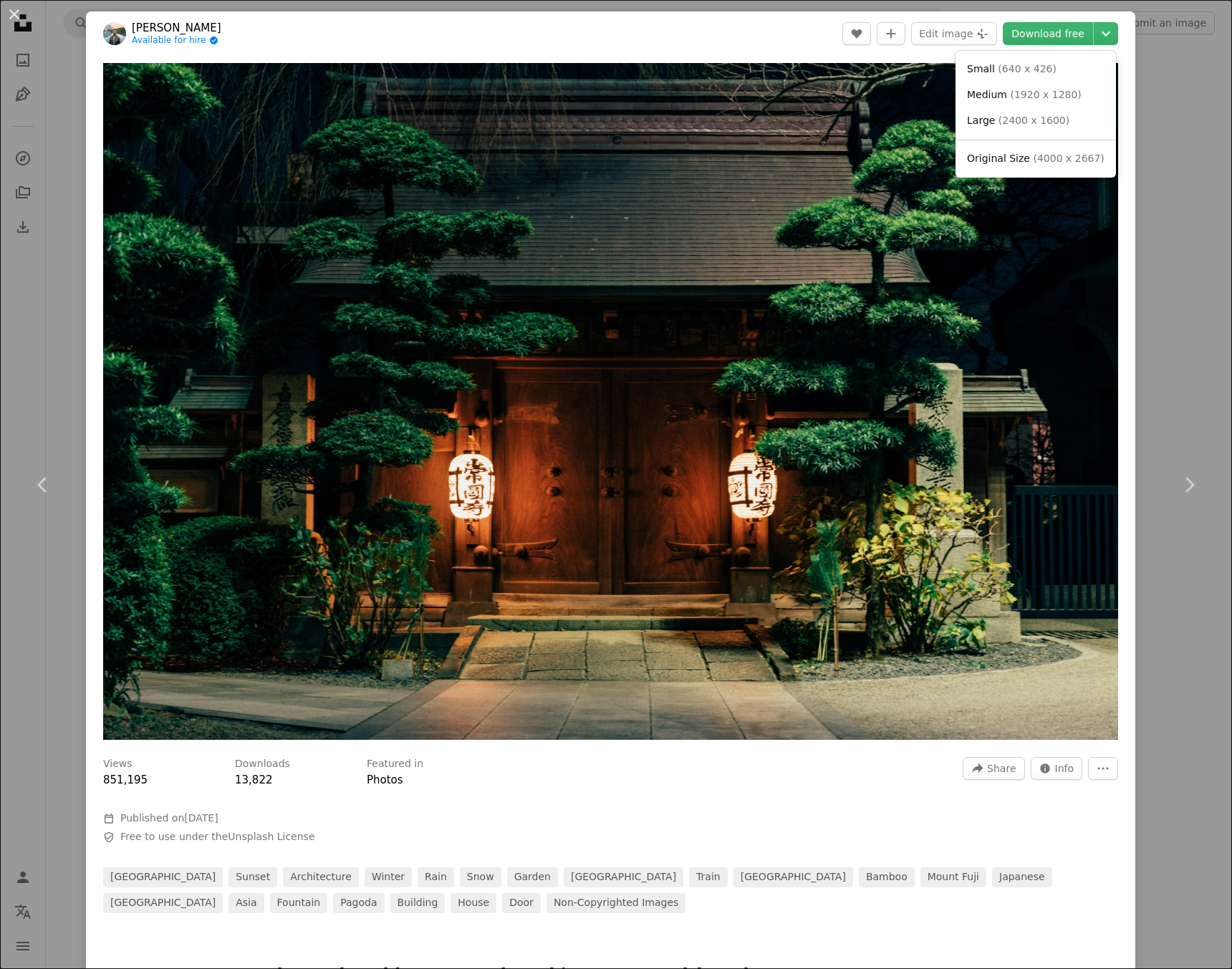
click at [1175, 226] on dialog "An X shape Chevron left Chevron right [PERSON_NAME] Available for hire A checkm…" at bounding box center [616, 484] width 1232 height 969
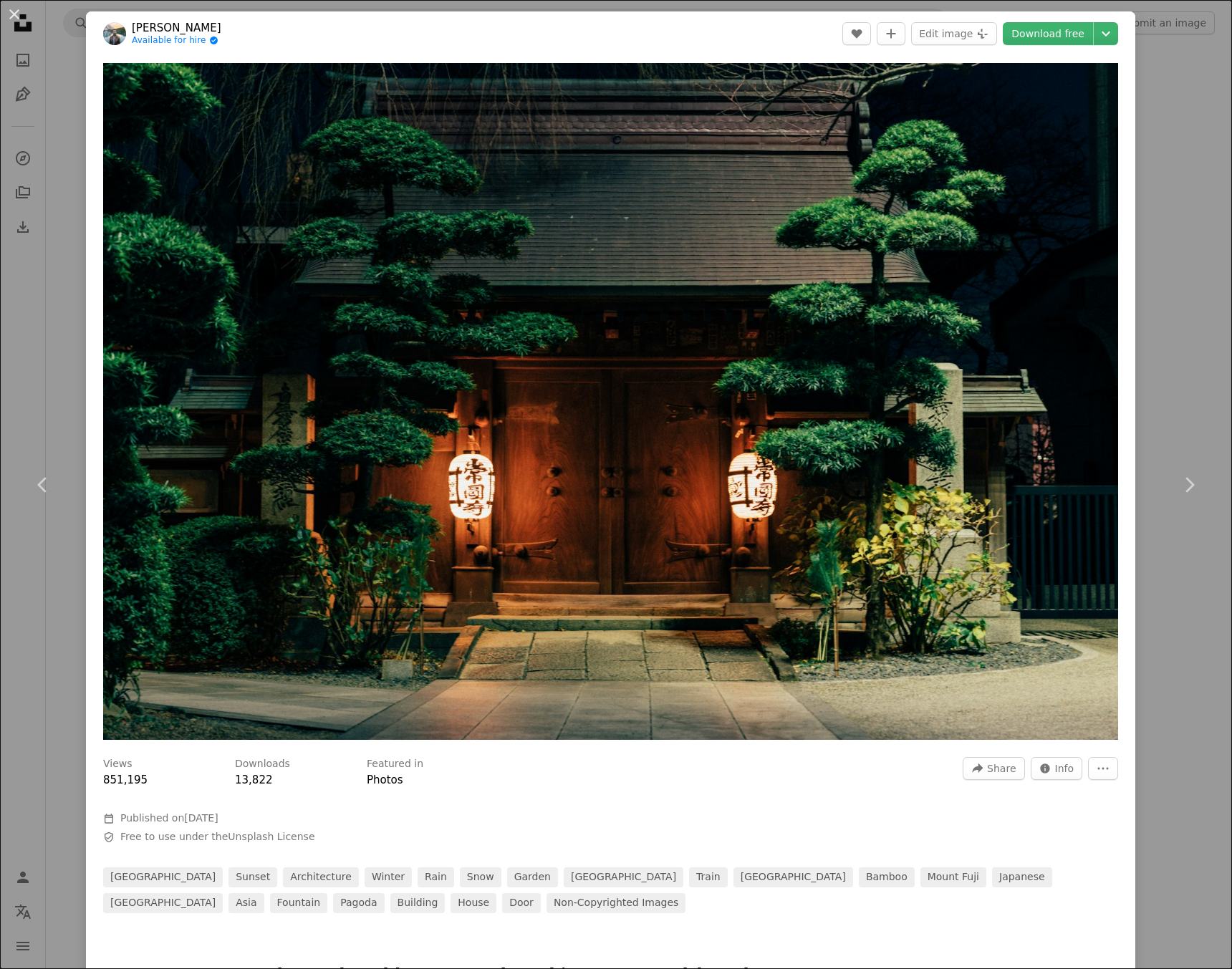
click at [1175, 226] on div "An X shape Chevron left Chevron right [PERSON_NAME] Available for hire A checkm…" at bounding box center [616, 484] width 1232 height 969
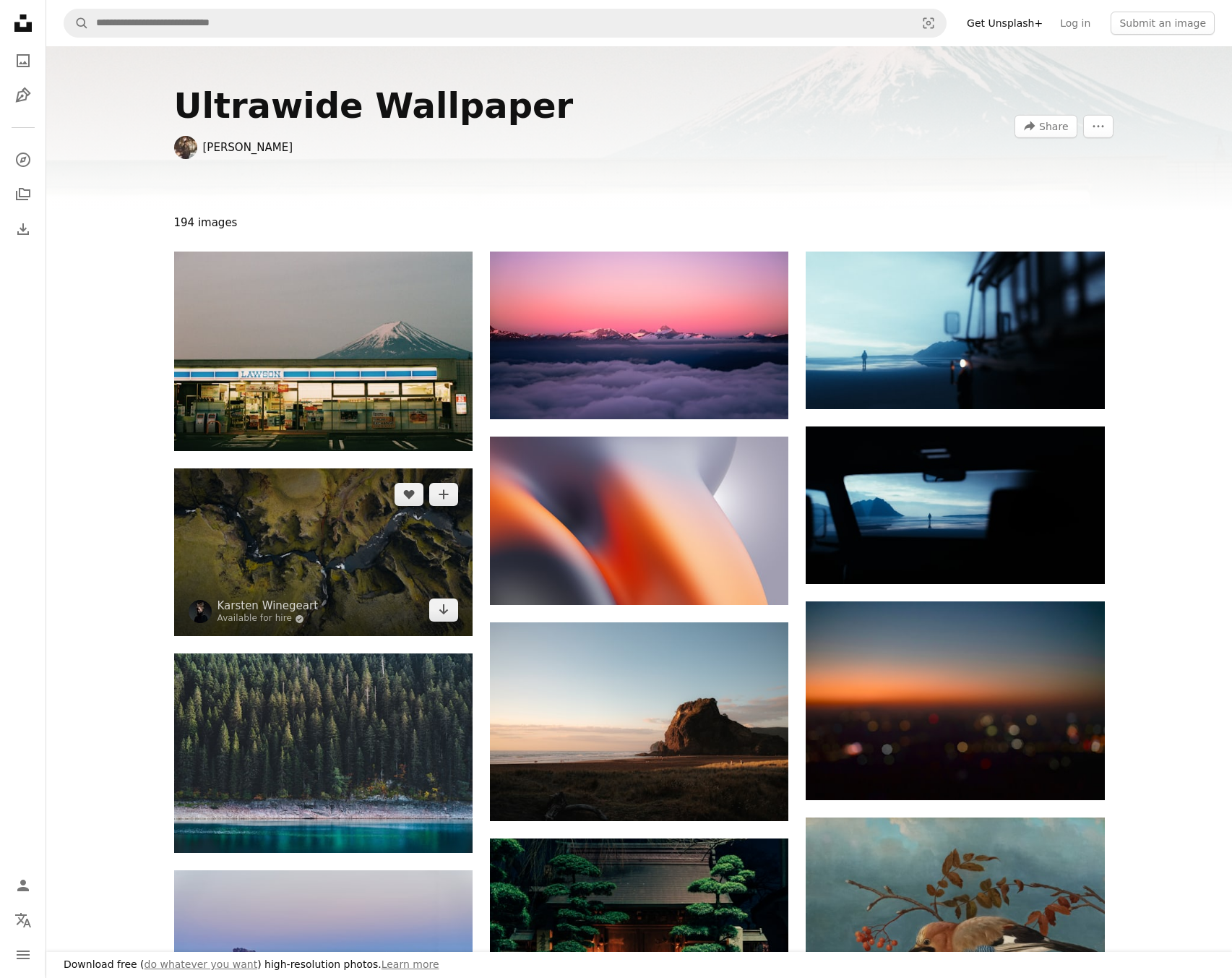
scroll to position [15, 0]
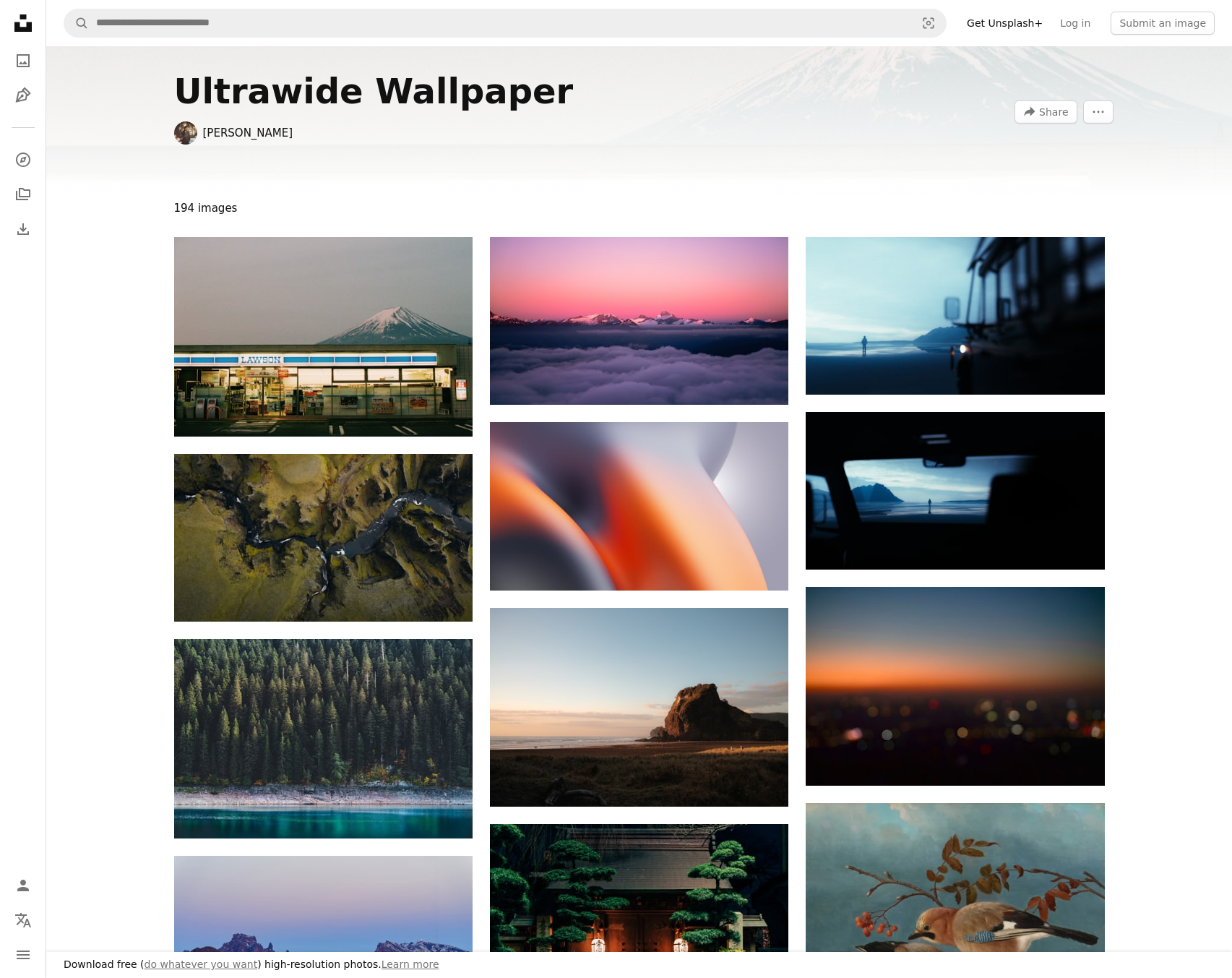
scroll to position [5, 0]
